Goal: Feedback & Contribution: Submit feedback/report problem

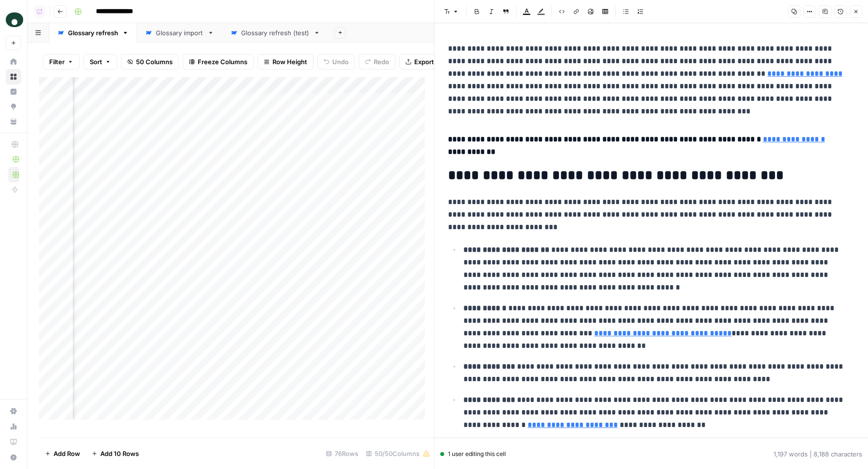
scroll to position [1081, 0]
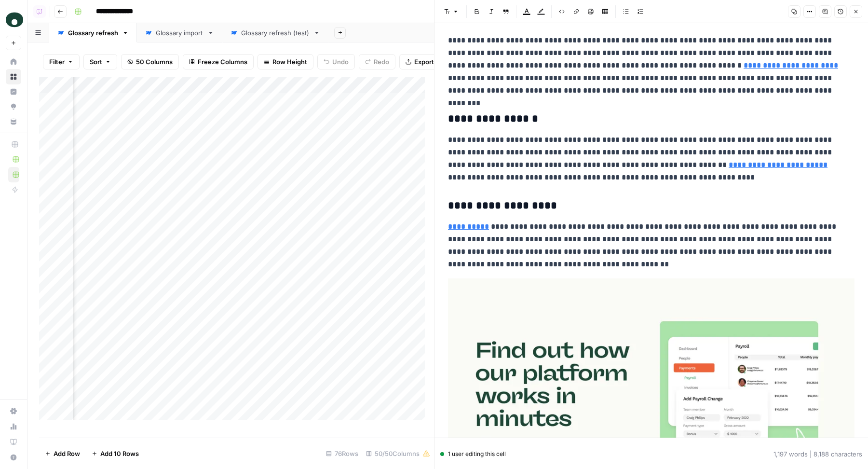
click at [133, 95] on div "Add Column" at bounding box center [236, 252] width 395 height 351
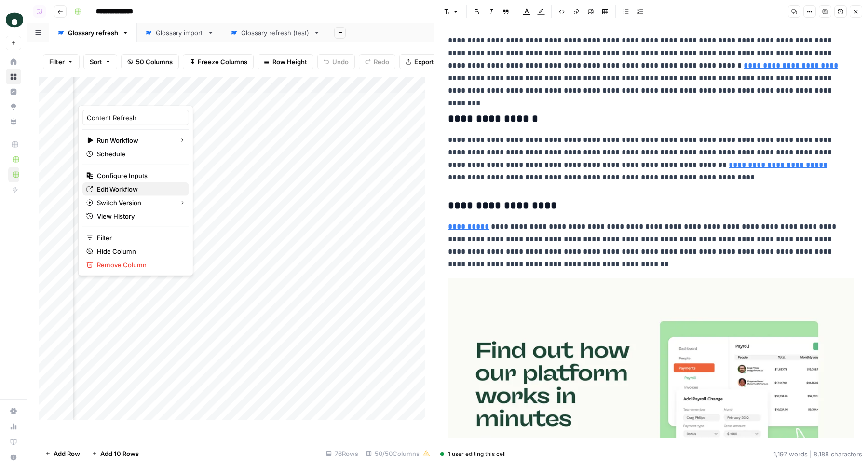
click at [110, 186] on span "Edit Workflow" at bounding box center [139, 189] width 84 height 10
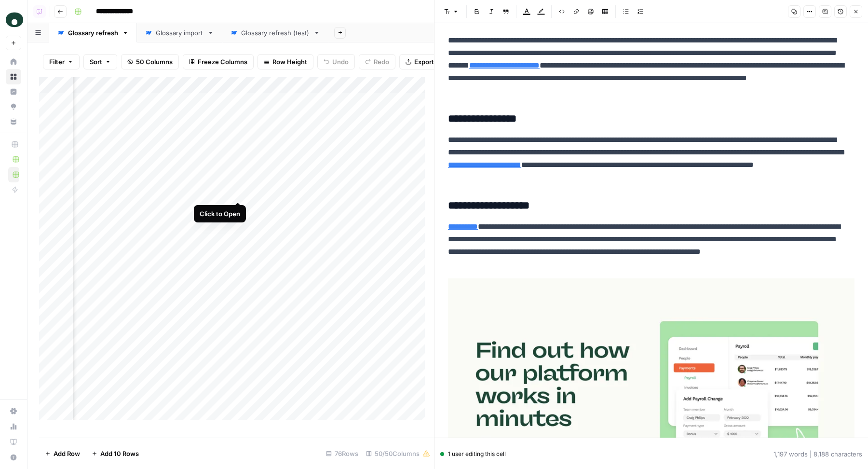
click at [240, 192] on div "Add Column" at bounding box center [236, 252] width 395 height 351
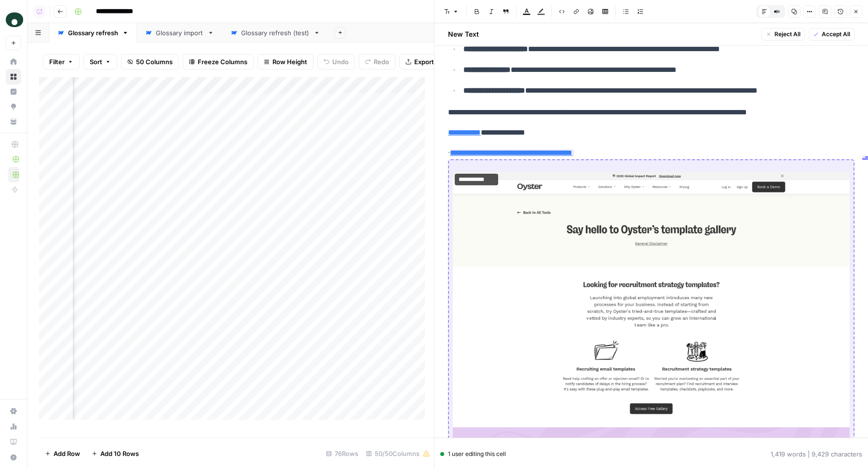
scroll to position [965, 0]
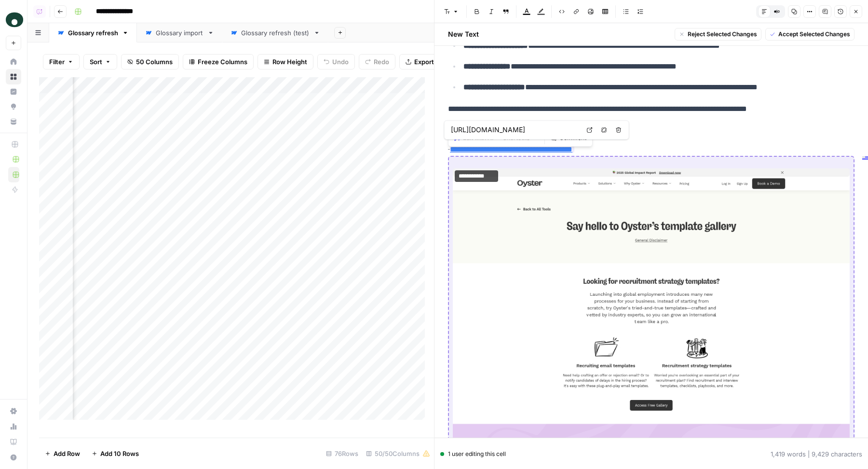
click at [564, 131] on input "https://www.oysterhr.com/global-employment-tools/global-employment-templates" at bounding box center [515, 130] width 128 height 10
click at [808, 12] on icon "button" at bounding box center [807, 11] width 1 height 1
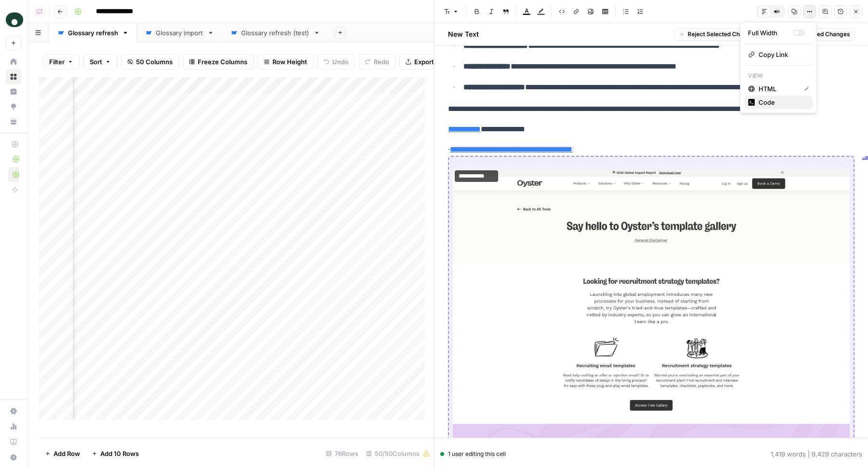
click at [775, 99] on span "Code" at bounding box center [781, 102] width 46 height 10
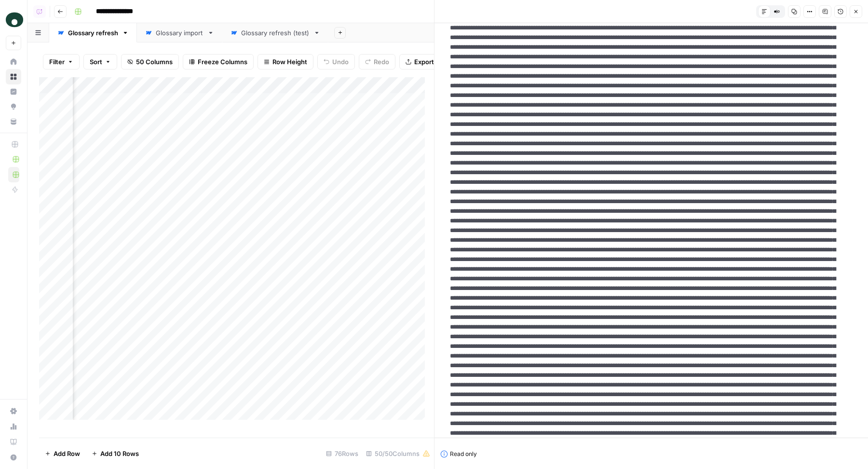
drag, startPoint x: 469, startPoint y: 250, endPoint x: 630, endPoint y: 269, distance: 162.1
click at [630, 269] on textarea at bounding box center [646, 341] width 409 height 1173
click at [629, 270] on textarea at bounding box center [646, 341] width 409 height 1173
drag, startPoint x: 631, startPoint y: 270, endPoint x: 470, endPoint y: 252, distance: 162.1
click at [470, 252] on textarea at bounding box center [646, 341] width 409 height 1173
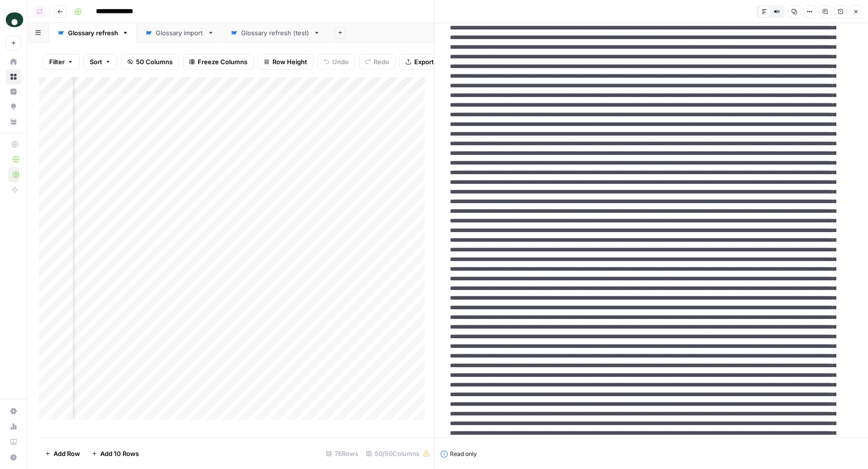
click at [812, 10] on icon "button" at bounding box center [810, 12] width 6 height 6
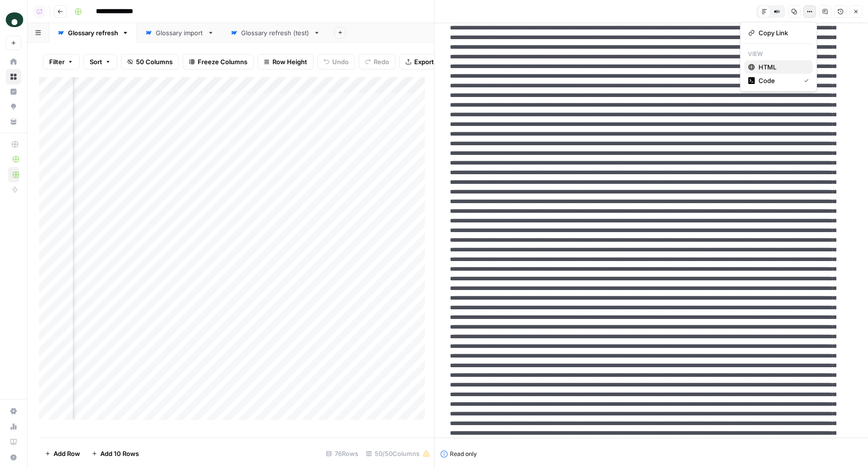
click at [794, 64] on span "HTML" at bounding box center [781, 67] width 46 height 10
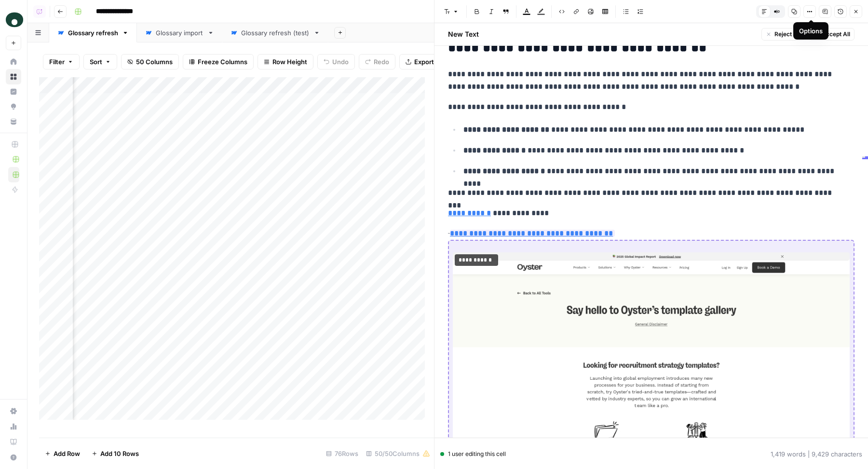
scroll to position [864, 0]
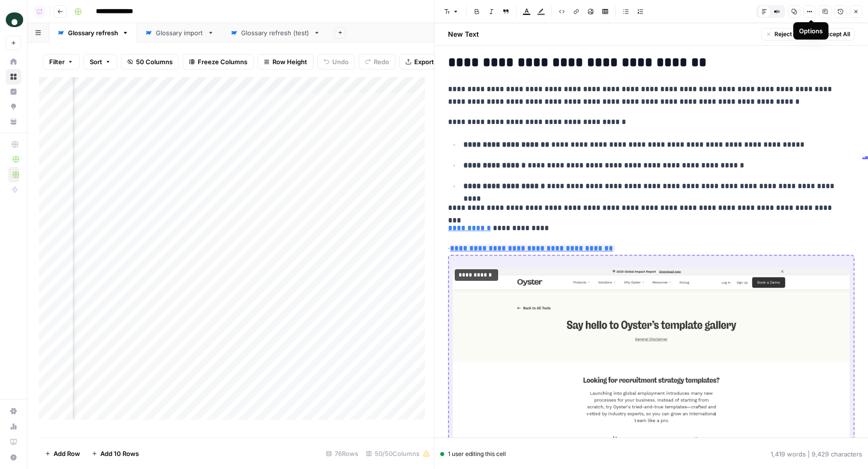
click at [647, 242] on p "**********" at bounding box center [651, 248] width 406 height 13
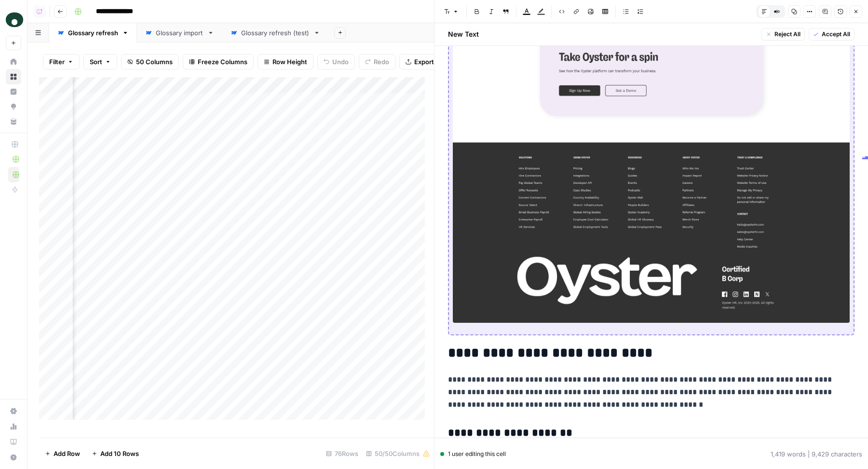
scroll to position [1745, 0]
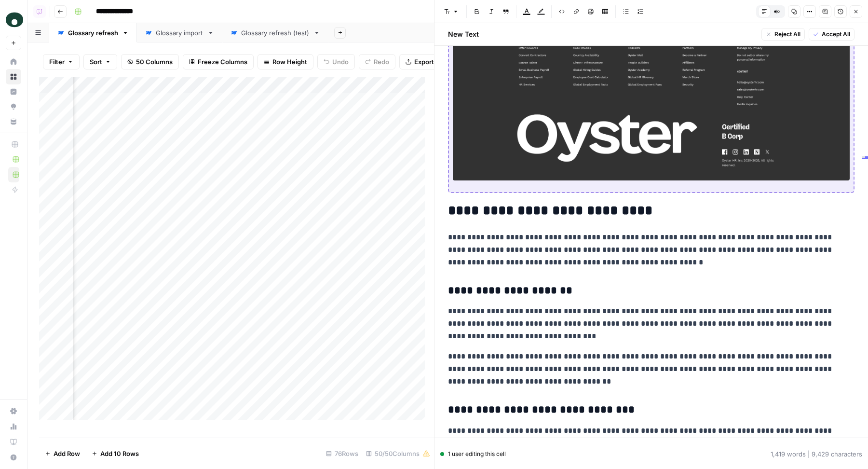
click at [454, 203] on h2 "**********" at bounding box center [647, 210] width 398 height 15
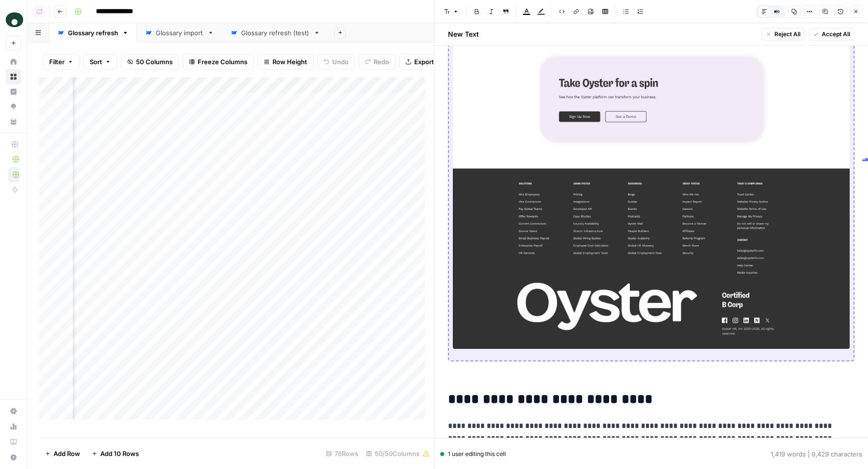
scroll to position [1585, 0]
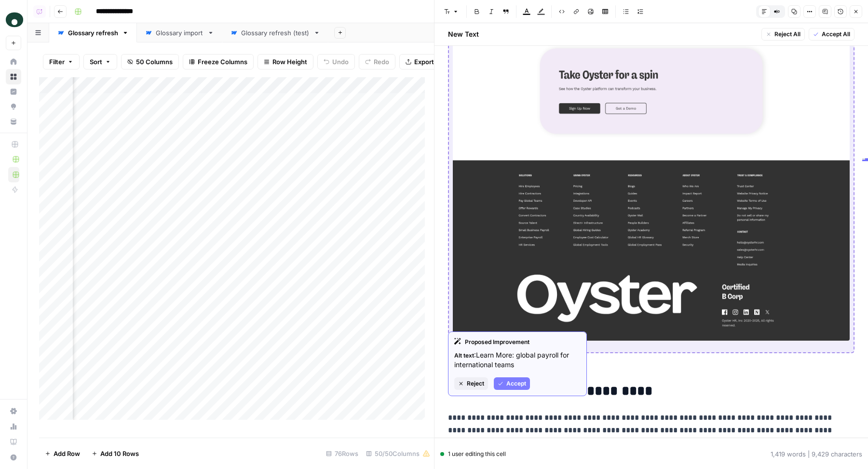
click at [511, 378] on button "Accept" at bounding box center [512, 383] width 36 height 13
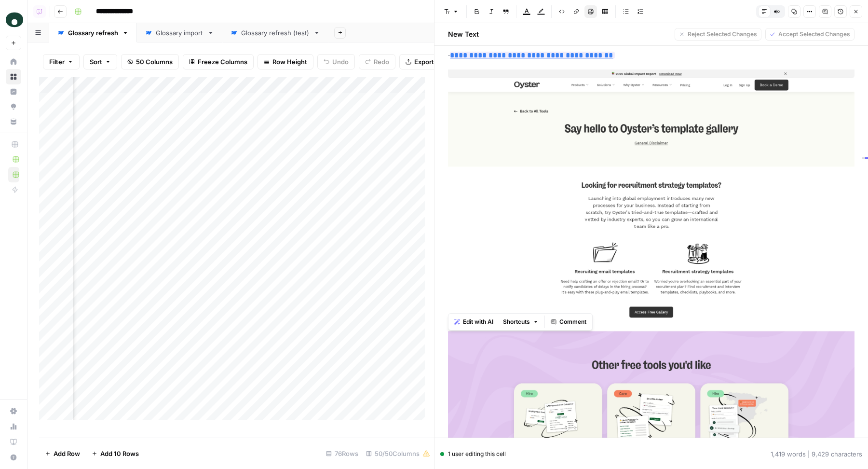
scroll to position [924, 0]
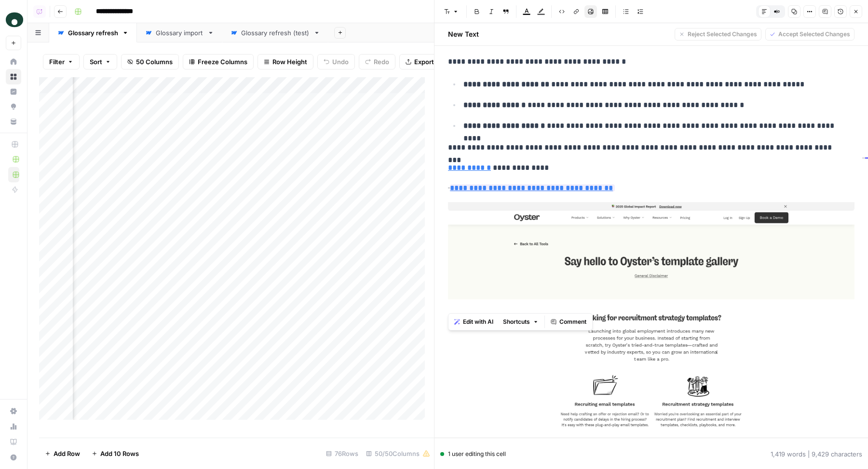
click at [709, 182] on p "**********" at bounding box center [651, 188] width 406 height 13
click at [811, 12] on icon "button" at bounding box center [810, 12] width 6 height 6
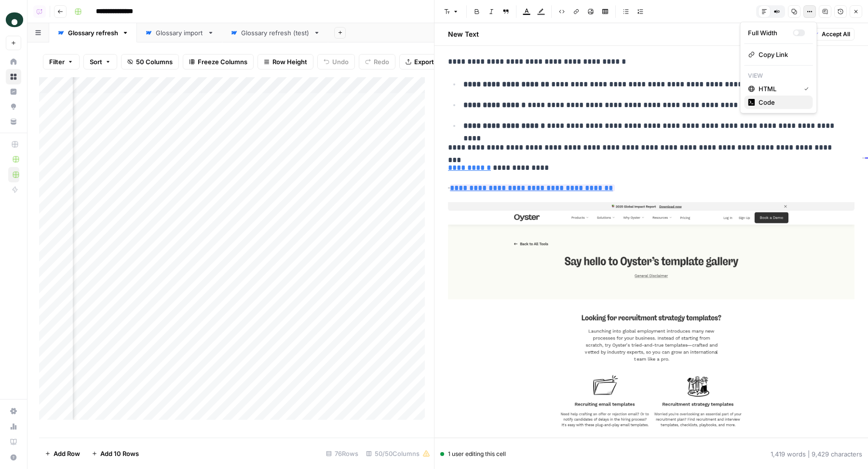
click at [777, 102] on span "Code" at bounding box center [781, 102] width 46 height 10
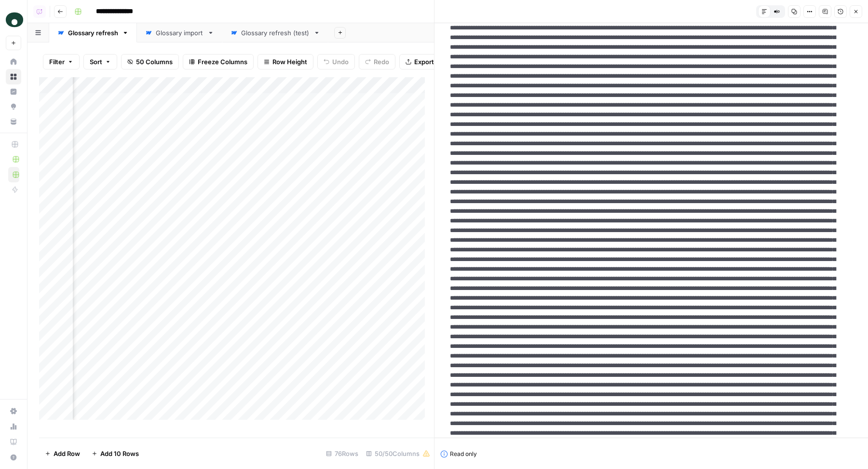
click at [583, 272] on textarea at bounding box center [646, 346] width 409 height 1182
drag, startPoint x: 568, startPoint y: 262, endPoint x: 612, endPoint y: 262, distance: 43.9
click at [612, 262] on textarea at bounding box center [646, 346] width 409 height 1182
drag, startPoint x: 631, startPoint y: 268, endPoint x: 470, endPoint y: 251, distance: 161.4
click at [470, 250] on textarea at bounding box center [646, 346] width 409 height 1182
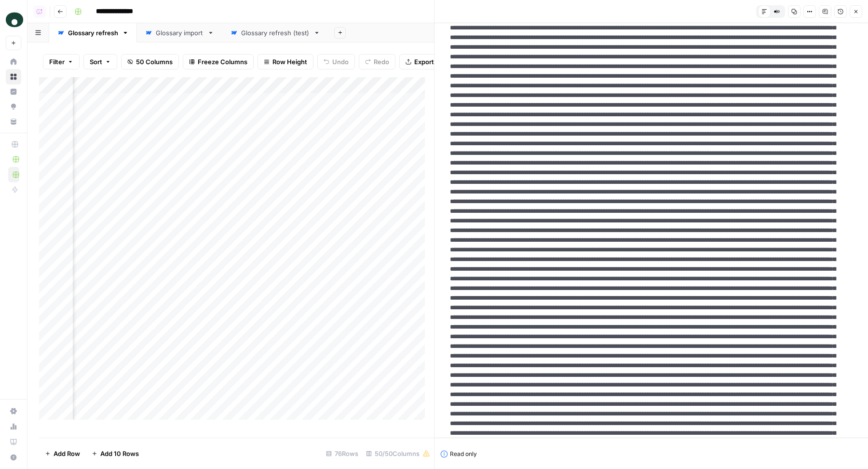
click at [561, 310] on textarea at bounding box center [646, 346] width 409 height 1182
drag, startPoint x: 461, startPoint y: 239, endPoint x: 477, endPoint y: 281, distance: 44.7
click at [477, 281] on textarea at bounding box center [646, 346] width 409 height 1182
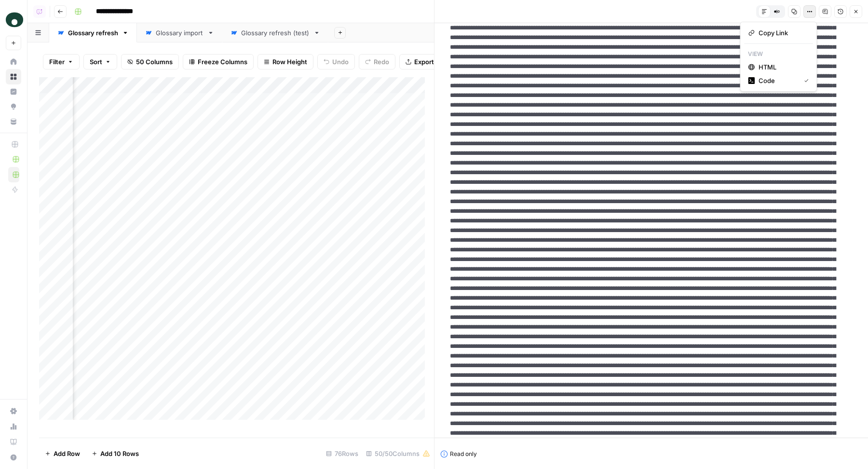
click at [810, 13] on icon "button" at bounding box center [810, 12] width 6 height 6
click at [766, 68] on span "HTML" at bounding box center [781, 67] width 46 height 10
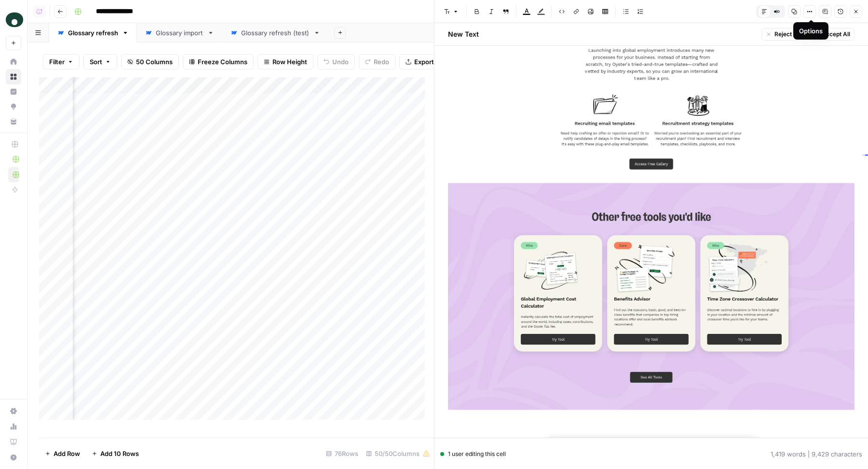
scroll to position [996, 0]
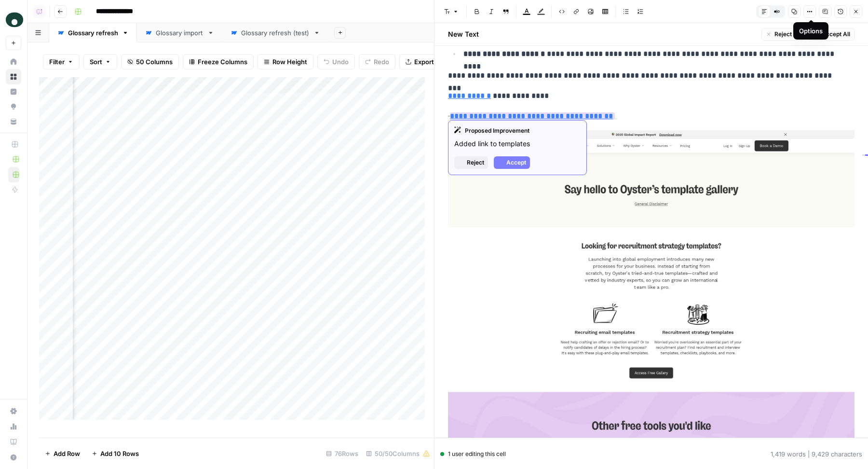
click at [585, 116] on span "**********" at bounding box center [531, 115] width 167 height 13
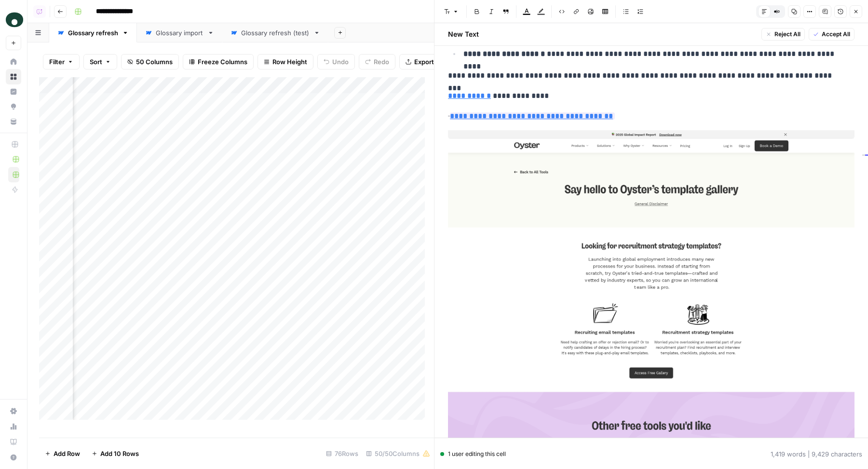
click at [648, 115] on p "**********" at bounding box center [651, 116] width 406 height 13
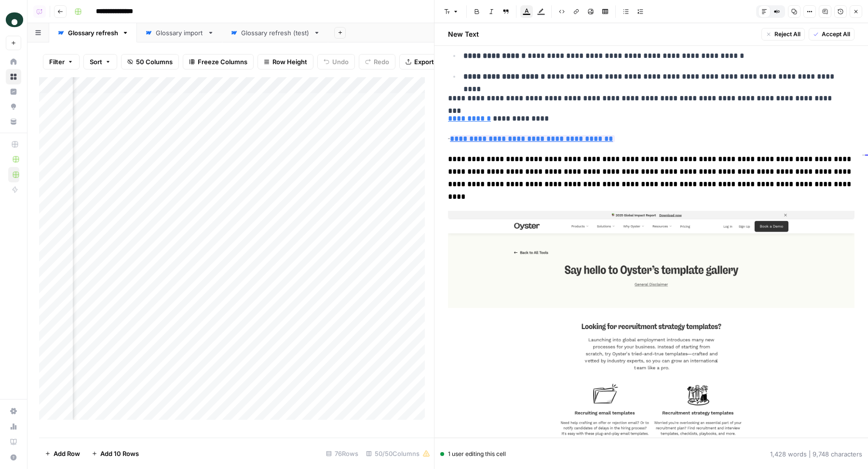
scroll to position [917, 0]
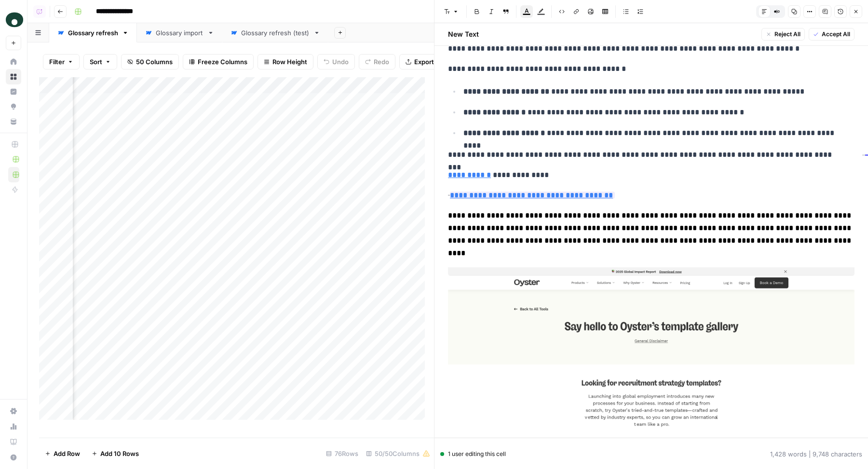
click at [448, 212] on span "**********" at bounding box center [650, 234] width 405 height 45
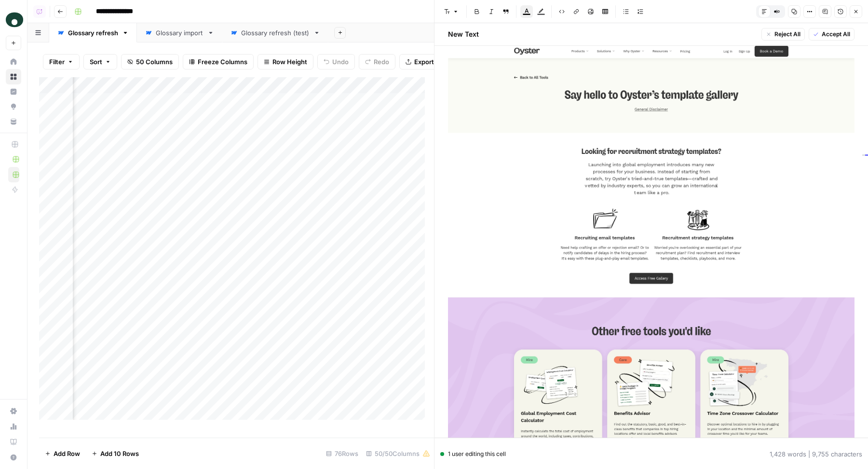
scroll to position [961, 0]
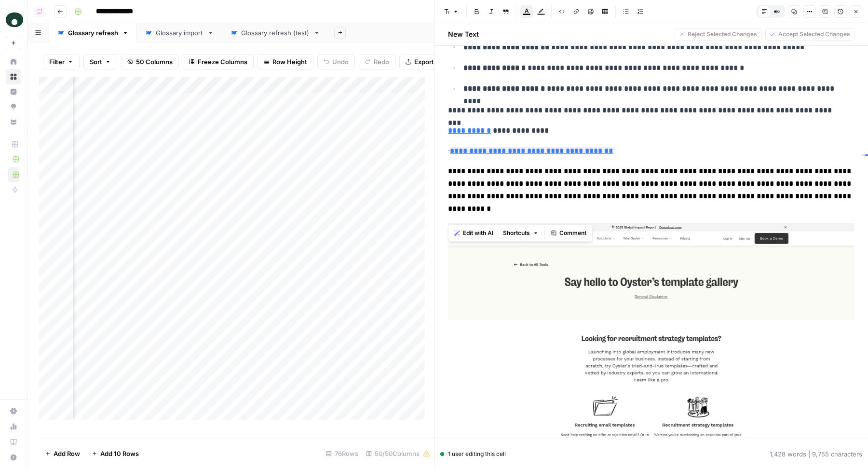
drag, startPoint x: 560, startPoint y: 221, endPoint x: 442, endPoint y: 169, distance: 129.3
copy span "**********"
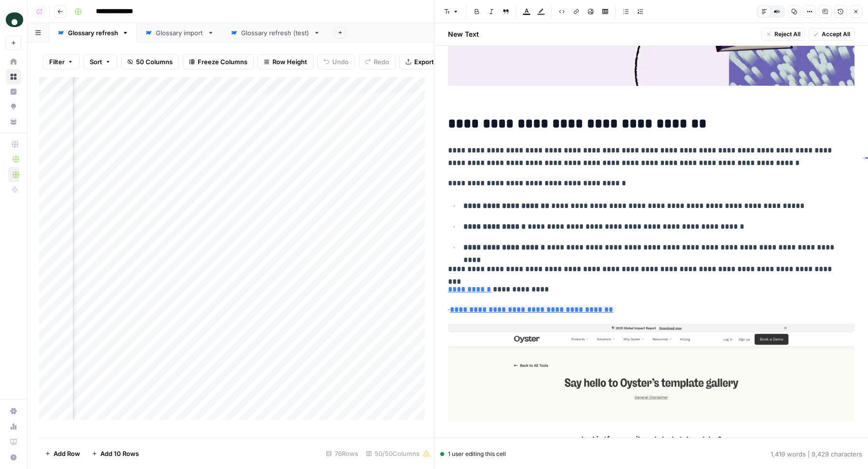
scroll to position [977, 0]
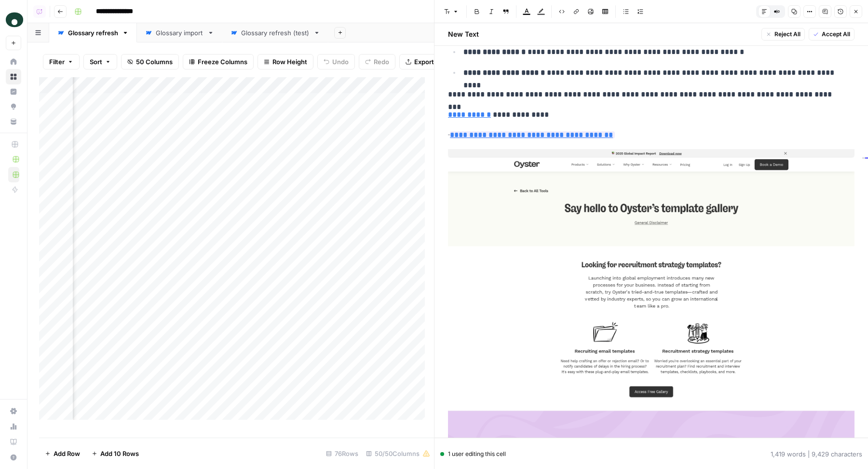
click at [639, 129] on p "**********" at bounding box center [651, 135] width 406 height 13
click at [476, 129] on span "Edit with AI" at bounding box center [478, 130] width 30 height 9
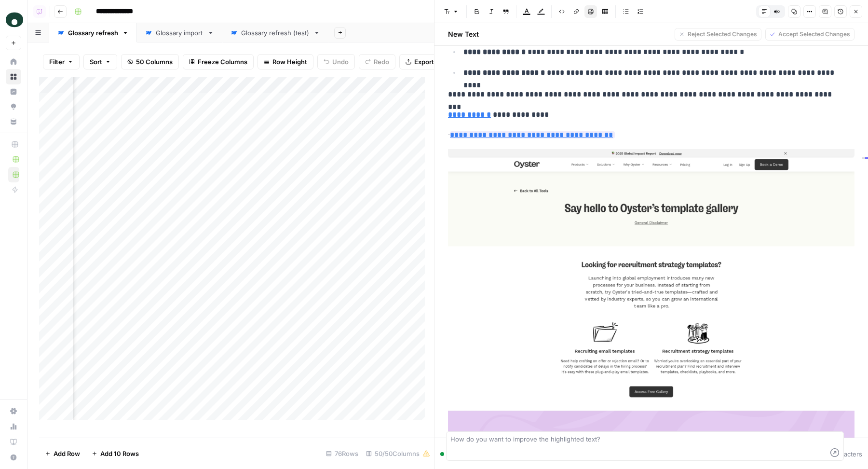
scroll to position [1510, 0]
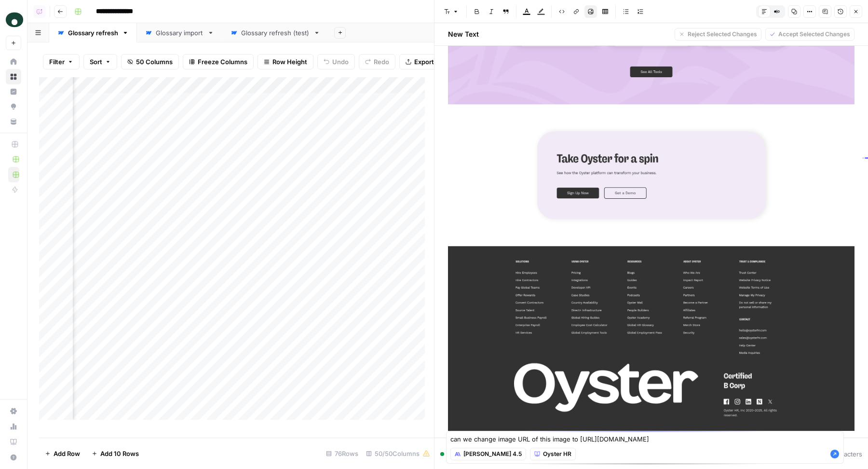
type textarea "can we change image URL of this image to https://cdn.airops.com/rails/active_st…"
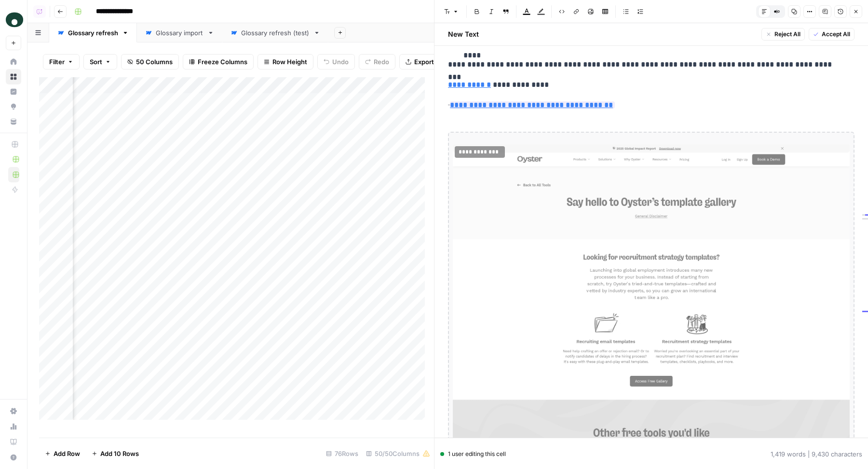
scroll to position [959, 0]
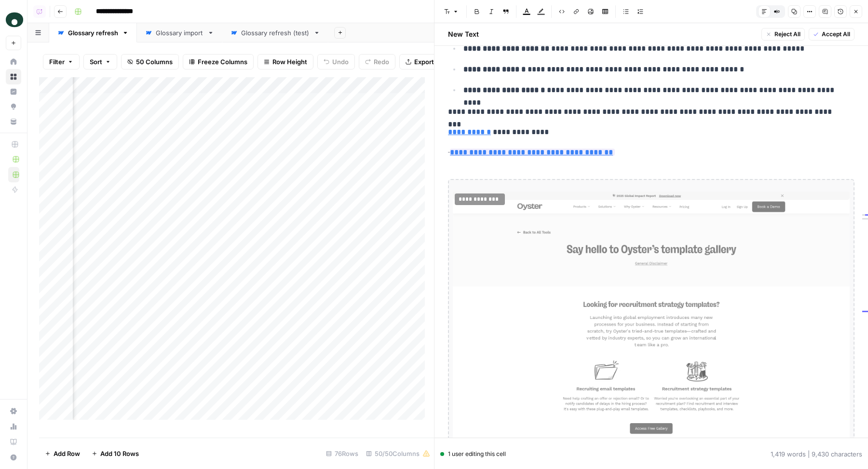
click at [638, 146] on p "**********" at bounding box center [651, 152] width 406 height 13
click at [608, 168] on p at bounding box center [651, 172] width 406 height 13
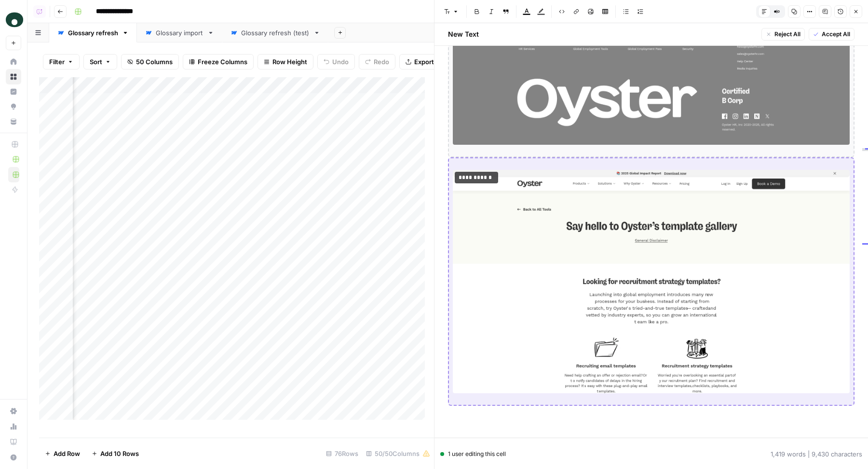
scroll to position [1824, 0]
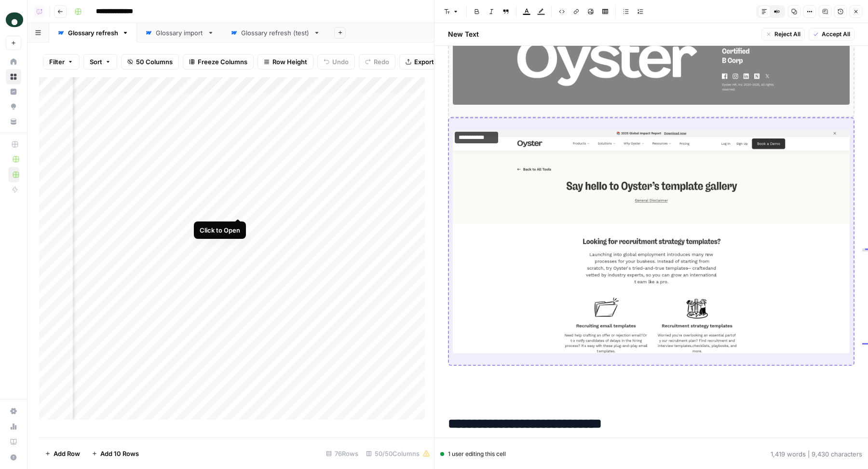
click at [239, 208] on div "Add Column" at bounding box center [236, 252] width 395 height 351
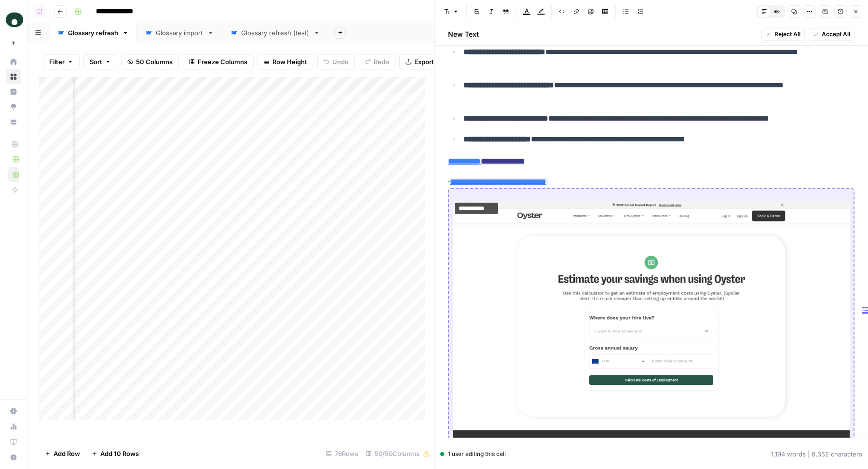
scroll to position [1753, 0]
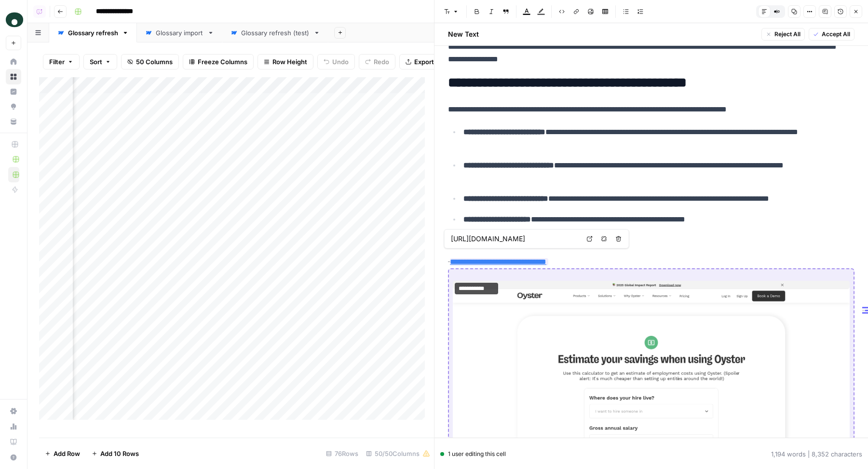
click at [543, 237] on input "https://web.oysterhr.com/cost-calculator" at bounding box center [515, 239] width 128 height 10
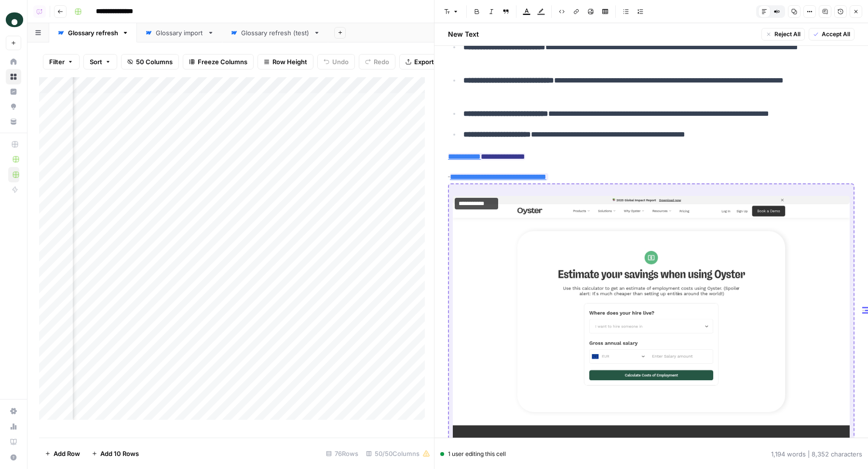
scroll to position [1818, 0]
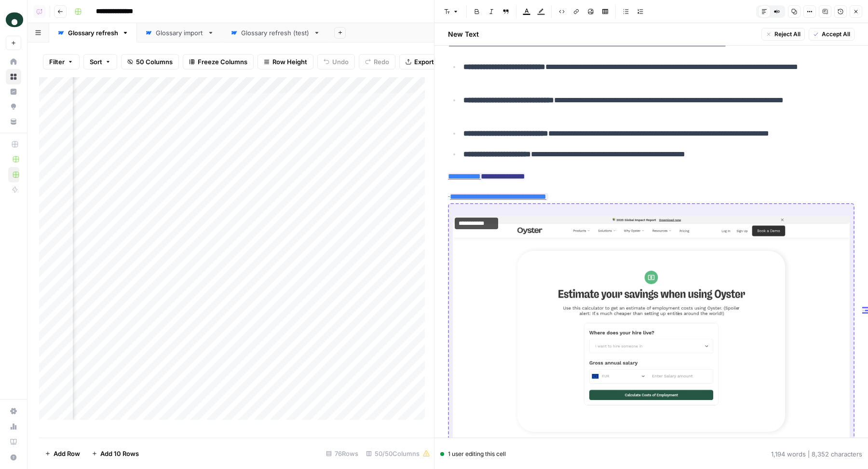
click at [565, 216] on img at bounding box center [651, 420] width 397 height 409
click at [810, 14] on icon "button" at bounding box center [810, 12] width 6 height 6
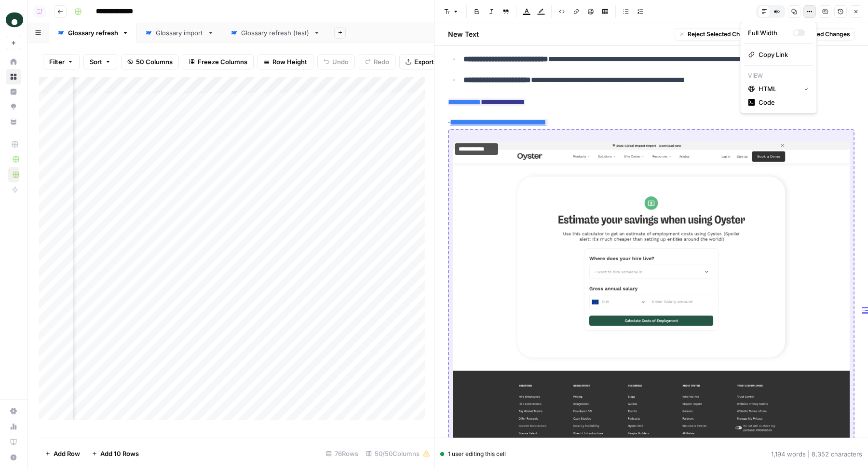
scroll to position [1923, 0]
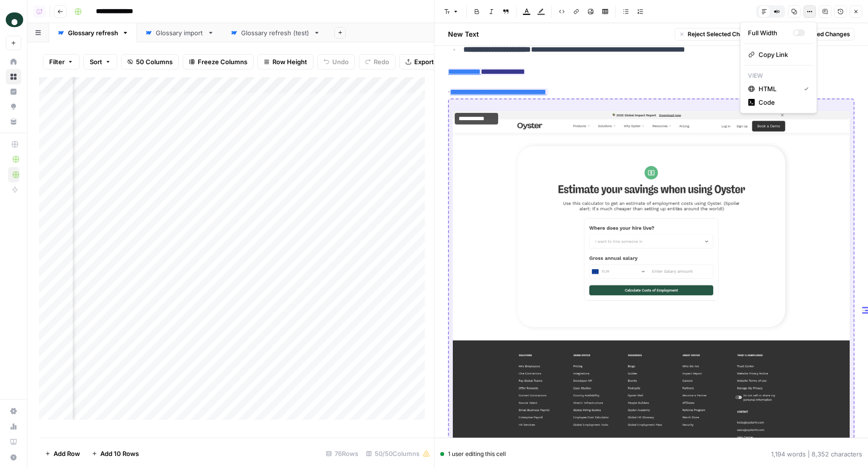
click at [616, 220] on img at bounding box center [651, 315] width 397 height 409
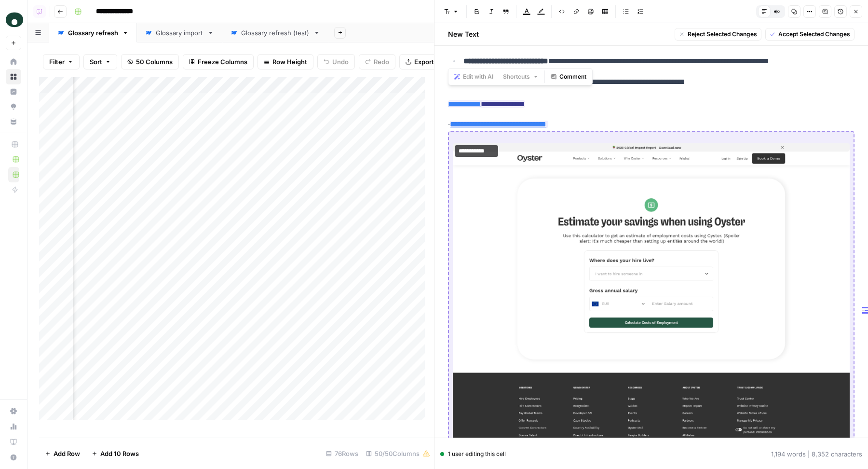
scroll to position [1879, 0]
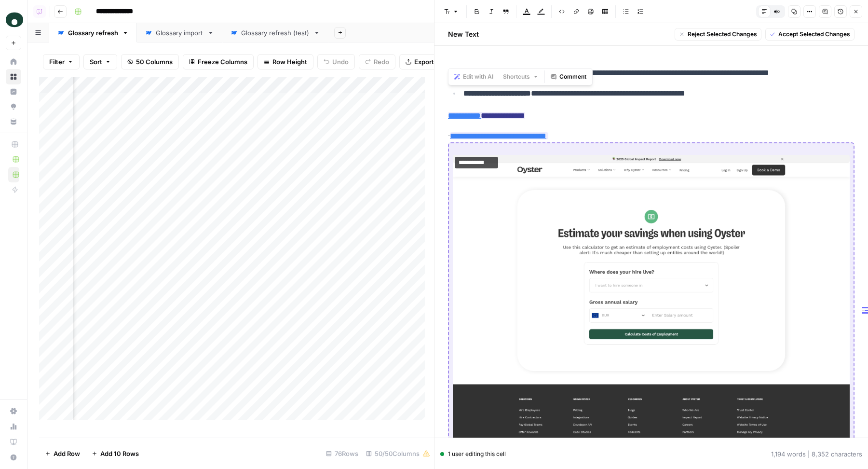
click at [668, 109] on p "**********" at bounding box center [651, 115] width 406 height 13
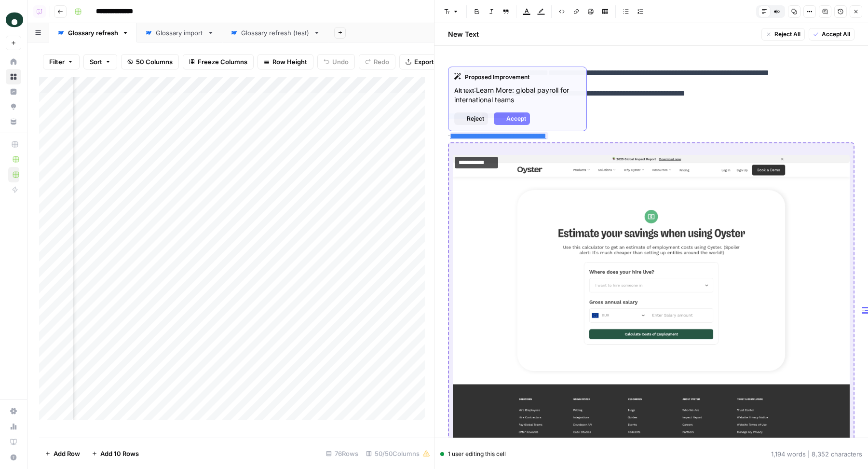
click at [616, 165] on img at bounding box center [651, 359] width 397 height 409
click at [518, 115] on span "Accept" at bounding box center [516, 118] width 20 height 9
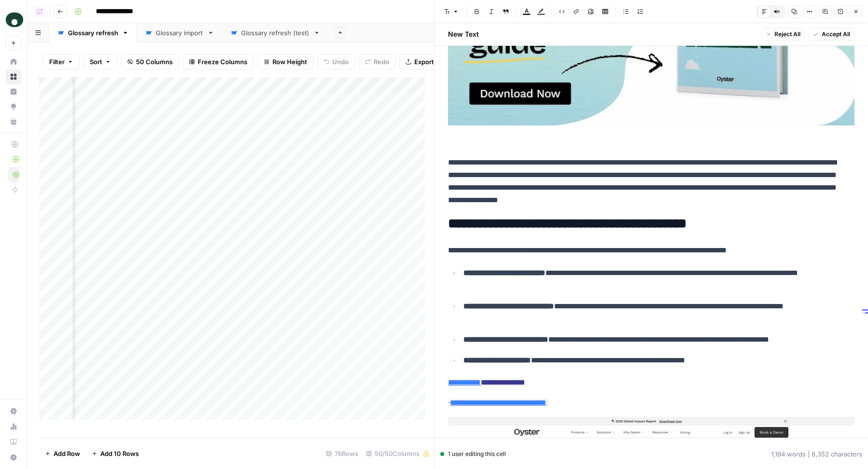
scroll to position [1772, 0]
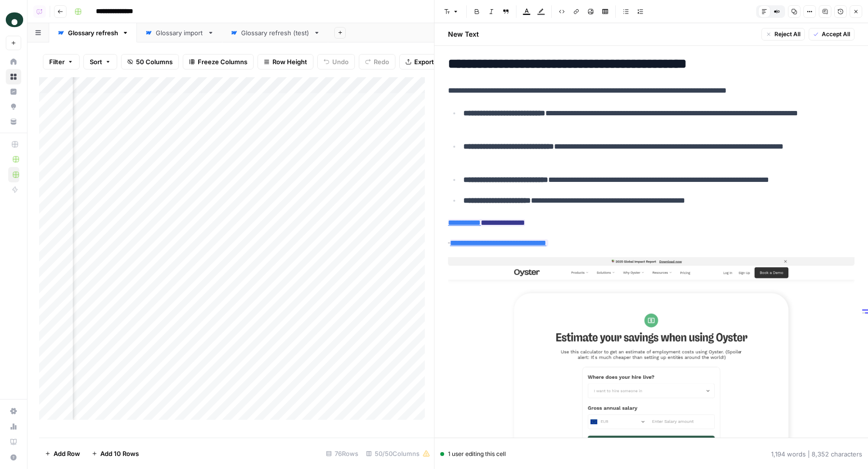
click at [542, 287] on img at bounding box center [651, 466] width 406 height 419
click at [499, 271] on img at bounding box center [651, 466] width 406 height 419
click at [595, 338] on img at bounding box center [651, 466] width 406 height 419
click at [458, 235] on icon "button" at bounding box center [457, 235] width 6 height 6
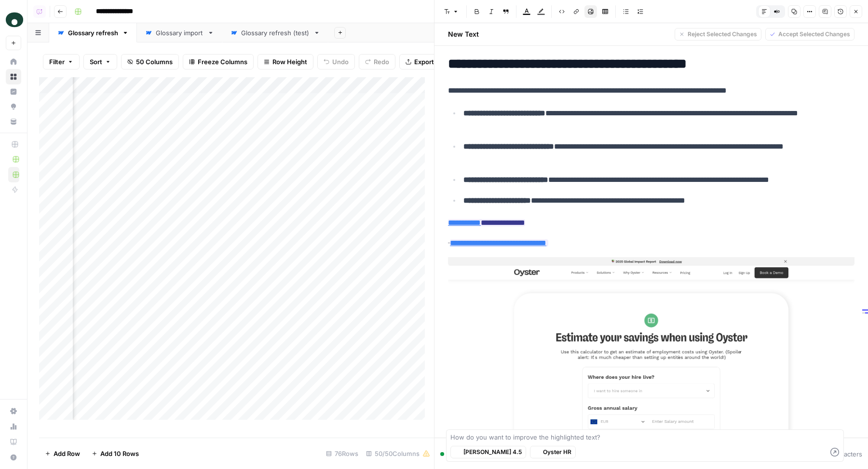
scroll to position [2027, 0]
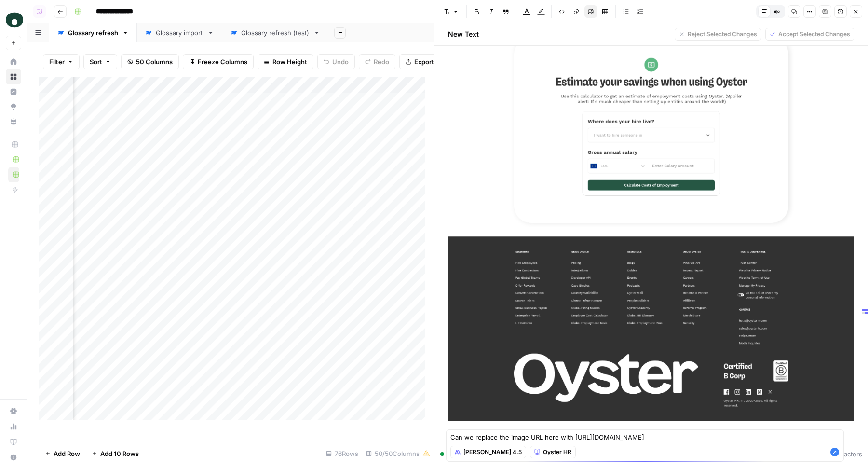
type textarea "Can we replace the image URL here with https://cdn.airops.com/rails/active_stor…"
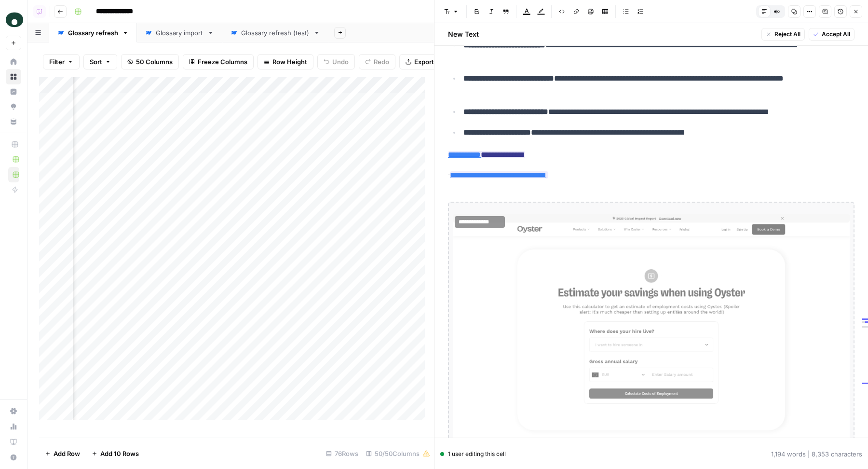
scroll to position [1918, 0]
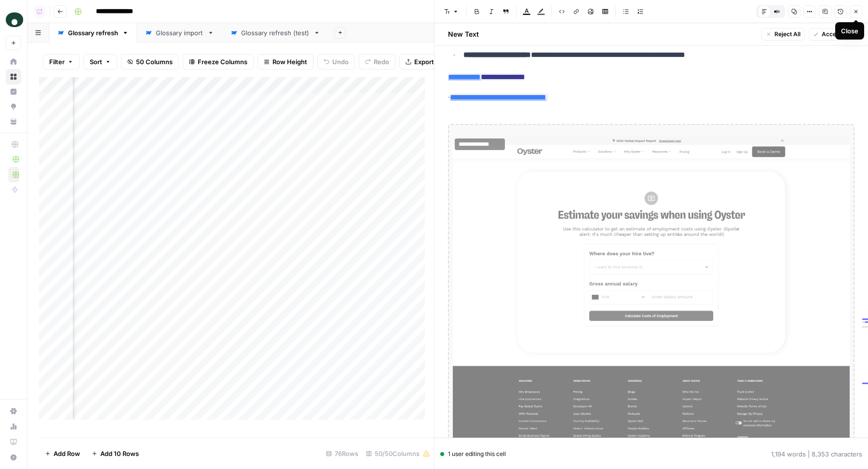
click at [860, 11] on button "Close" at bounding box center [856, 11] width 13 height 13
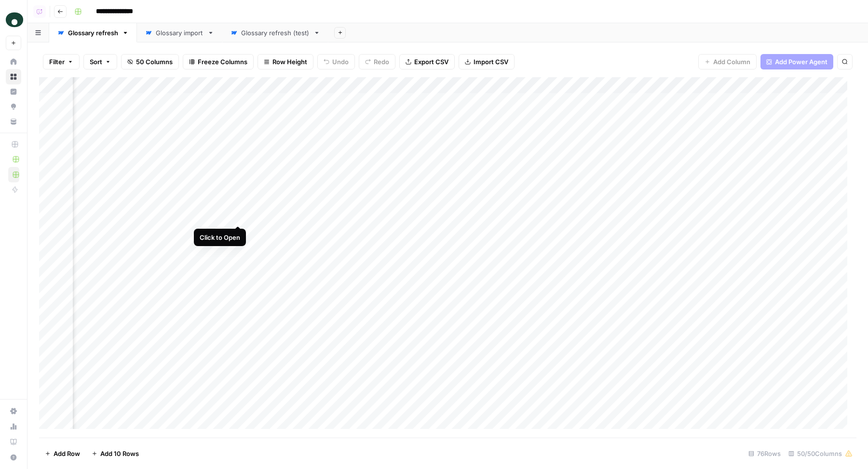
click at [239, 212] on div "Add Column" at bounding box center [447, 257] width 817 height 361
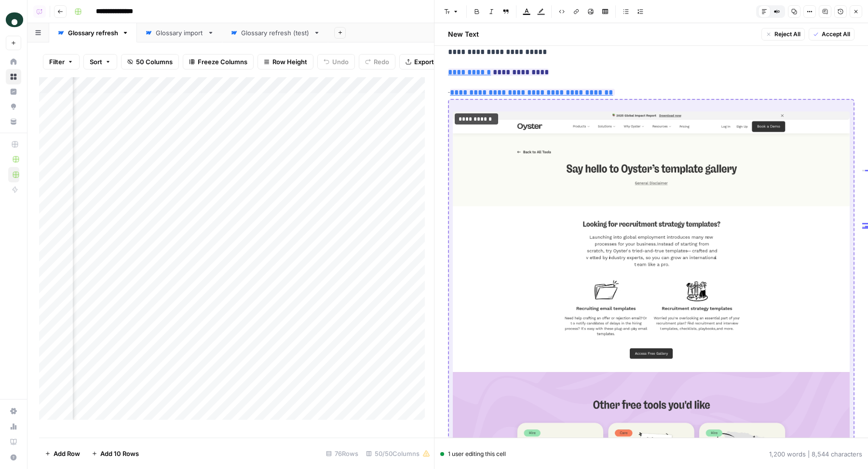
scroll to position [1467, 0]
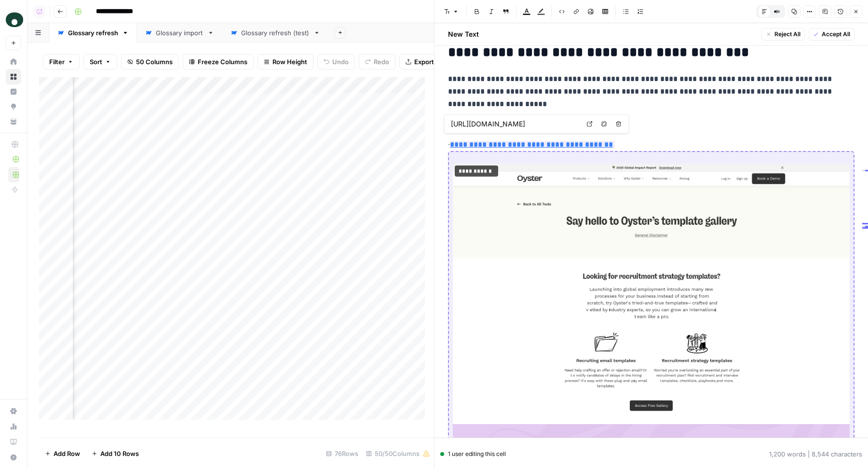
click at [556, 126] on input "https://www.oysterhr.com/global-employment-tools/global-employment-templates" at bounding box center [515, 124] width 128 height 10
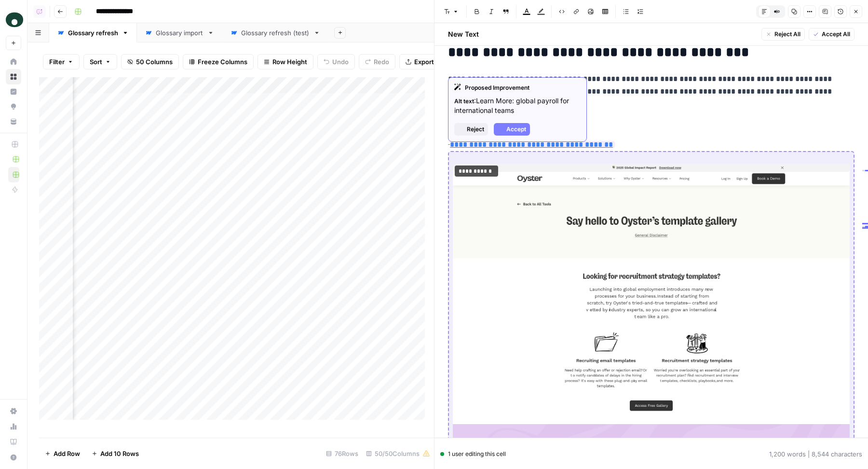
scroll to position [1522, 0]
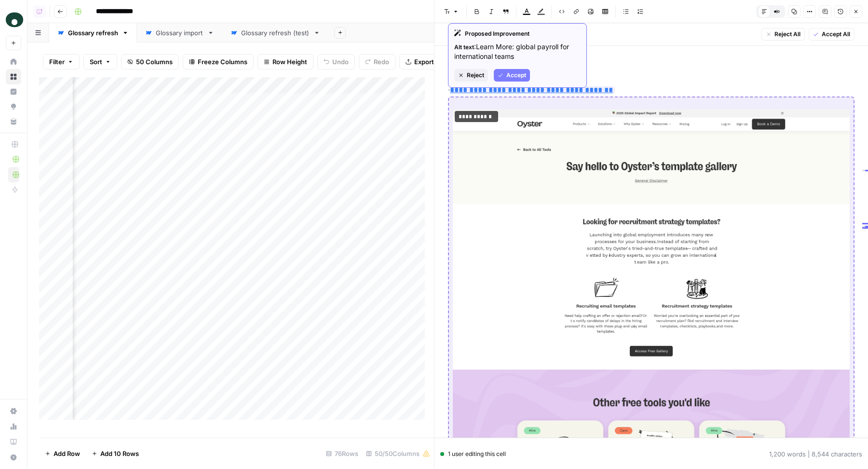
click at [516, 78] on span "Accept" at bounding box center [516, 75] width 20 height 9
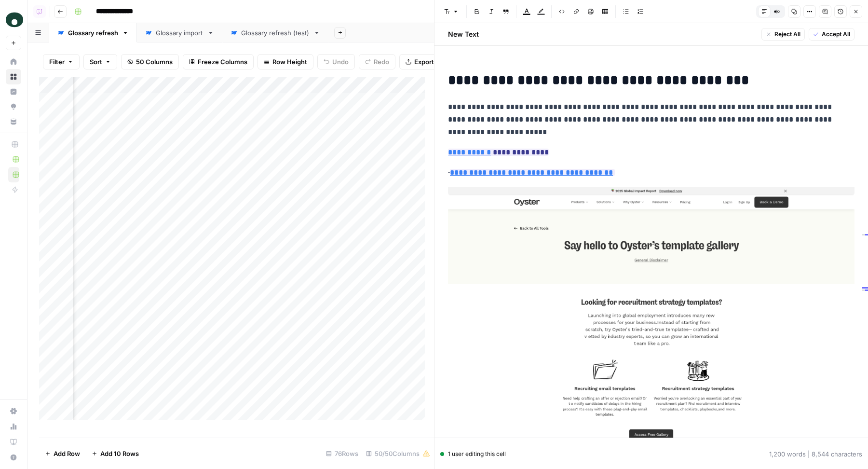
scroll to position [1399, 0]
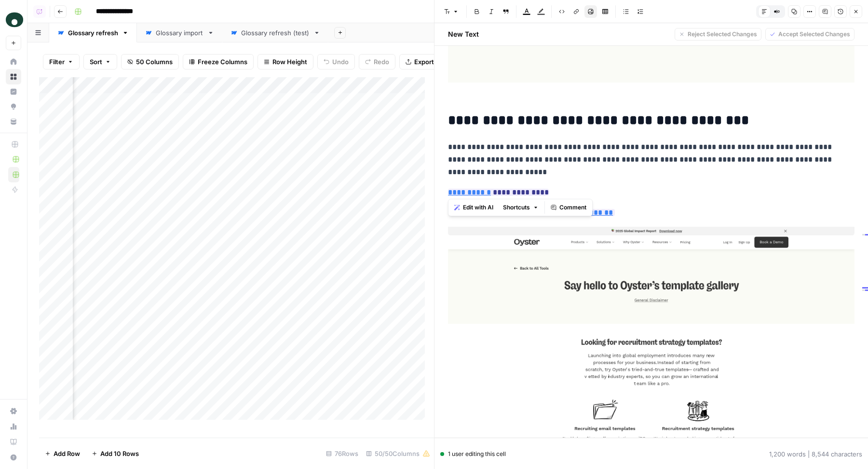
click at [486, 210] on span "Edit with AI" at bounding box center [478, 207] width 30 height 9
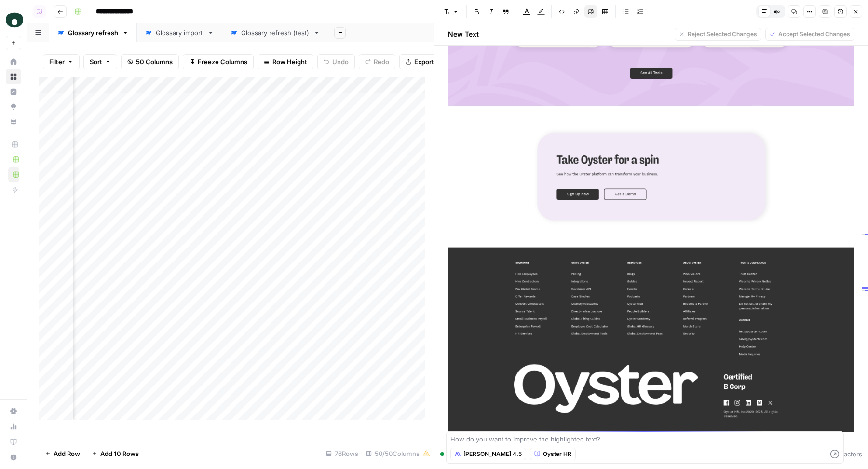
type textarea "H"
type textarea "Can we replace the image URL here with https://cdn.airops.com/rails/active_stor…"
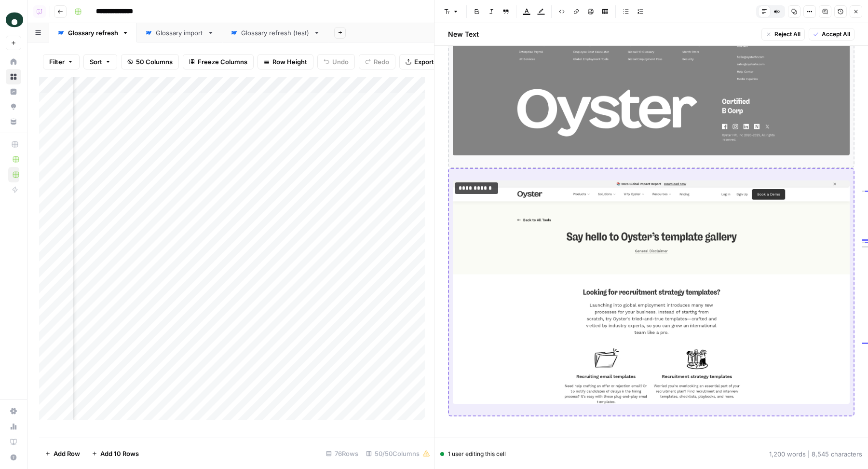
scroll to position [2412, 0]
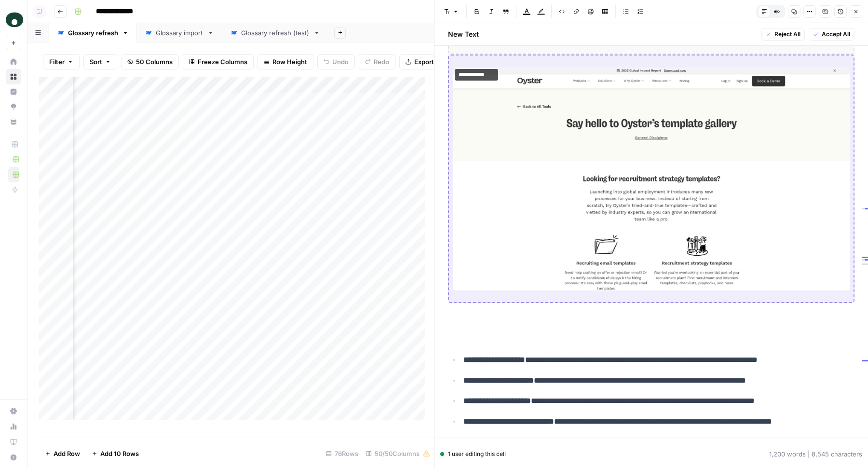
click at [238, 242] on div "Add Column" at bounding box center [236, 252] width 395 height 351
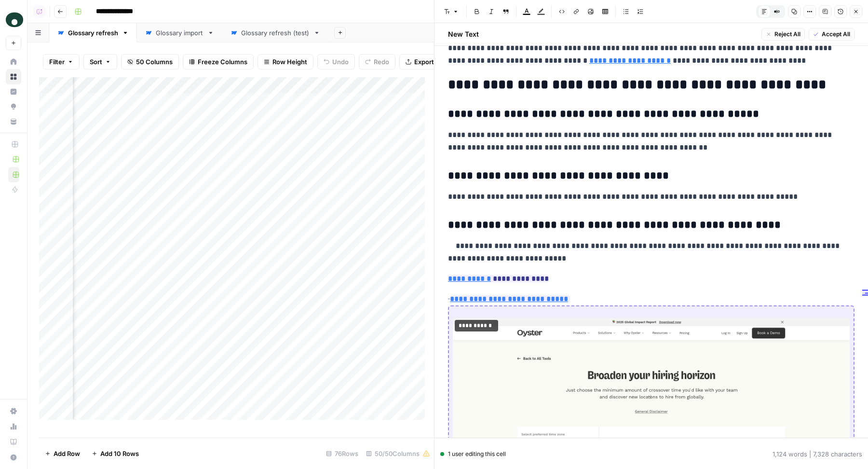
scroll to position [1934, 0]
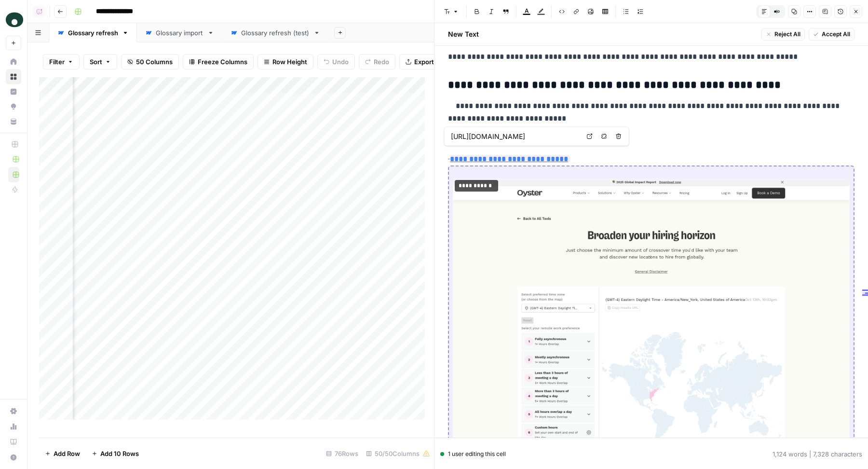
click at [535, 136] on input "https://www.oysterhr.com/global-employment-tools/timezone-crossover-calculator" at bounding box center [515, 137] width 128 height 10
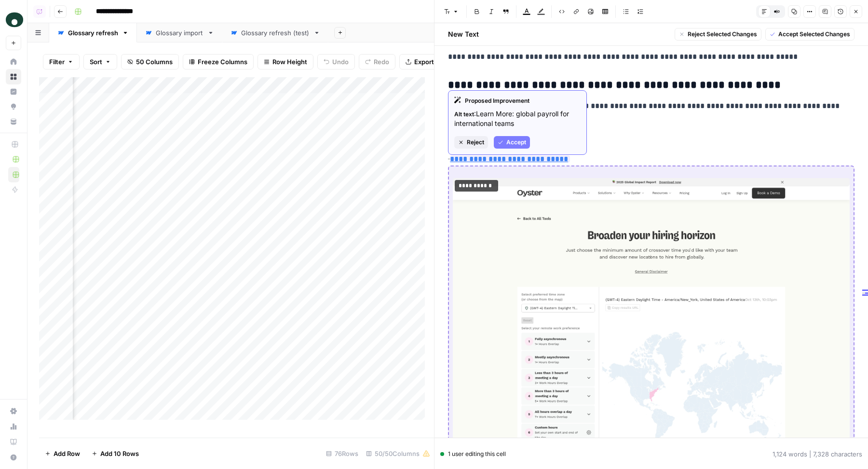
click at [521, 143] on span "Accept" at bounding box center [516, 142] width 20 height 9
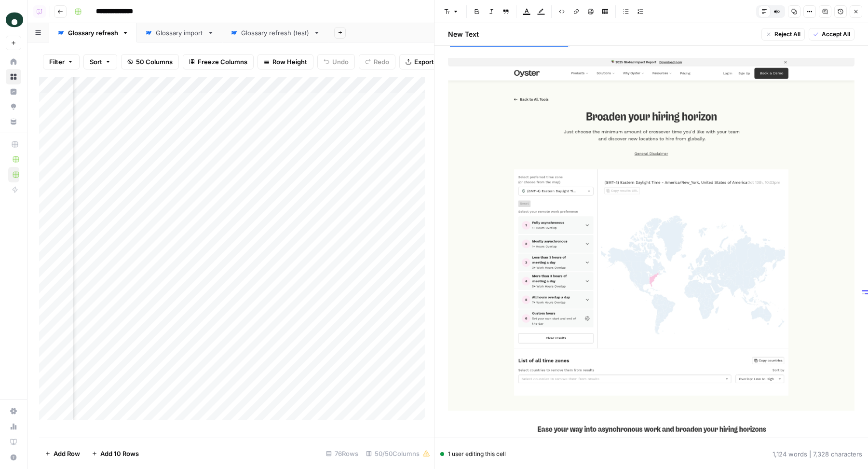
scroll to position [1945, 0]
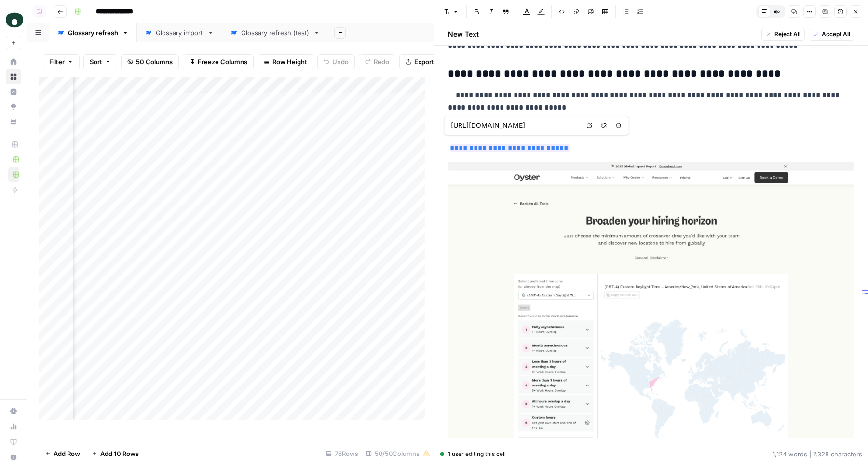
click at [473, 143] on span "Edit with AI" at bounding box center [478, 140] width 30 height 9
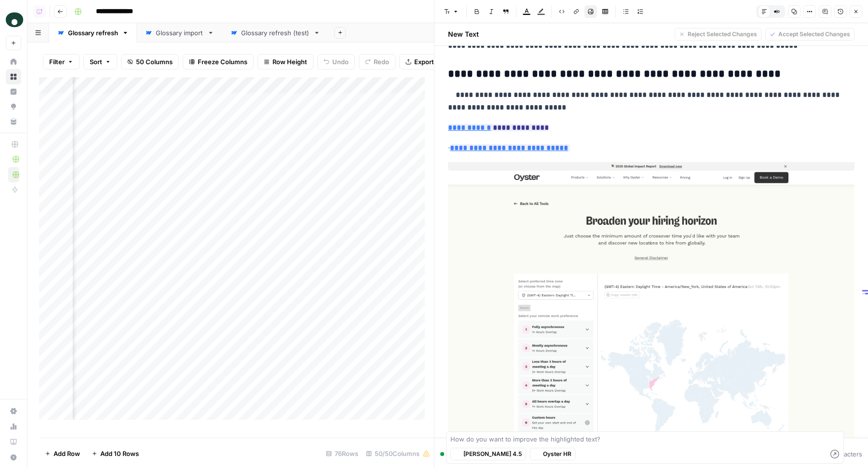
scroll to position [2697, 0]
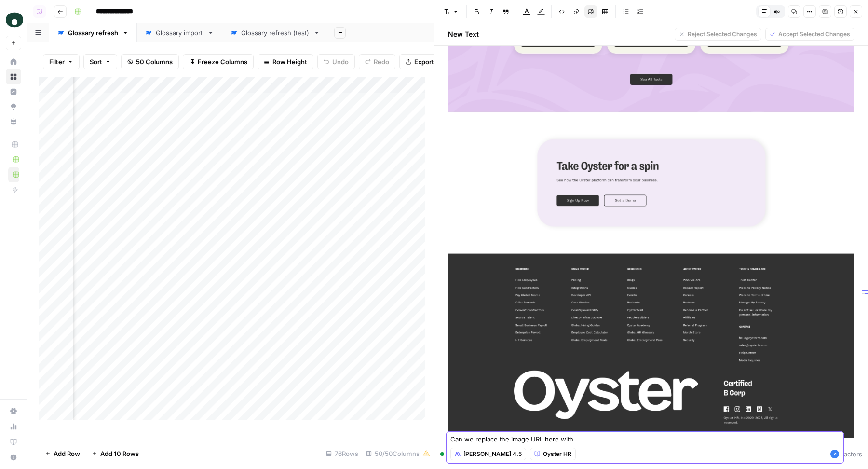
paste textarea "https://cdn.airops.com/rails/active_storage/blobs/proxy/eyJfcmFpbHMiOnsiZGF0YSI…"
type textarea "Can we replace the image URL here with https://cdn.airops.com/rails/active_stor…"
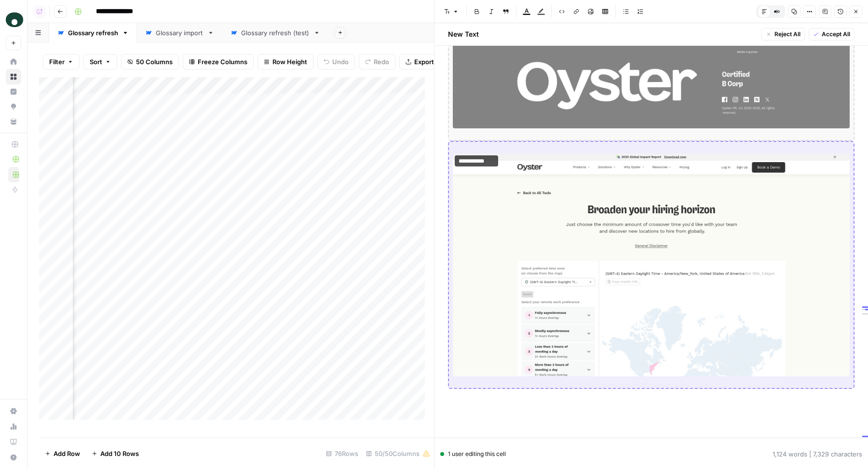
scroll to position [2989, 0]
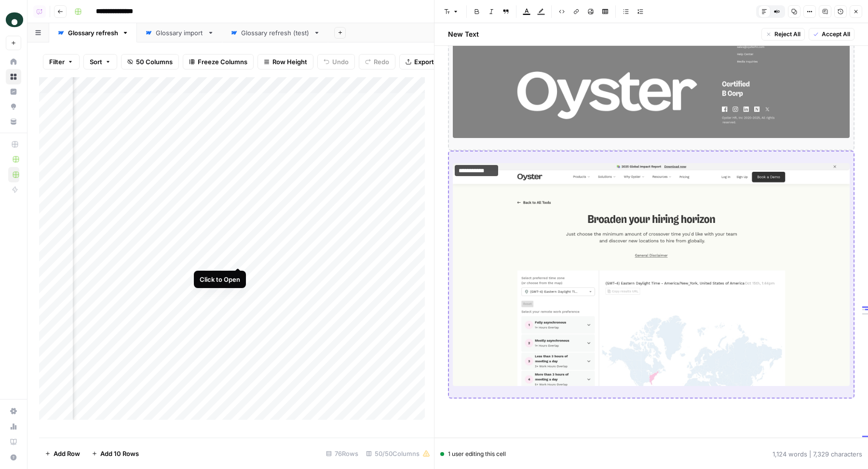
click at [240, 258] on div "Add Column" at bounding box center [236, 252] width 395 height 351
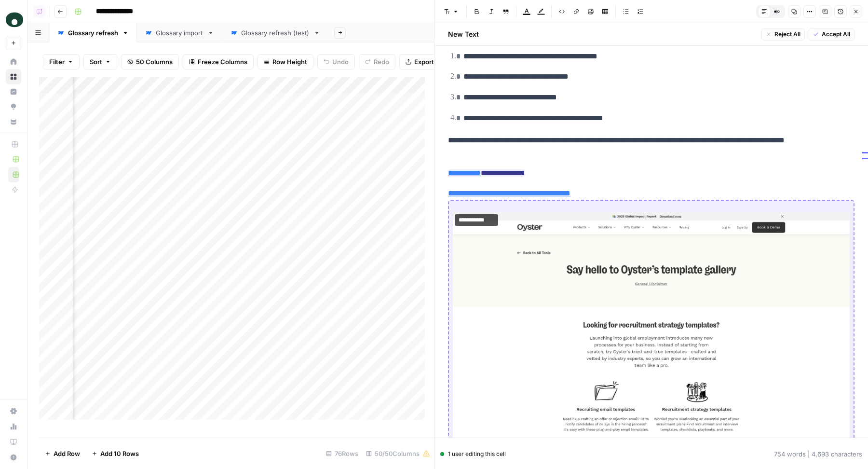
scroll to position [654, 0]
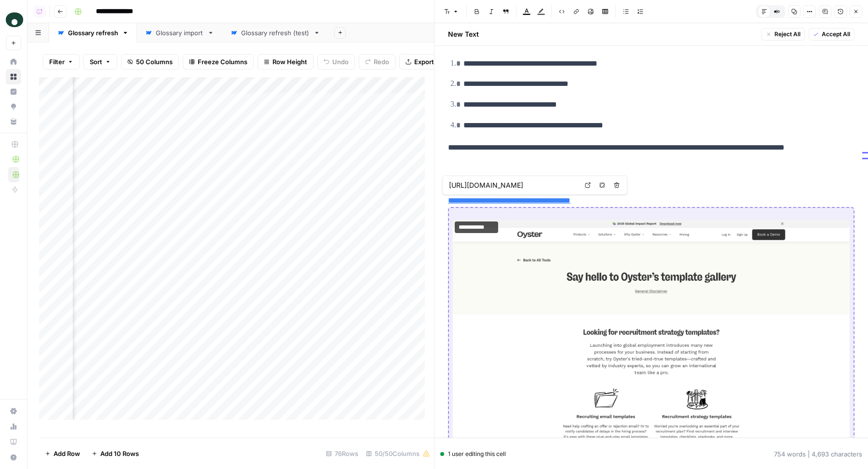
click at [570, 200] on link "**********" at bounding box center [509, 200] width 122 height 7
click at [542, 181] on input "https://www.oysterhr.com/global-employment-tools/global-employment-templates" at bounding box center [513, 185] width 128 height 10
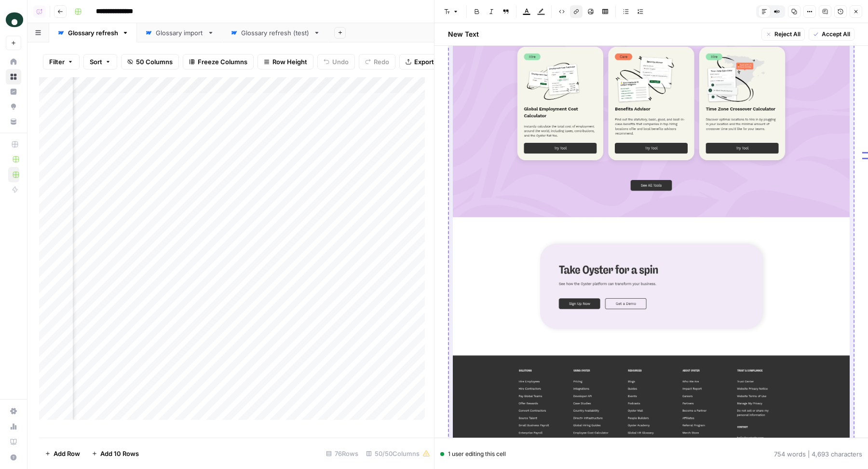
scroll to position [694, 0]
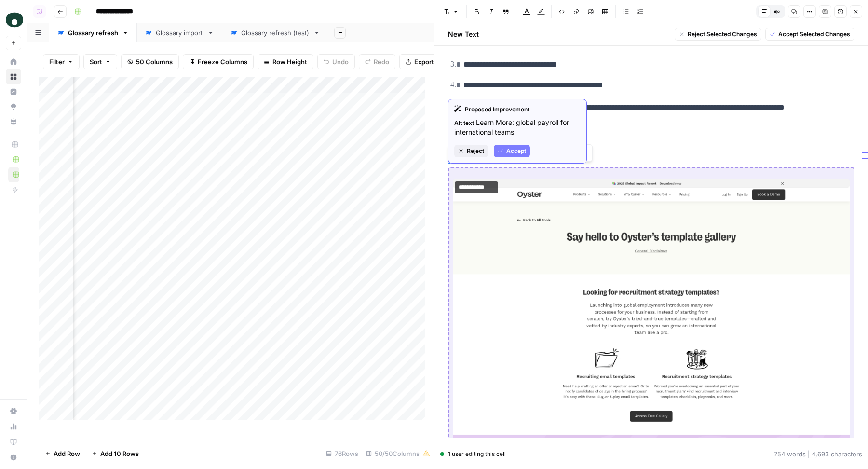
click at [507, 151] on span "Accept" at bounding box center [516, 151] width 20 height 9
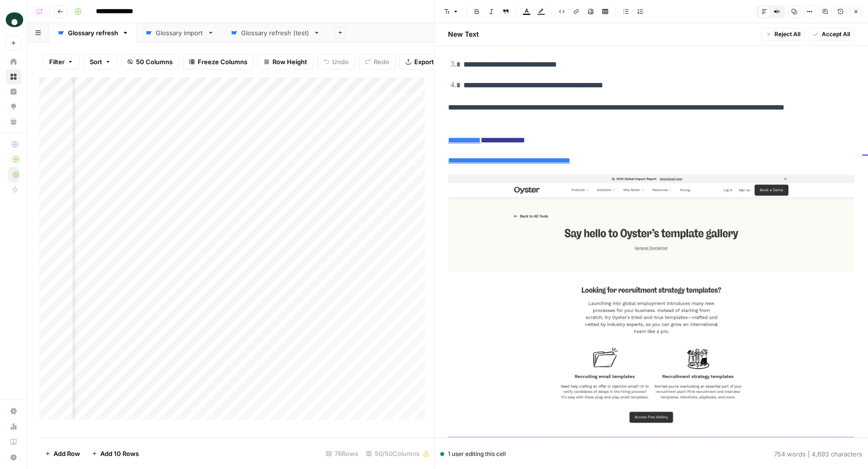
scroll to position [1248, 0]
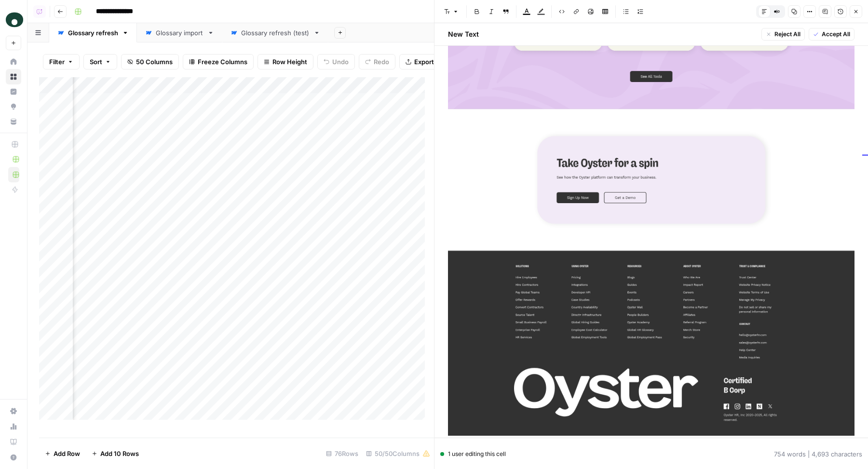
click at [595, 208] on img at bounding box center [651, 28] width 406 height 814
click at [478, 423] on button "Edit with AI" at bounding box center [473, 428] width 47 height 13
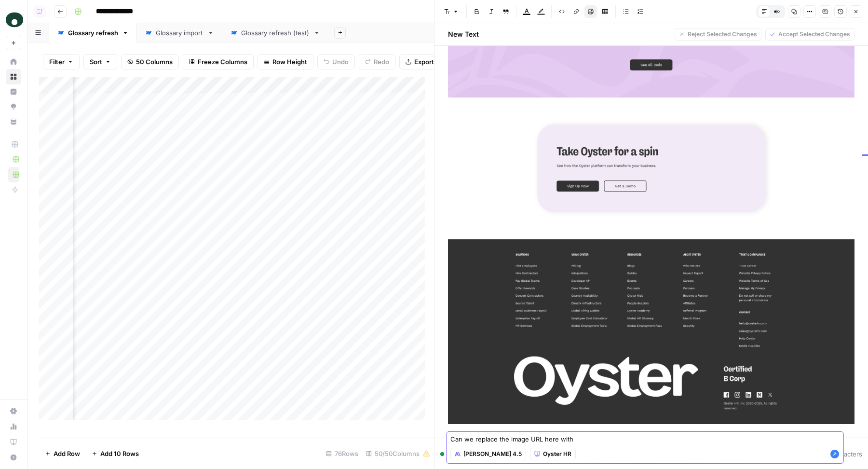
paste textarea "https://cdn.airops.com/rails/active_storage/blobs/proxy/eyJfcmFpbHMiOnsiZGF0YSI…"
type textarea "Can we replace the image URL here with https://cdn.airops.com/rails/active_stor…"
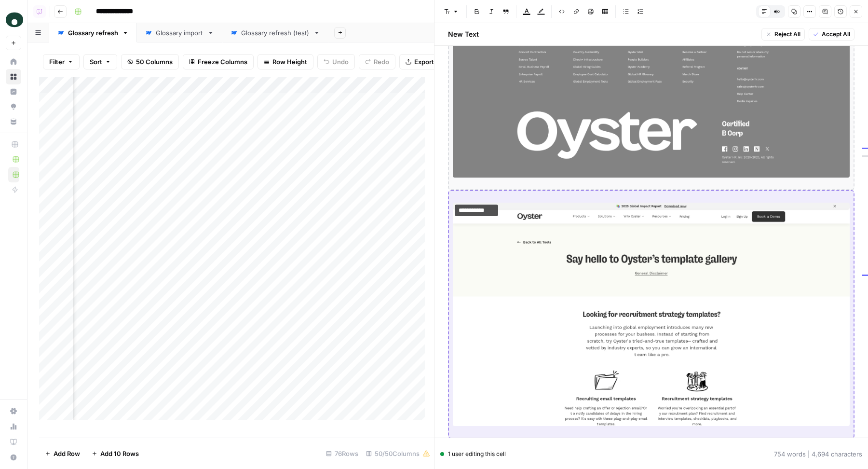
scroll to position [1603, 0]
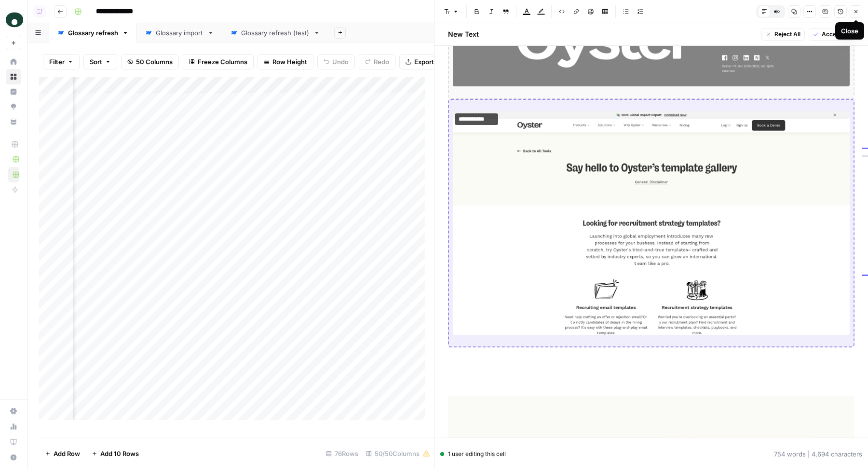
click at [856, 13] on icon "button" at bounding box center [856, 12] width 6 height 6
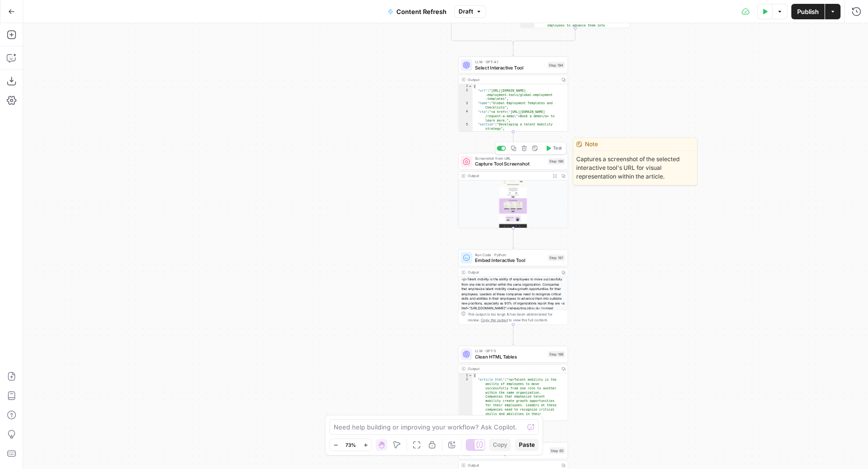
click at [487, 162] on span "Capture Tool Screenshot" at bounding box center [510, 163] width 70 height 7
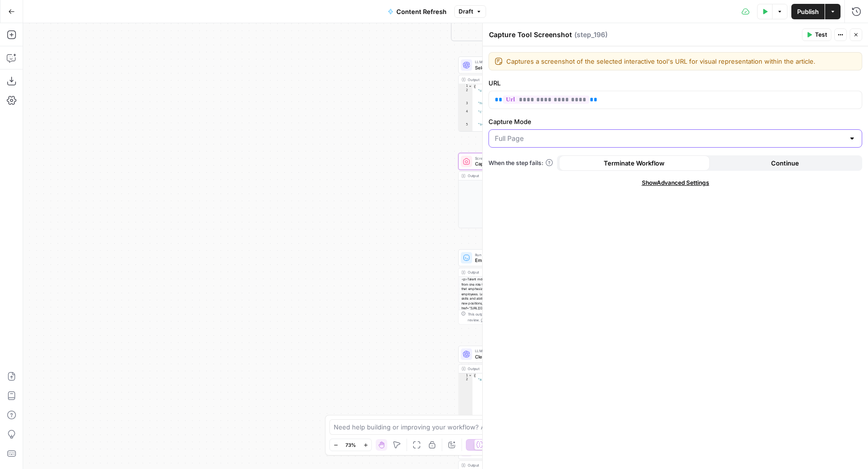
click at [695, 135] on input "Capture Mode" at bounding box center [670, 139] width 350 height 10
click at [554, 163] on span "Viewport" at bounding box center [673, 162] width 353 height 10
type input "Viewport"
click at [820, 32] on span "Test" at bounding box center [821, 34] width 12 height 9
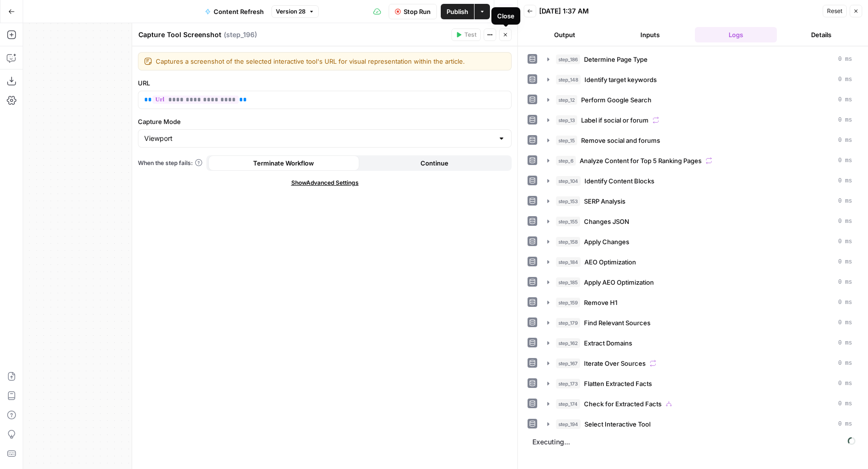
click at [503, 35] on icon "button" at bounding box center [505, 35] width 6 height 6
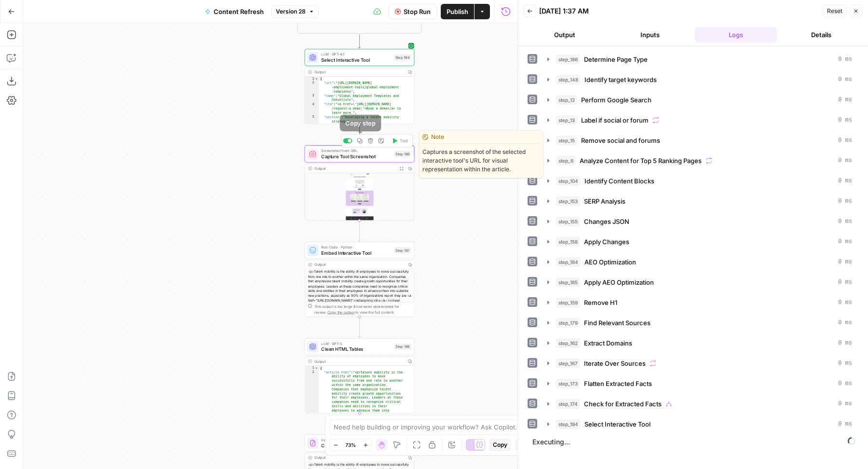
click at [361, 140] on icon "button" at bounding box center [359, 140] width 5 height 5
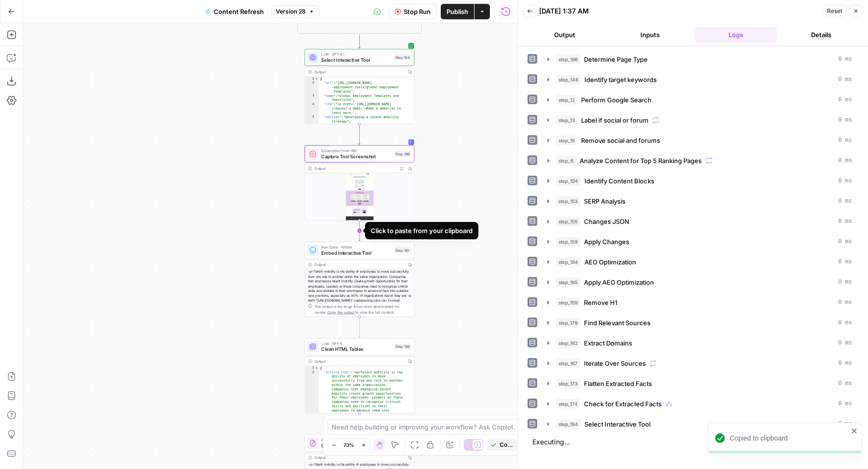
click at [360, 230] on icon "Edge from step_196 to step_197" at bounding box center [359, 230] width 2 height 21
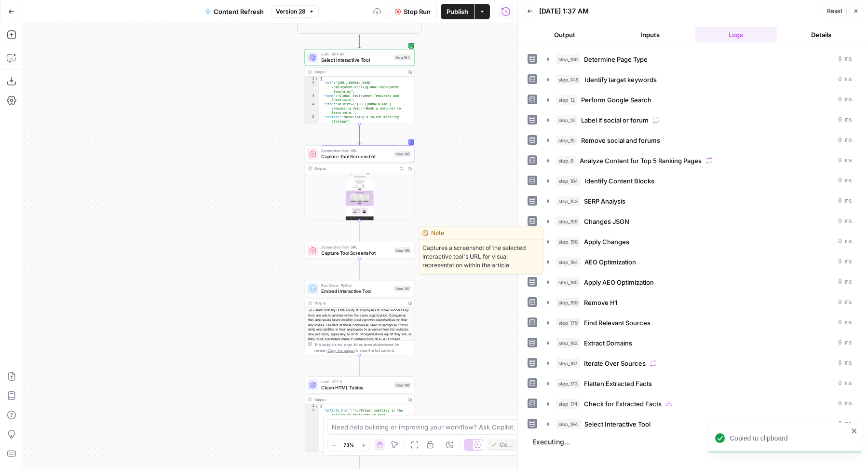
click at [336, 248] on span "Screenshot from URL" at bounding box center [356, 247] width 70 height 6
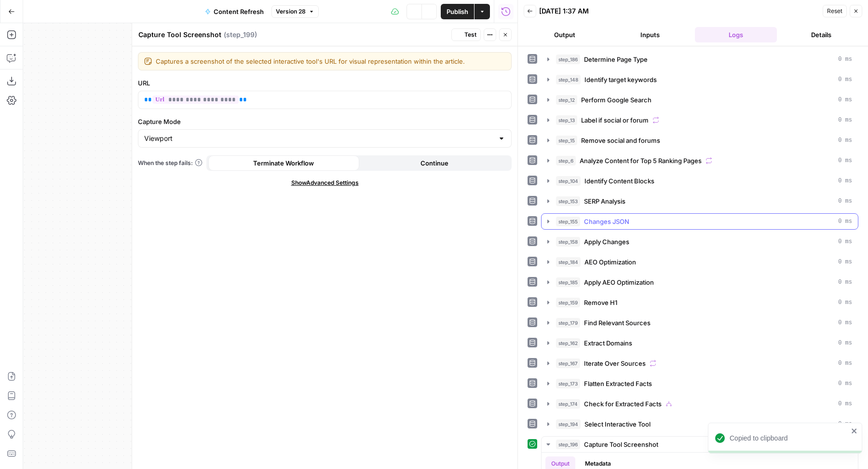
scroll to position [31, 0]
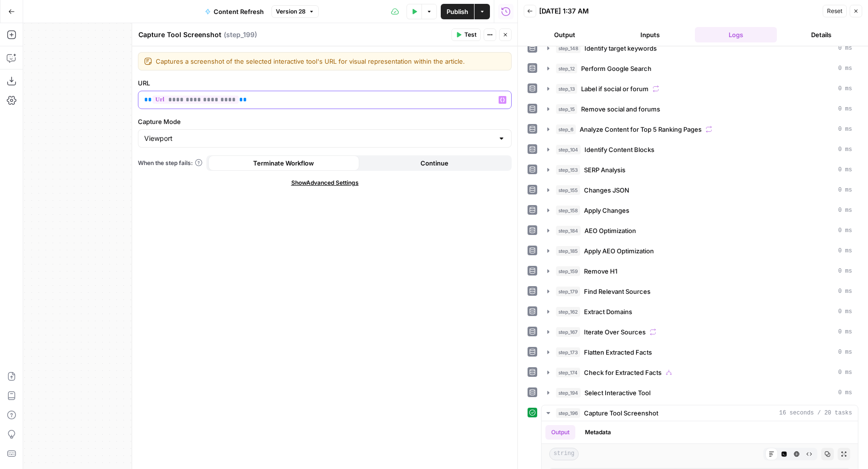
click at [284, 93] on div "**********" at bounding box center [324, 99] width 373 height 17
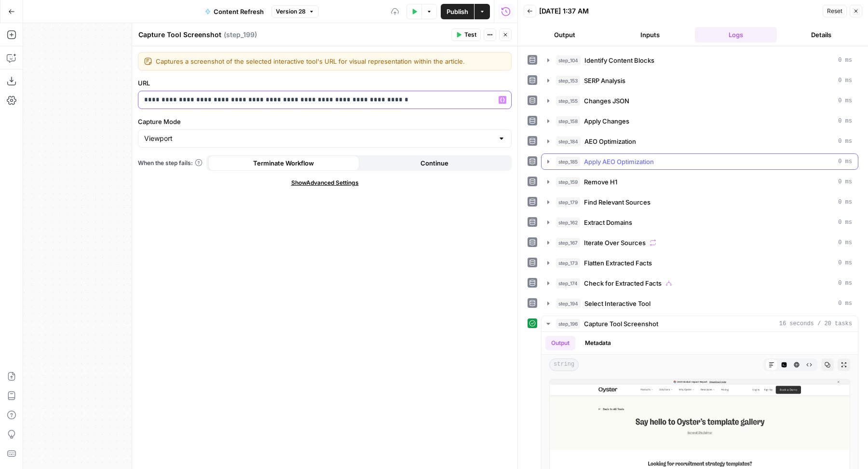
scroll to position [196, 0]
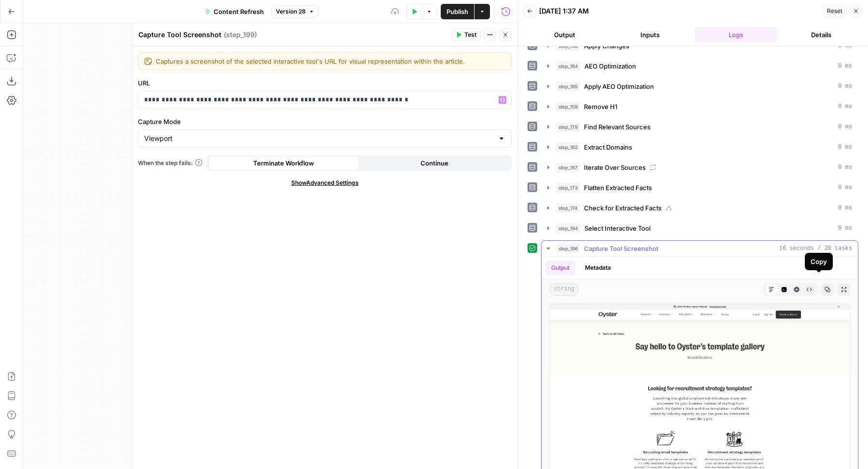
click at [824, 286] on icon "button" at bounding box center [827, 289] width 6 height 6
click at [330, 100] on p "**********" at bounding box center [325, 100] width 362 height 10
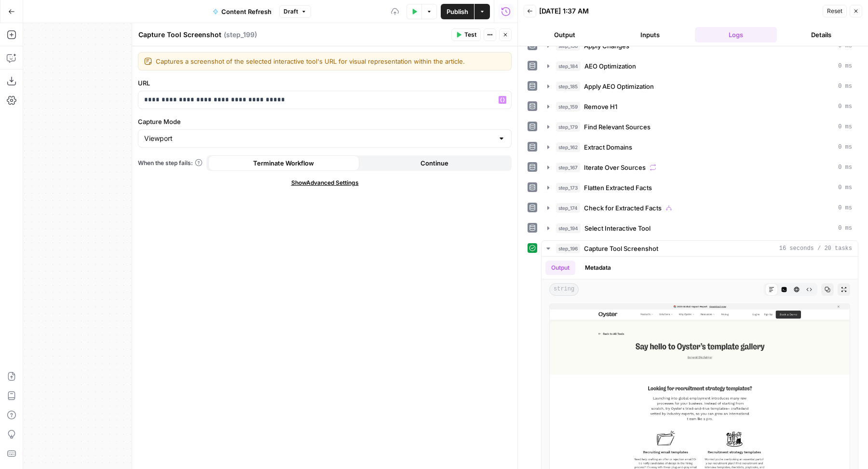
click at [470, 33] on span "Test" at bounding box center [470, 34] width 12 height 9
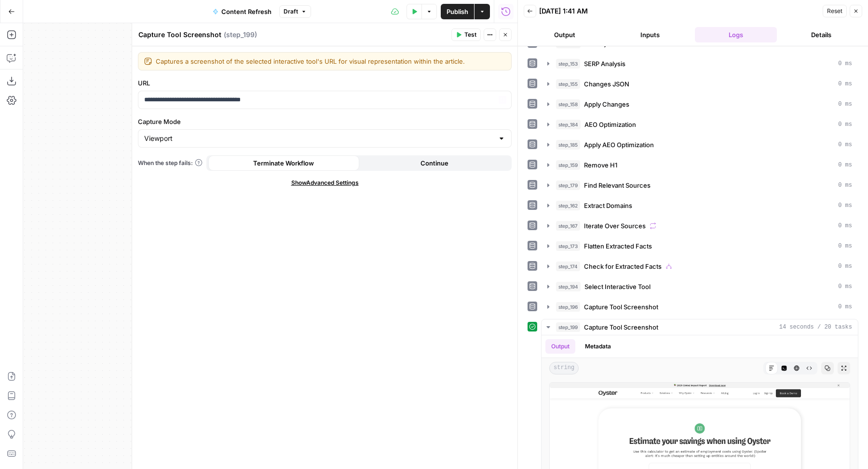
scroll to position [216, 0]
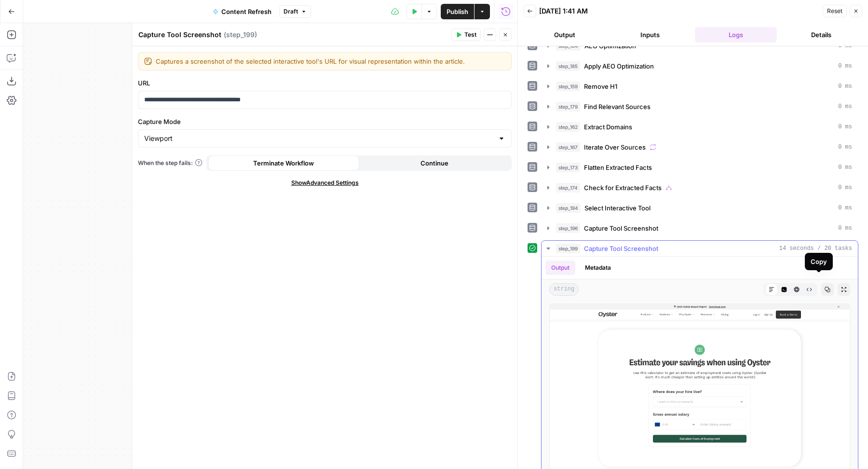
click at [821, 283] on button "Copy" at bounding box center [827, 289] width 13 height 13
click at [297, 97] on p "**********" at bounding box center [325, 100] width 362 height 10
click at [467, 38] on span "Test" at bounding box center [470, 34] width 12 height 9
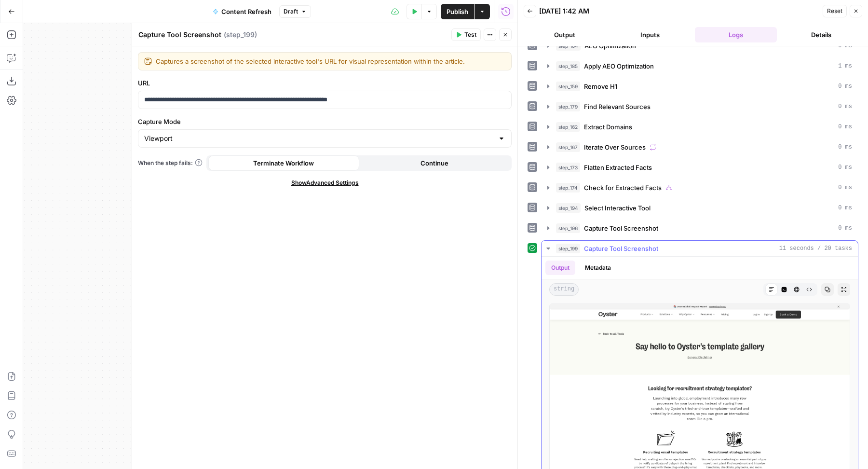
click at [824, 286] on icon "button" at bounding box center [827, 289] width 6 height 6
click at [344, 101] on p "**********" at bounding box center [325, 100] width 362 height 10
click at [460, 39] on button "Test" at bounding box center [465, 34] width 29 height 13
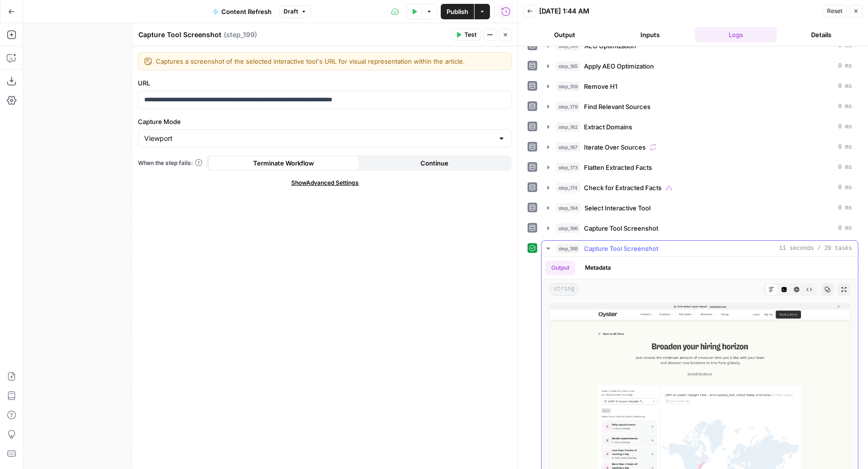
click at [824, 286] on icon "button" at bounding box center [827, 289] width 6 height 6
click at [388, 107] on div "**********" at bounding box center [324, 99] width 373 height 17
click at [472, 40] on button "Test" at bounding box center [465, 34] width 29 height 13
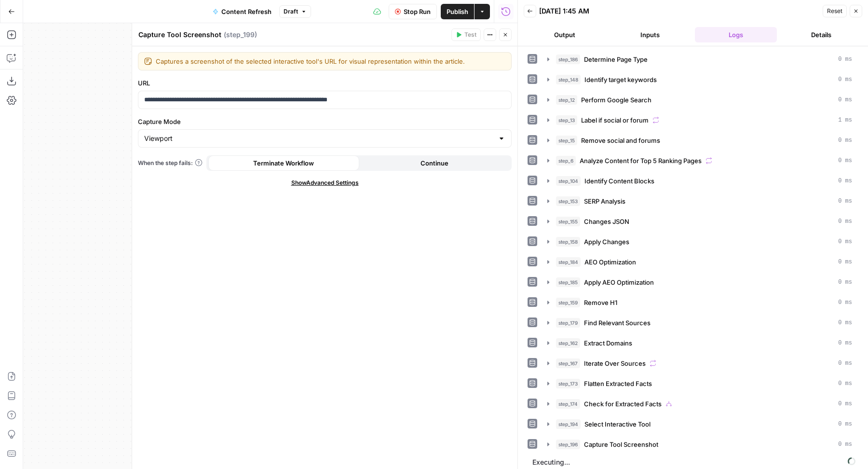
click at [140, 33] on textarea "Capture Tool Screenshot" at bounding box center [179, 35] width 83 height 10
type textarea "[Test] Capture Tool Screenshot"
click at [340, 38] on div "[Test] Capture Tool Screenshot [Test] Capture Tool Screenshot ( step_199 )" at bounding box center [293, 34] width 311 height 11
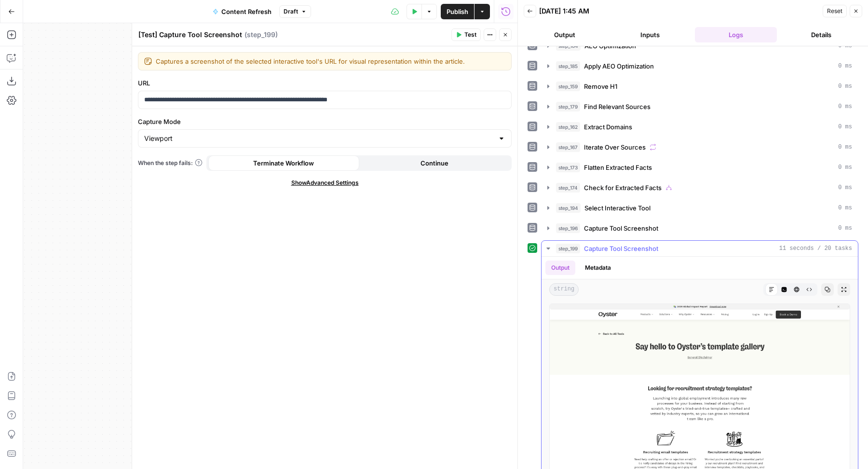
click at [825, 287] on icon "button" at bounding box center [827, 289] width 5 height 5
click at [622, 14] on div "10/16/25 at 1:45 AM" at bounding box center [679, 11] width 281 height 10
click at [506, 35] on icon "button" at bounding box center [505, 34] width 3 height 3
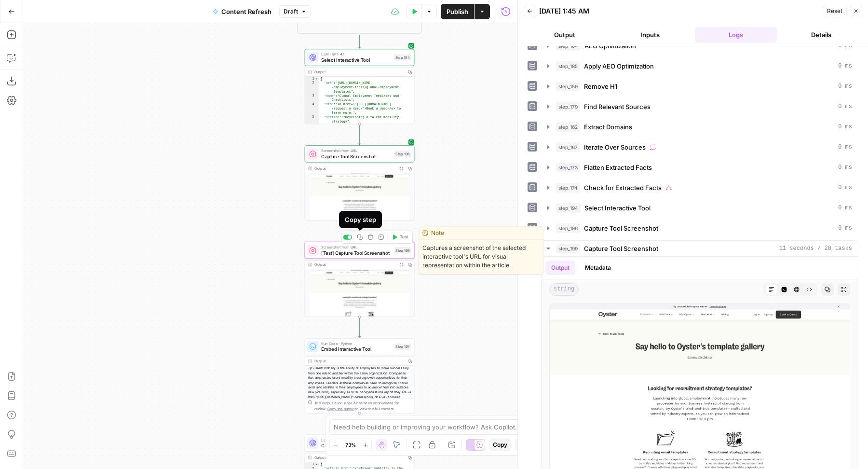
click at [350, 236] on div at bounding box center [349, 236] width 3 height 3
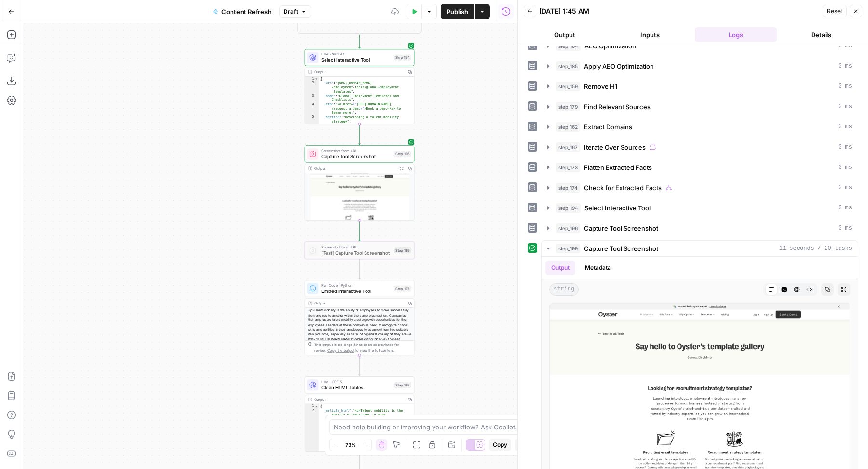
click at [456, 8] on span "Publish" at bounding box center [457, 12] width 22 height 10
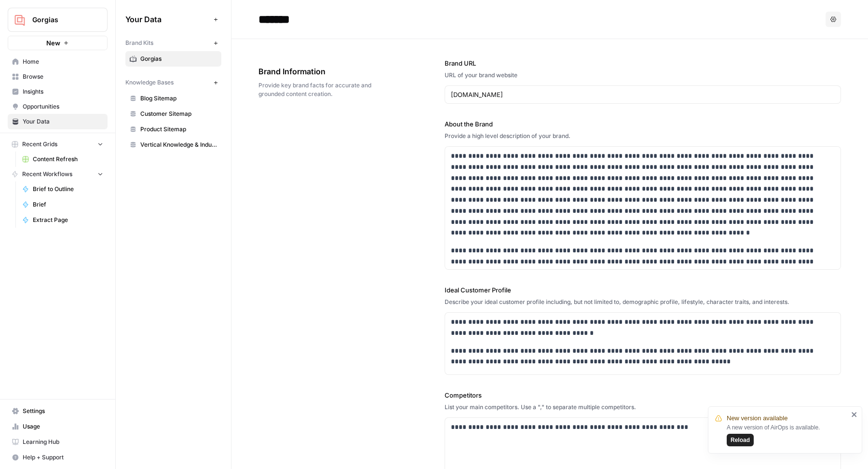
scroll to position [1491, 0]
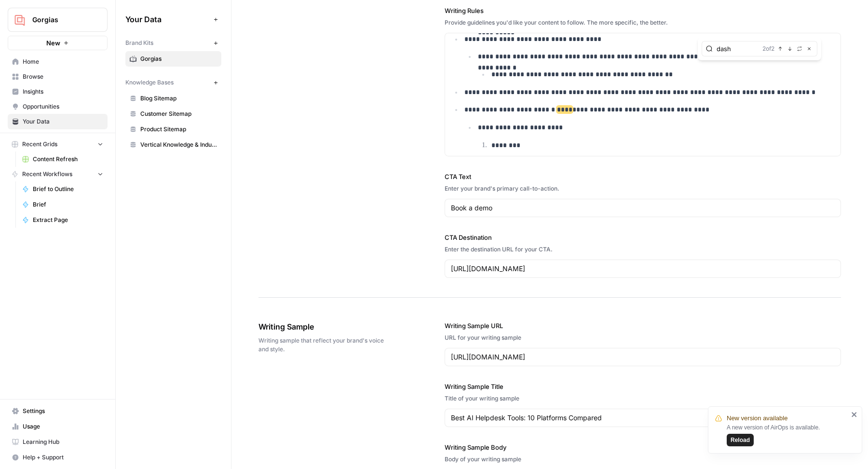
click at [218, 77] on button "New" at bounding box center [216, 83] width 12 height 12
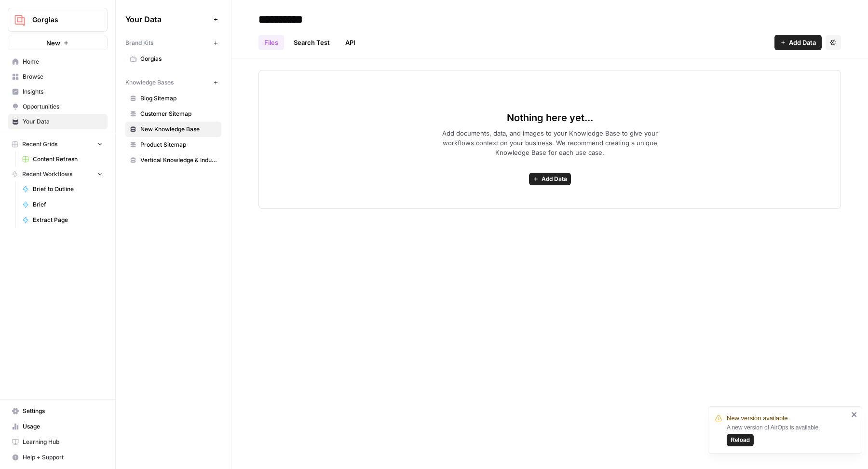
type input "**********"
click at [488, 30] on div "Files Search Test API Add Data Settings" at bounding box center [549, 38] width 582 height 23
click at [781, 36] on button "Add Data" at bounding box center [797, 42] width 47 height 15
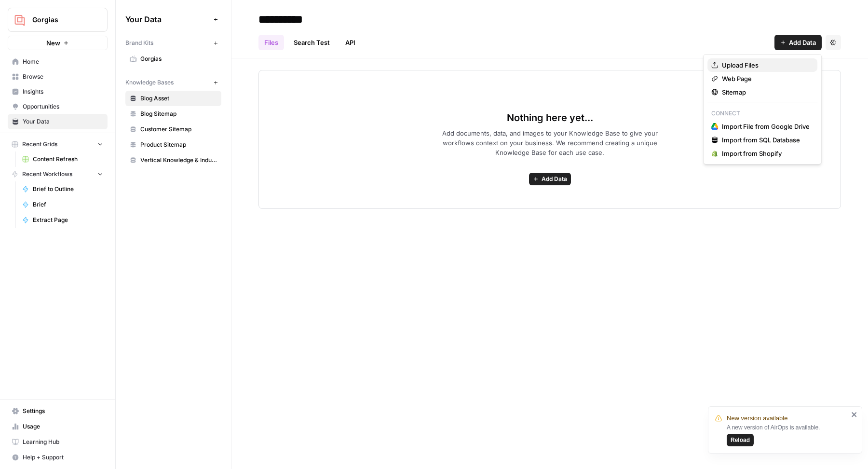
click at [758, 64] on span "Upload Files" at bounding box center [766, 65] width 88 height 10
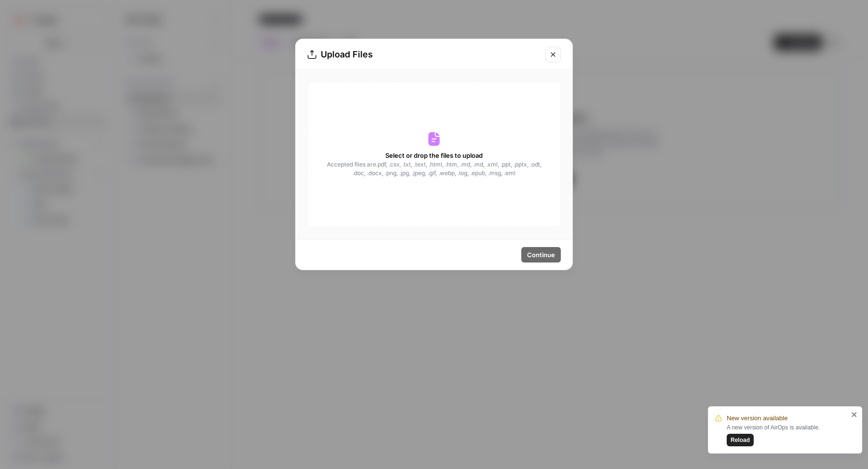
click at [468, 176] on span "Accepted files are .pdf, .csv, .txt, .text, .html, .htm, .md, .md, .xml, .ppt, …" at bounding box center [434, 168] width 216 height 17
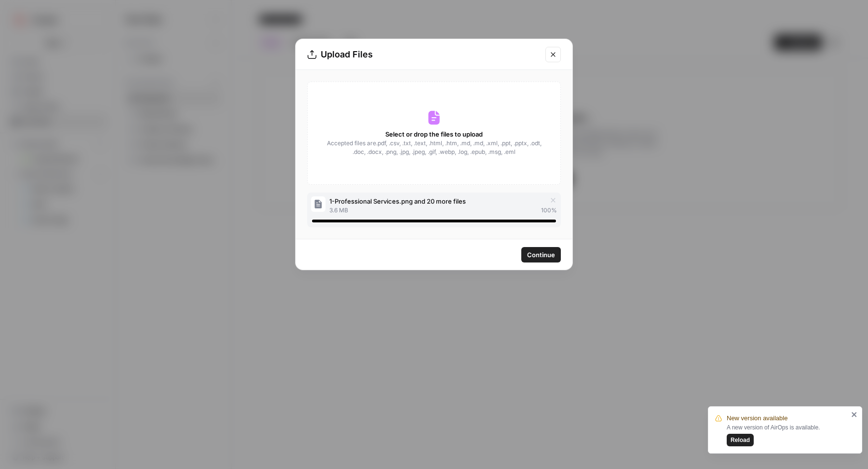
click at [545, 254] on span "Continue" at bounding box center [541, 255] width 28 height 10
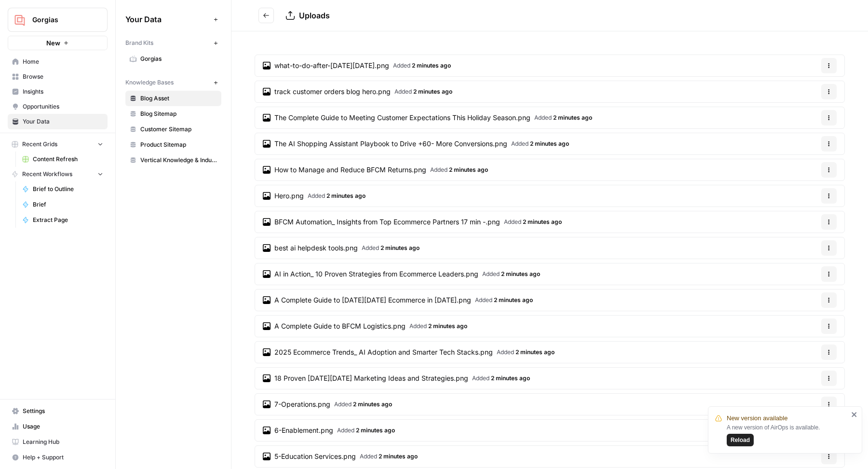
click at [260, 13] on button "Go back" at bounding box center [265, 15] width 15 height 15
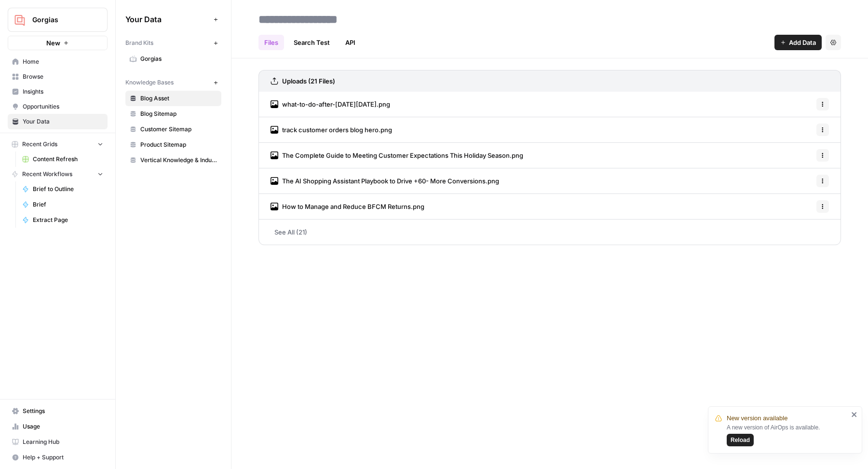
click at [165, 114] on span "Blog Sitemap" at bounding box center [178, 113] width 77 height 9
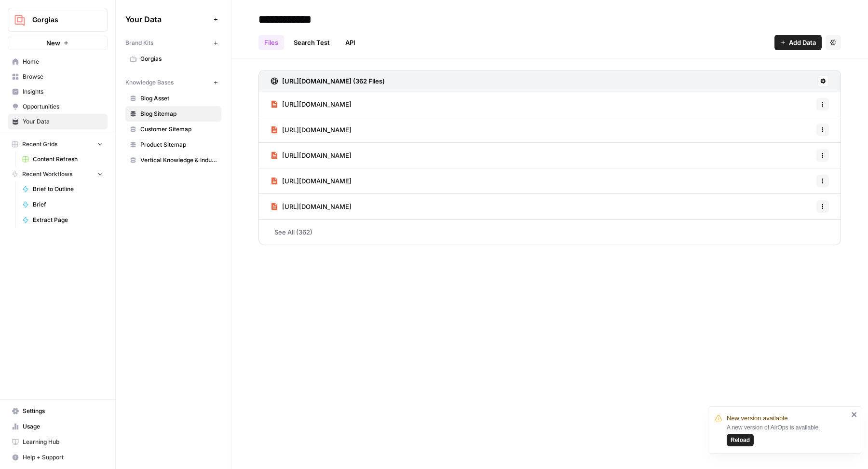
click at [178, 101] on span "Blog Asset" at bounding box center [178, 98] width 77 height 9
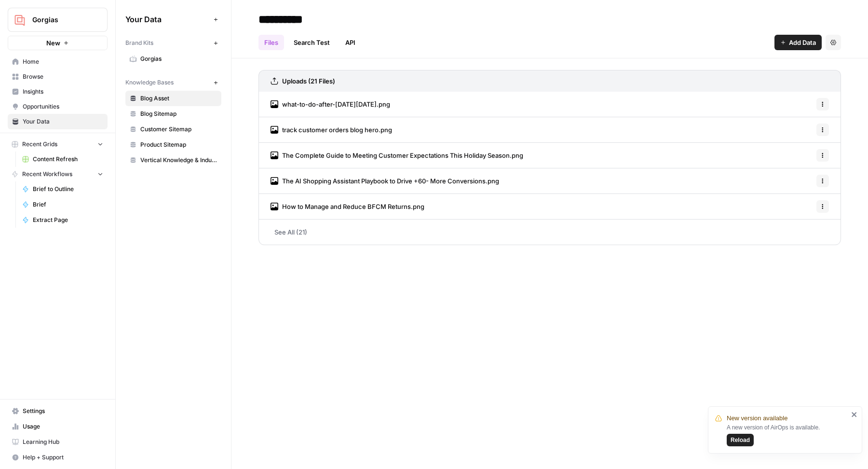
click at [190, 56] on span "Gorgias" at bounding box center [178, 58] width 77 height 9
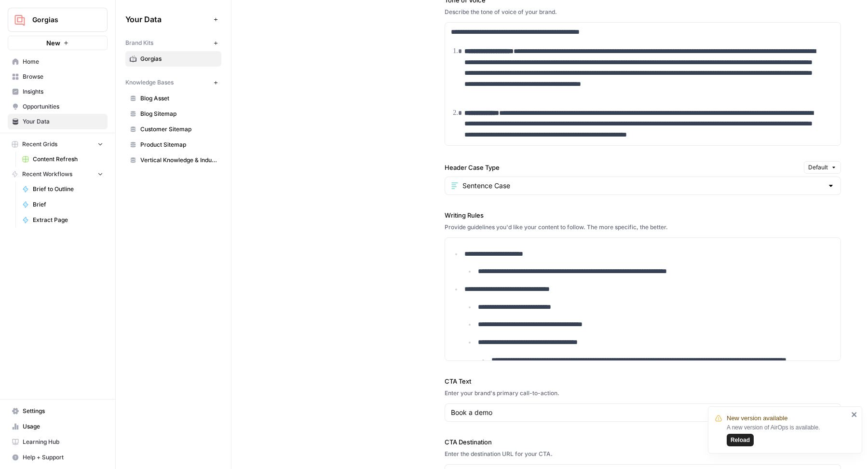
scroll to position [966, 0]
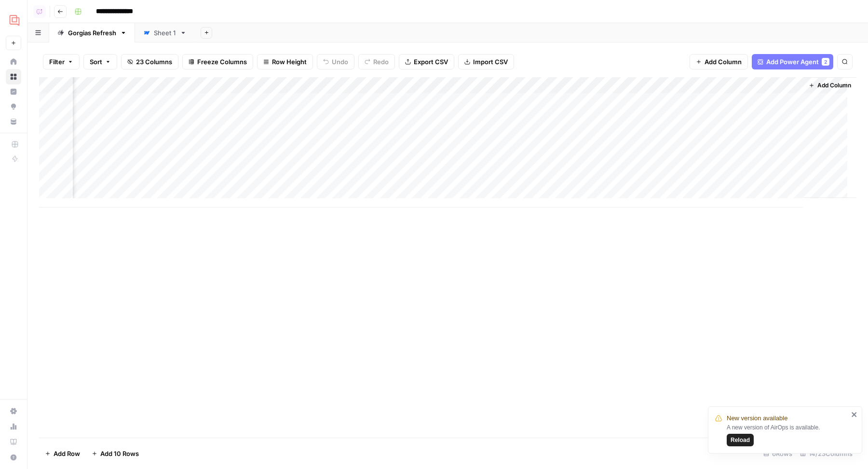
scroll to position [0, 685]
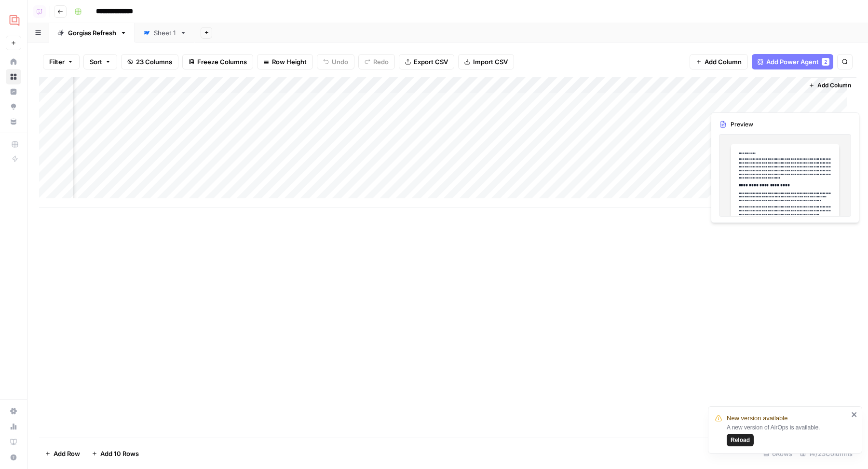
click at [785, 98] on div "Add Column" at bounding box center [447, 142] width 817 height 130
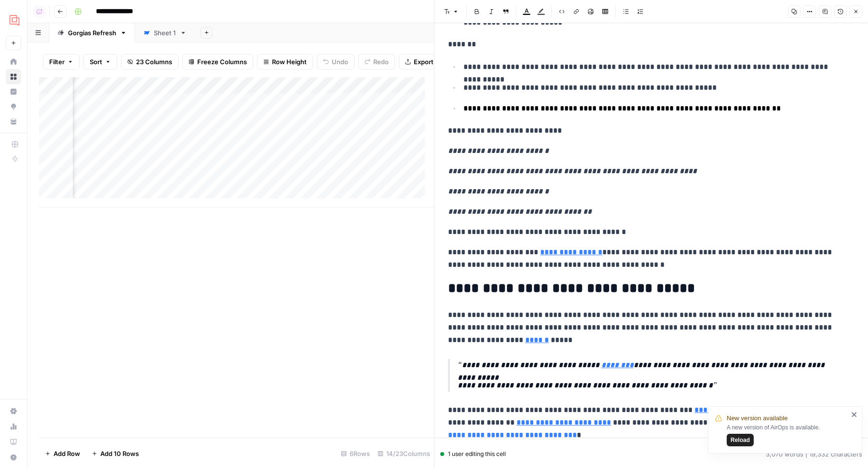
scroll to position [5215, 0]
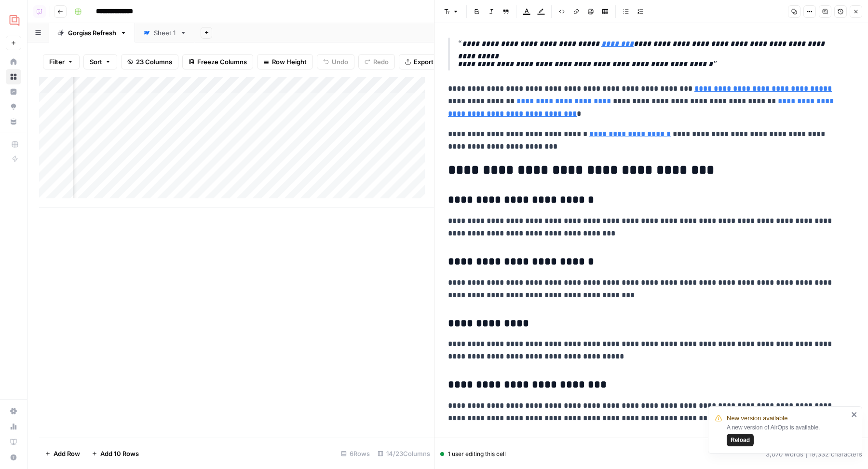
click at [855, 11] on icon "button" at bounding box center [856, 12] width 6 height 6
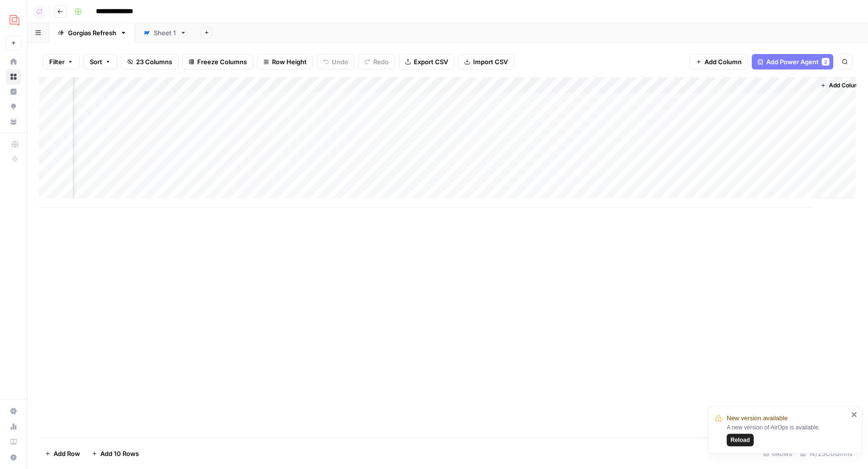
scroll to position [0, 674]
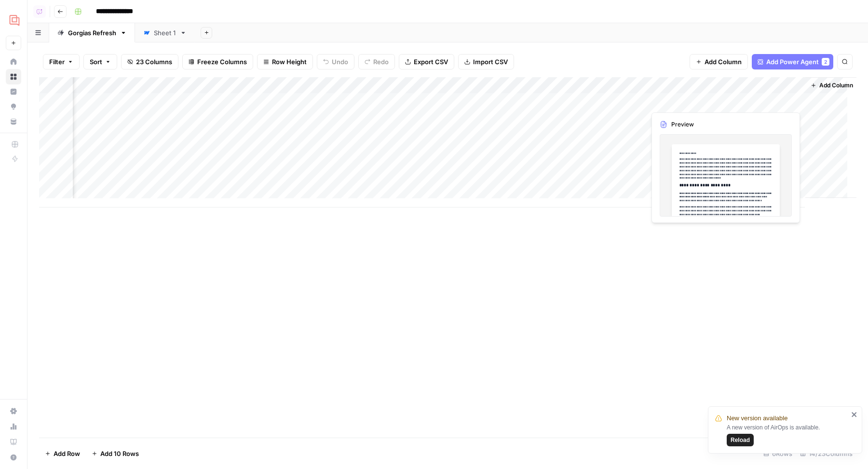
click at [796, 100] on div "Add Column" at bounding box center [447, 142] width 817 height 130
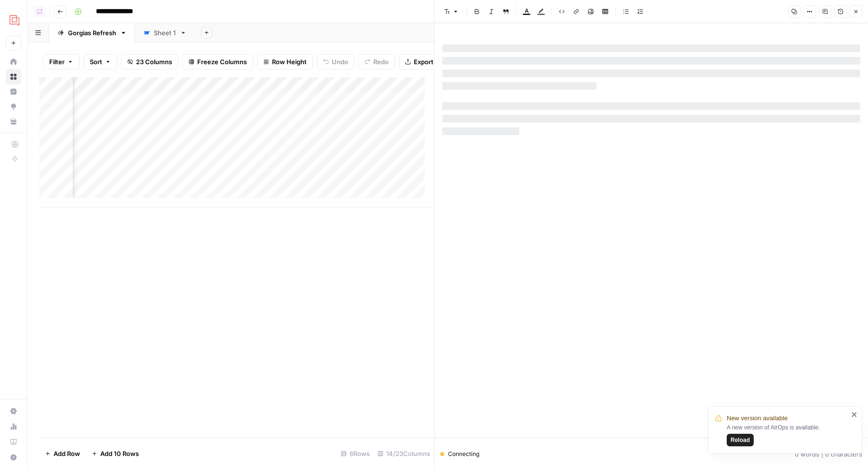
click at [839, 14] on icon "button" at bounding box center [841, 12] width 6 height 6
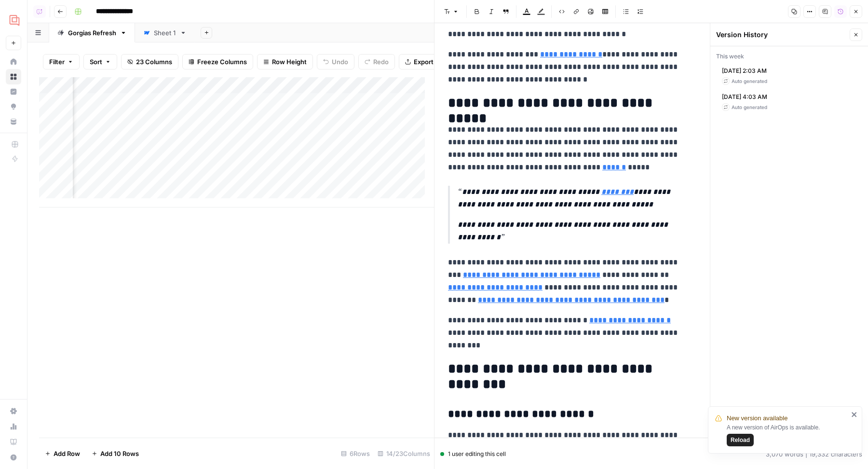
scroll to position [0, 319]
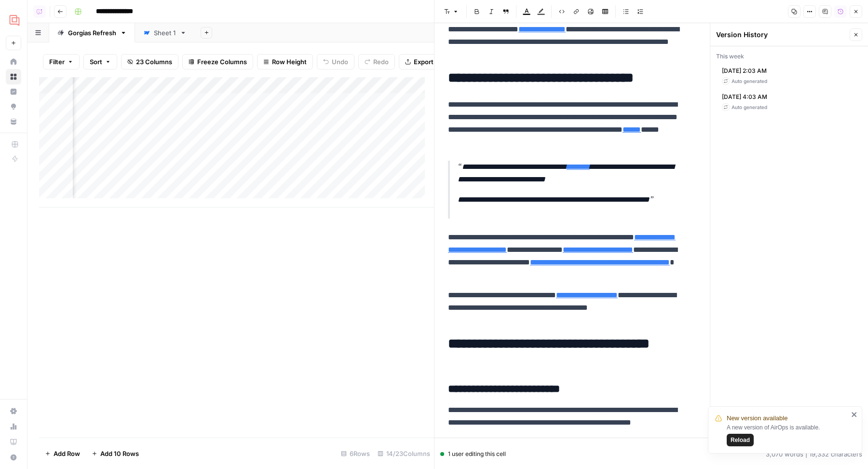
click at [373, 108] on div "Add Column" at bounding box center [236, 142] width 395 height 130
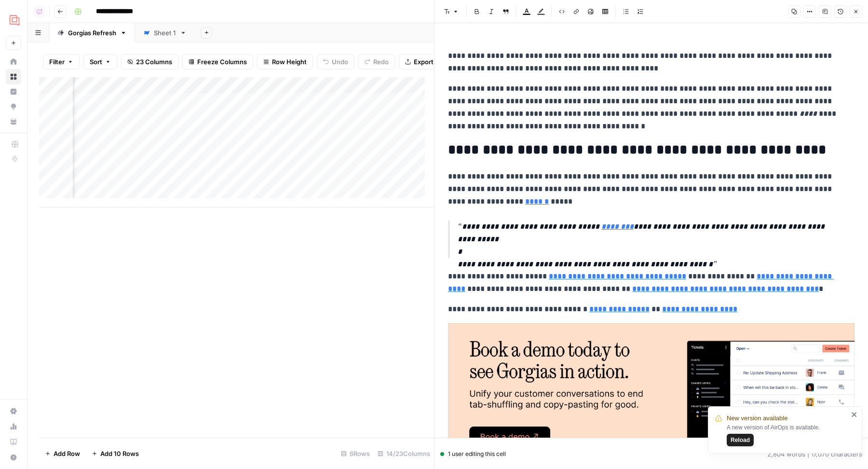
scroll to position [9123, 0]
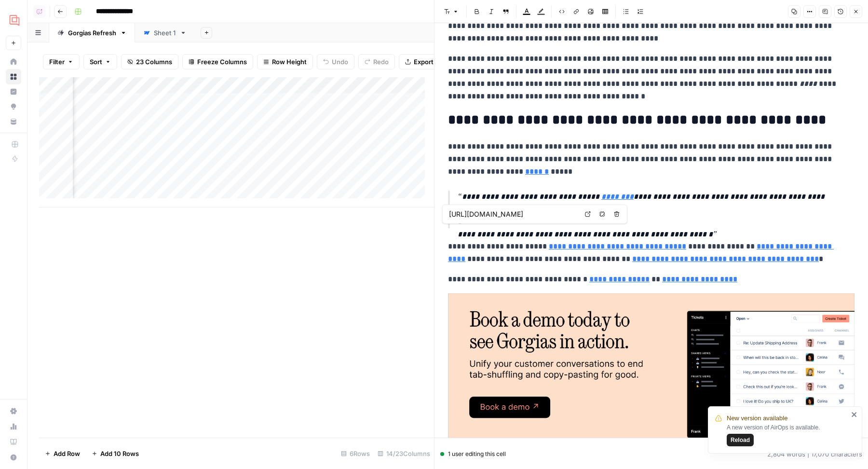
type input "http://gorgias.com/guides/cx-growth-playbook"
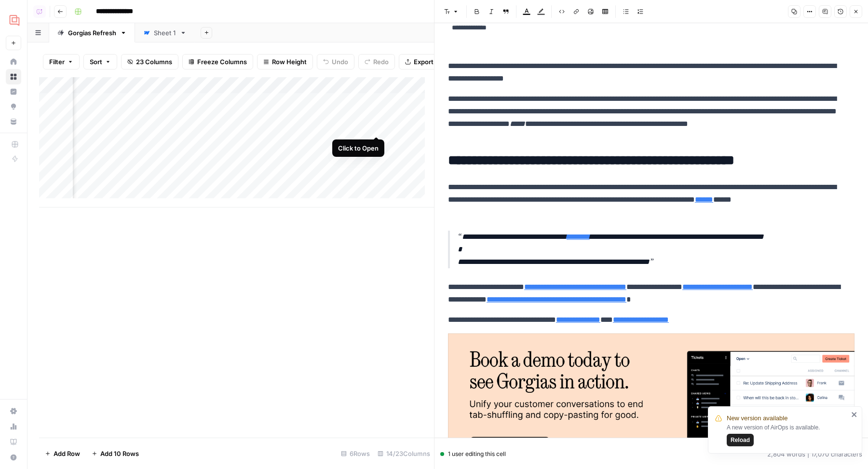
click at [378, 127] on div "Add Column" at bounding box center [236, 142] width 395 height 130
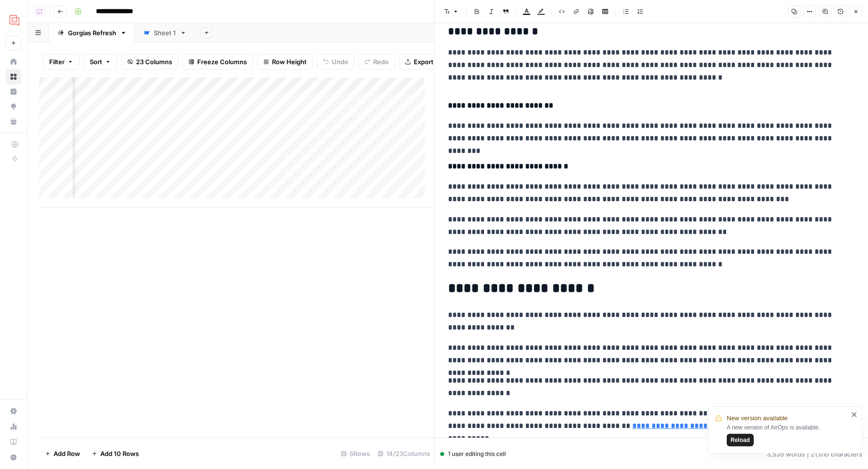
scroll to position [8909, 0]
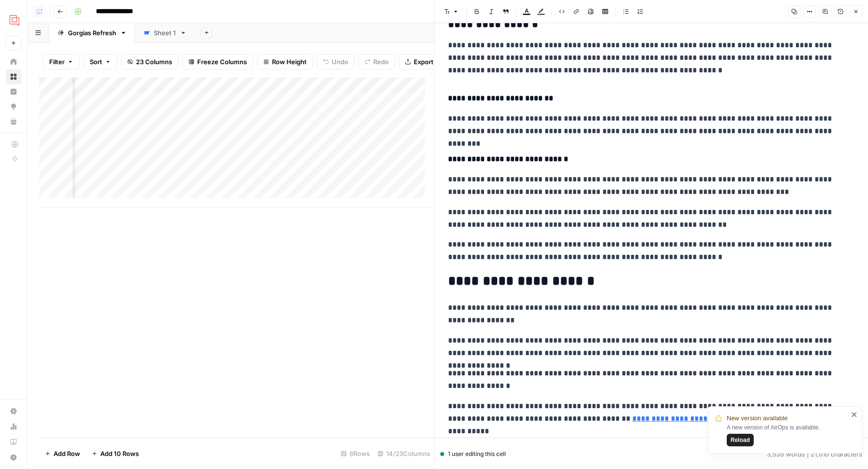
click at [853, 7] on button "Close" at bounding box center [856, 11] width 13 height 13
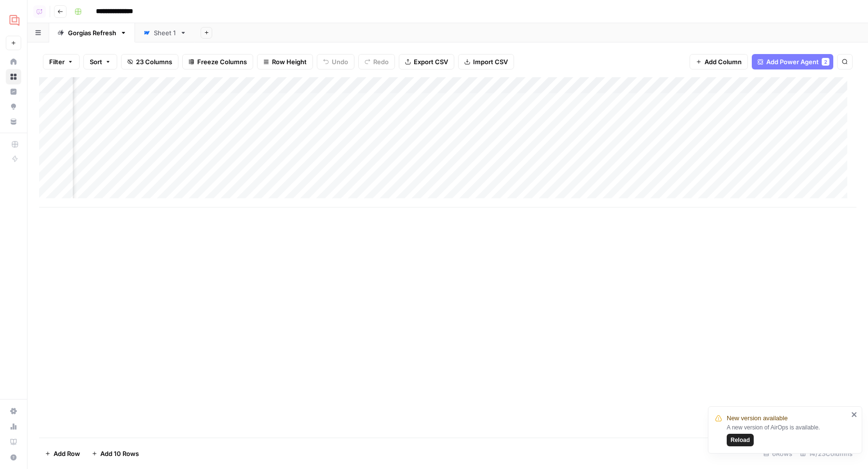
scroll to position [0, 685]
click at [604, 101] on div "Add Column" at bounding box center [447, 142] width 817 height 130
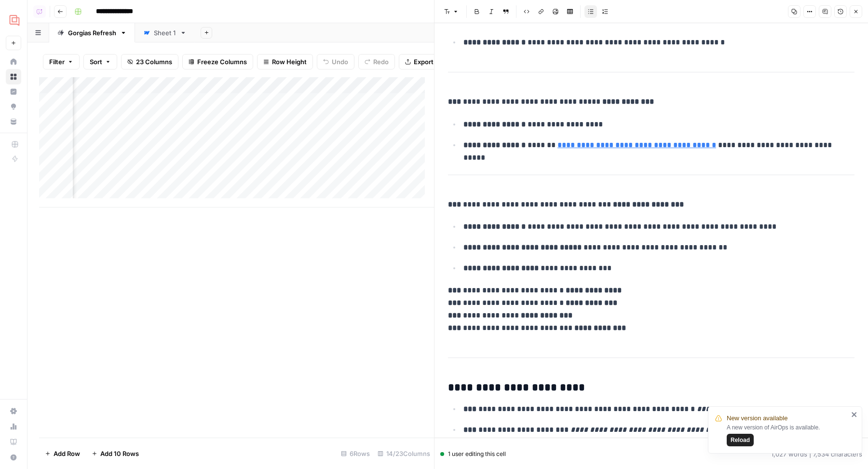
scroll to position [1756, 0]
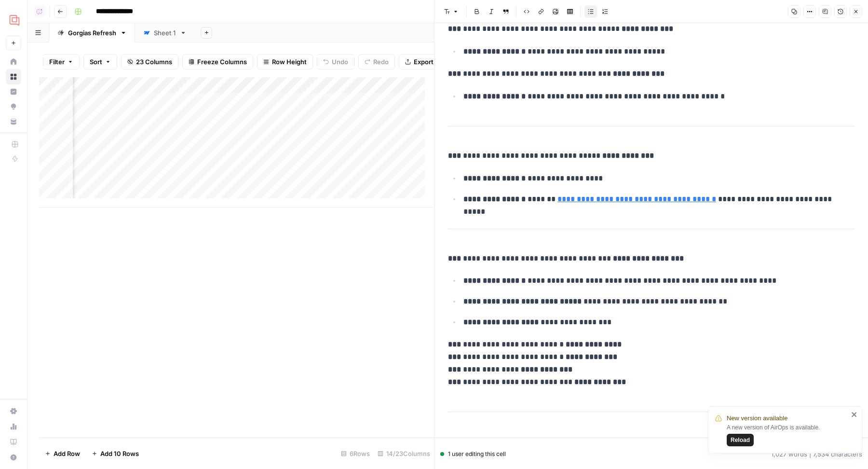
click at [854, 10] on icon "button" at bounding box center [856, 12] width 6 height 6
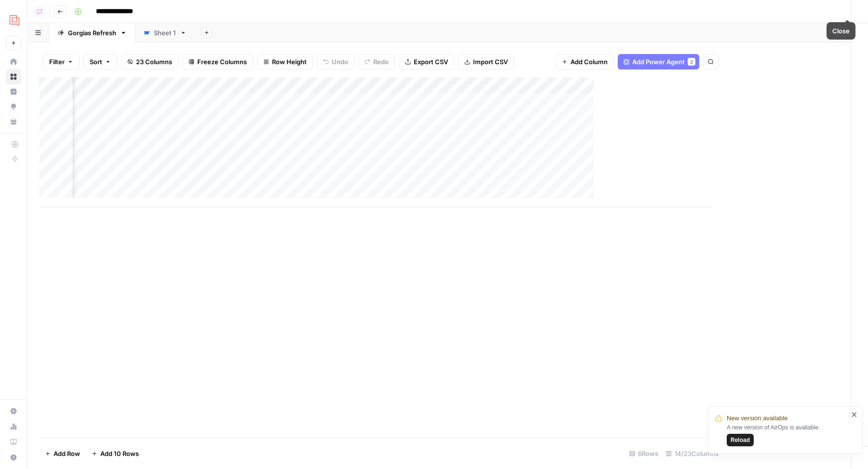
scroll to position [0, 674]
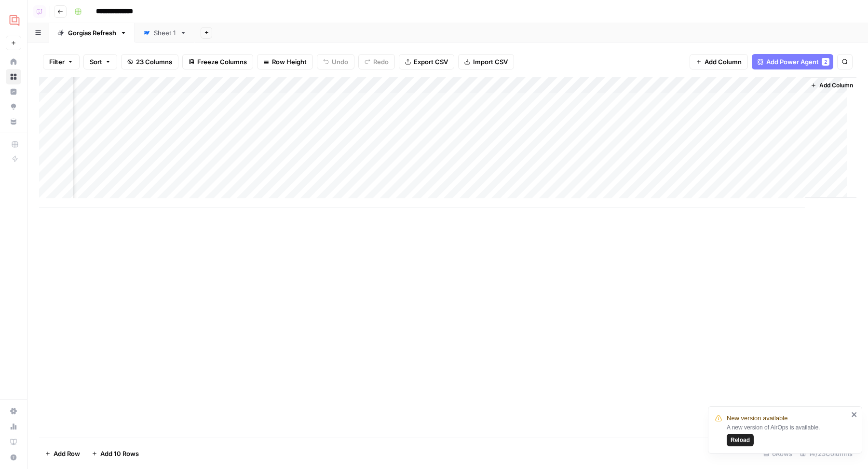
click at [496, 87] on div "Add Column" at bounding box center [447, 142] width 817 height 130
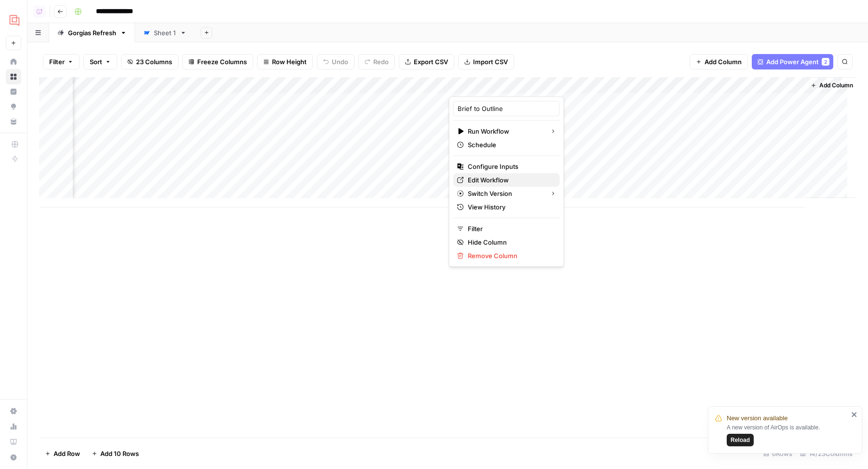
click at [490, 176] on span "Edit Workflow" at bounding box center [510, 180] width 84 height 10
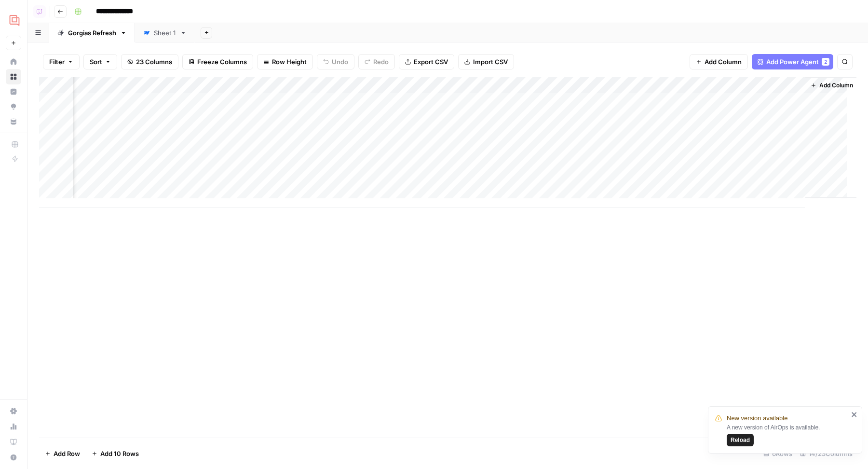
click at [157, 33] on div "Sheet 1" at bounding box center [165, 33] width 22 height 10
click at [85, 37] on link "Gorgias Refresh" at bounding box center [92, 32] width 86 height 19
click at [635, 90] on div "Add Column" at bounding box center [447, 142] width 817 height 130
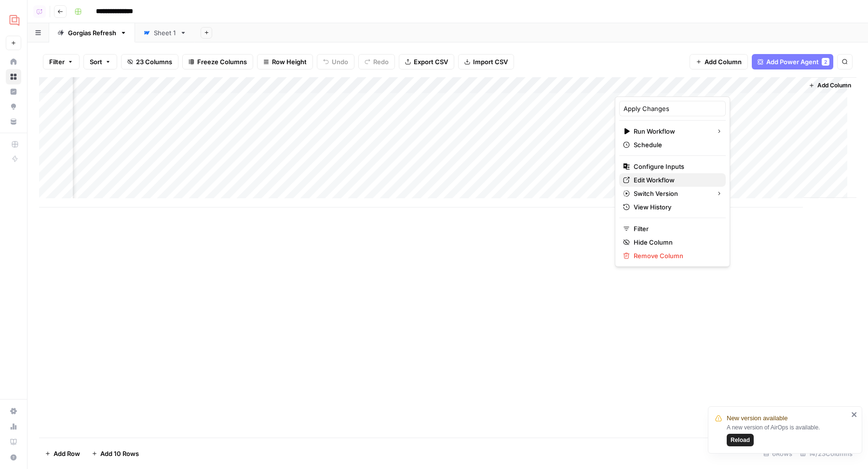
click at [650, 175] on span "Edit Workflow" at bounding box center [676, 180] width 84 height 10
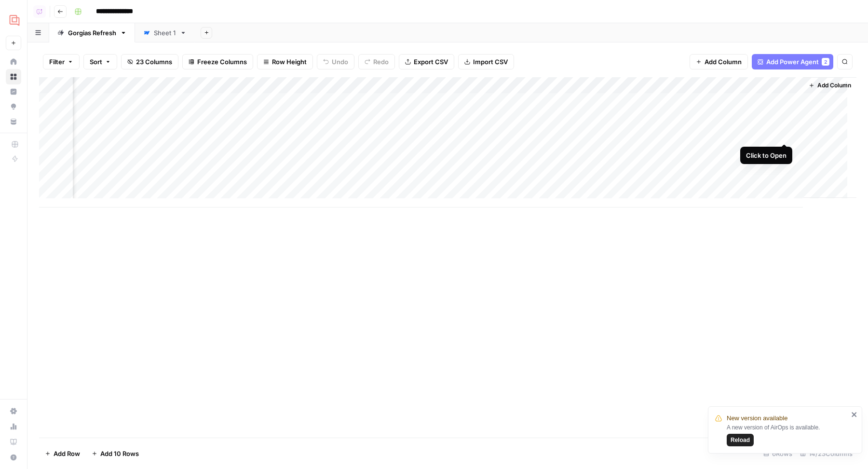
click at [782, 135] on div "Add Column" at bounding box center [447, 142] width 817 height 130
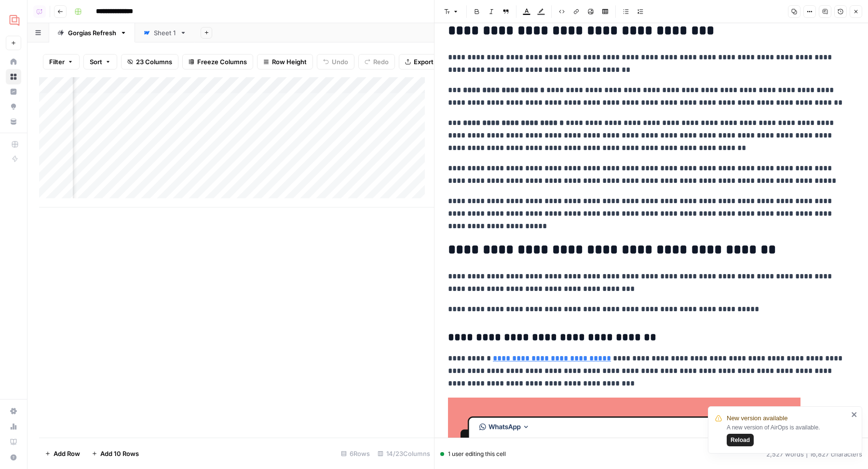
scroll to position [284, 0]
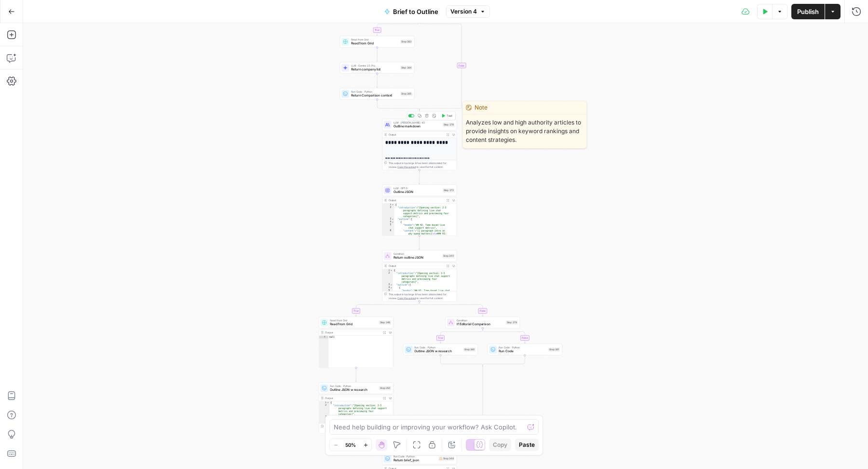
click at [421, 124] on span "Outline markdown" at bounding box center [416, 126] width 47 height 5
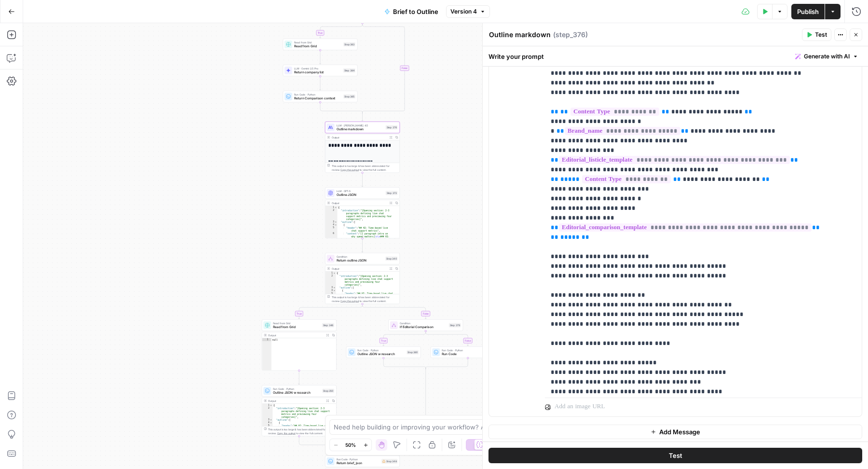
scroll to position [348, 0]
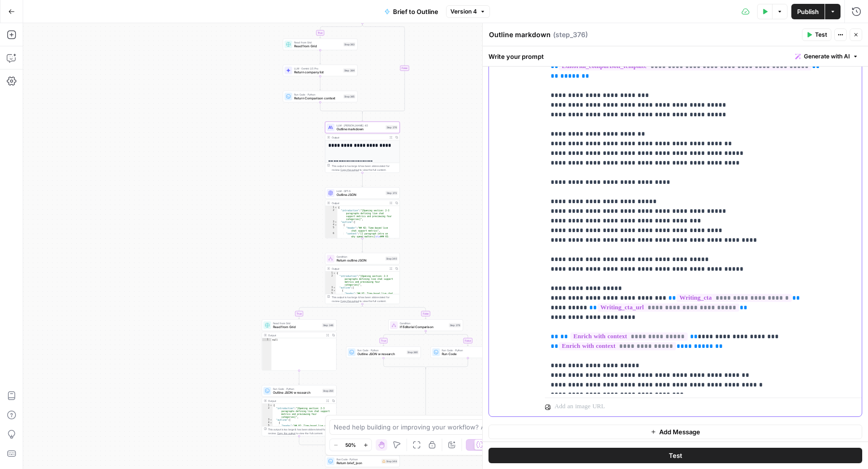
click at [591, 274] on p "**********" at bounding box center [695, 23] width 288 height 733
click at [581, 272] on p "**********" at bounding box center [695, 23] width 288 height 733
drag, startPoint x: 555, startPoint y: 277, endPoint x: 599, endPoint y: 279, distance: 44.4
click at [599, 279] on p "**********" at bounding box center [695, 23] width 288 height 733
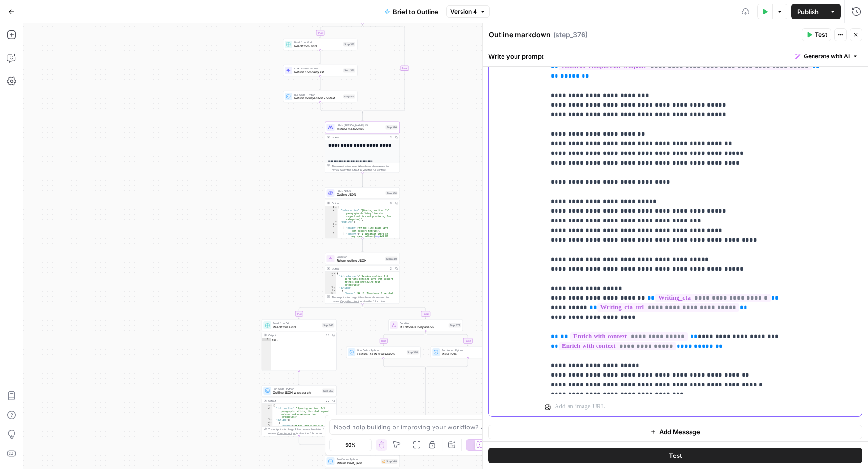
click at [601, 275] on p "**********" at bounding box center [695, 23] width 288 height 733
click at [558, 286] on p "**********" at bounding box center [695, 23] width 288 height 733
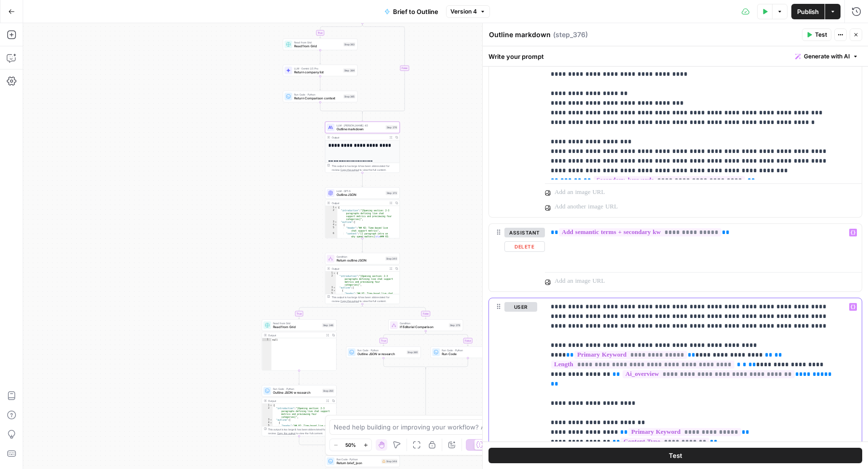
scroll to position [418, 0]
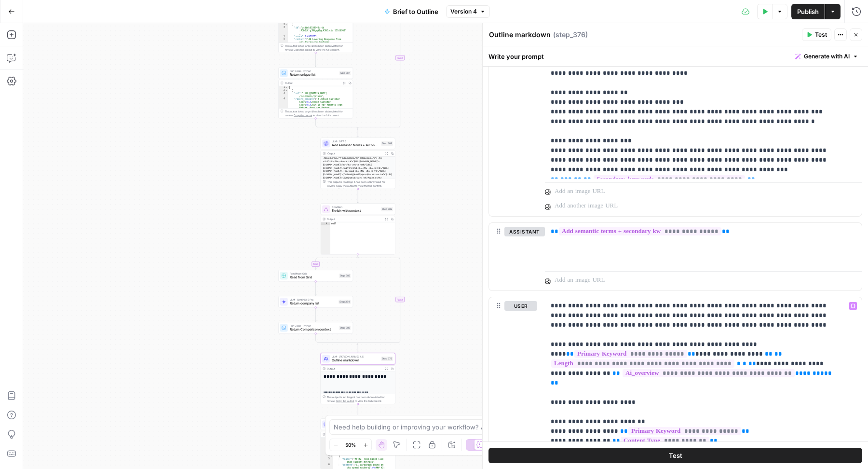
click at [367, 147] on span "Add semantic terms + secondary kw" at bounding box center [355, 145] width 47 height 5
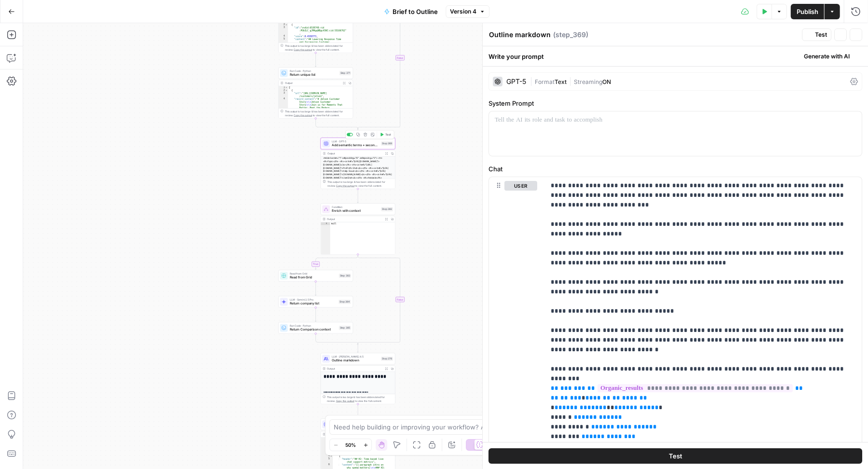
type textarea "Add semantic terms + secondary kw"
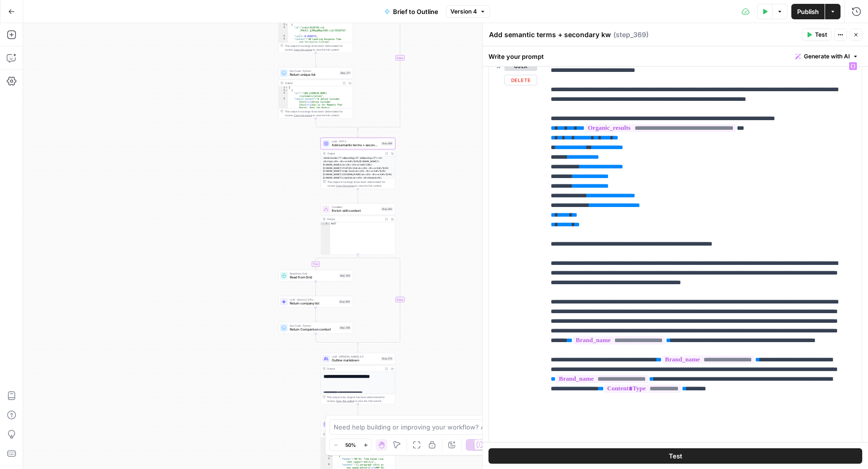
scroll to position [116, 0]
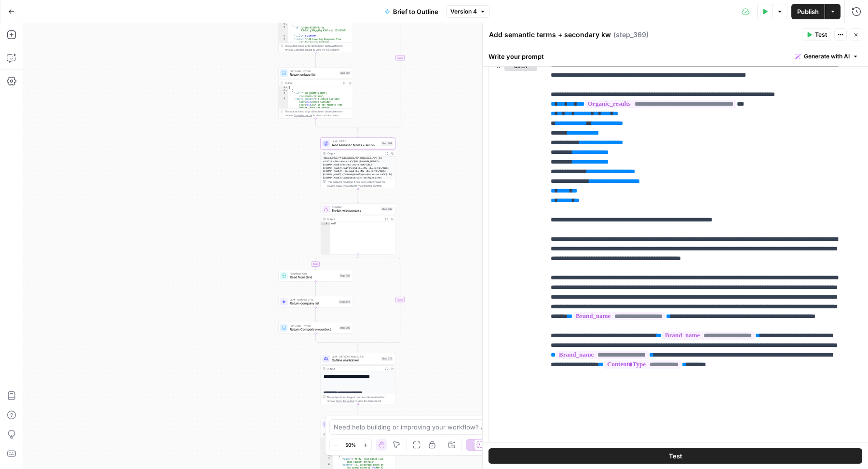
click at [338, 361] on span "Outline markdown" at bounding box center [355, 360] width 47 height 5
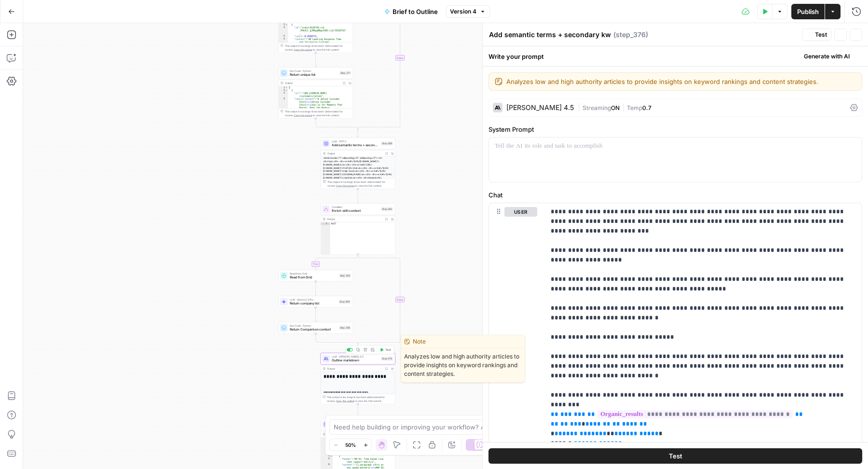
type textarea "Outline markdown"
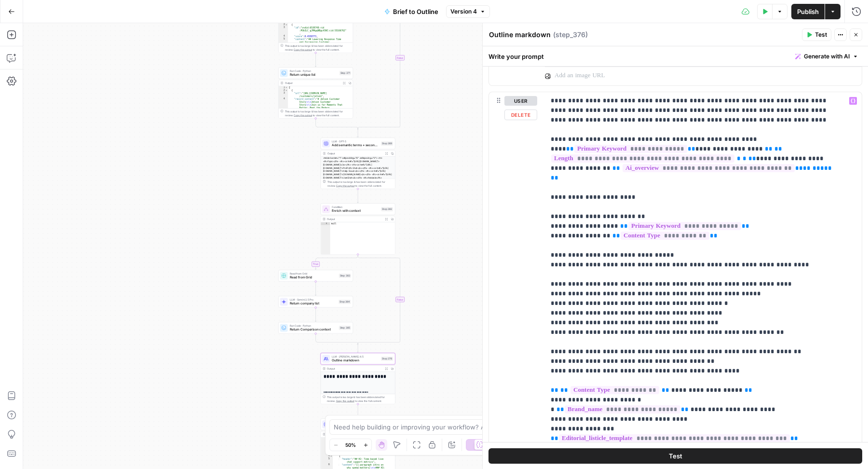
scroll to position [614, 0]
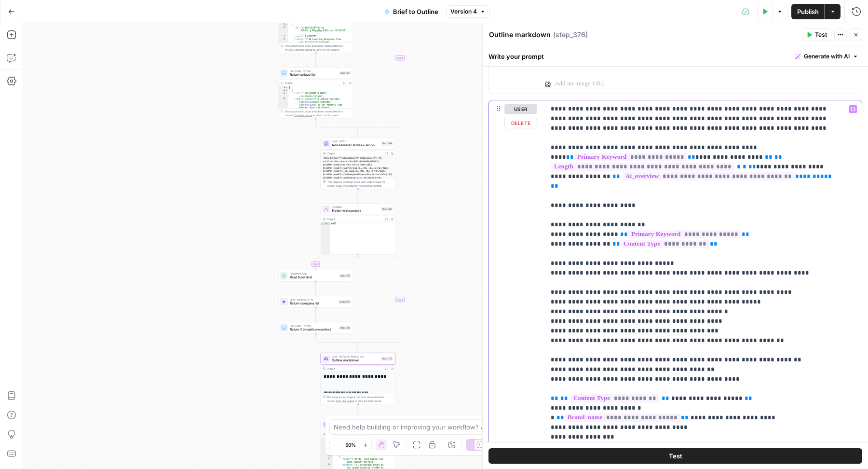
click at [717, 126] on p "**********" at bounding box center [695, 470] width 288 height 733
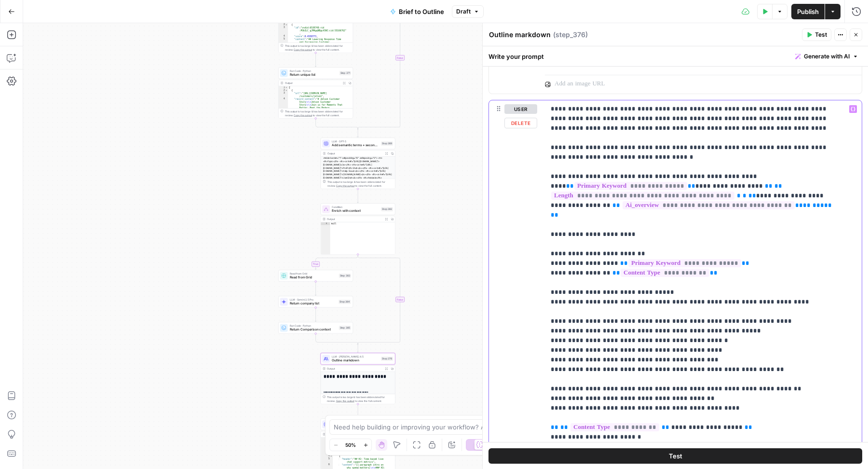
click at [547, 145] on div "**********" at bounding box center [703, 296] width 317 height 393
copy p "**********"
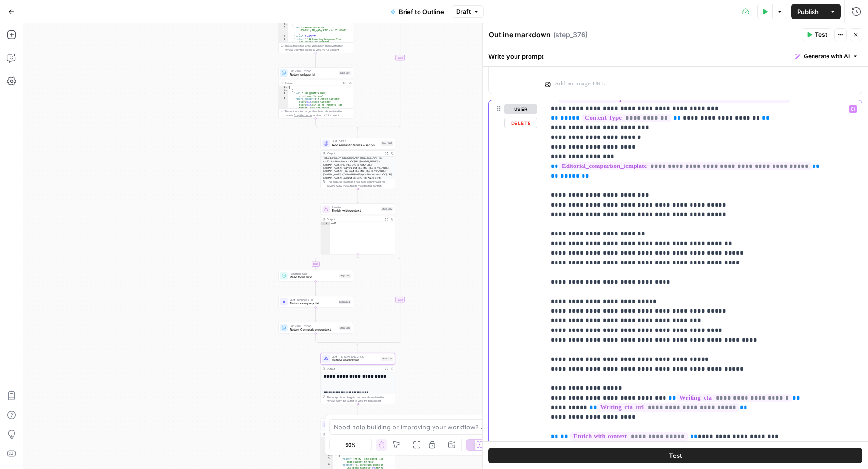
scroll to position [714, 0]
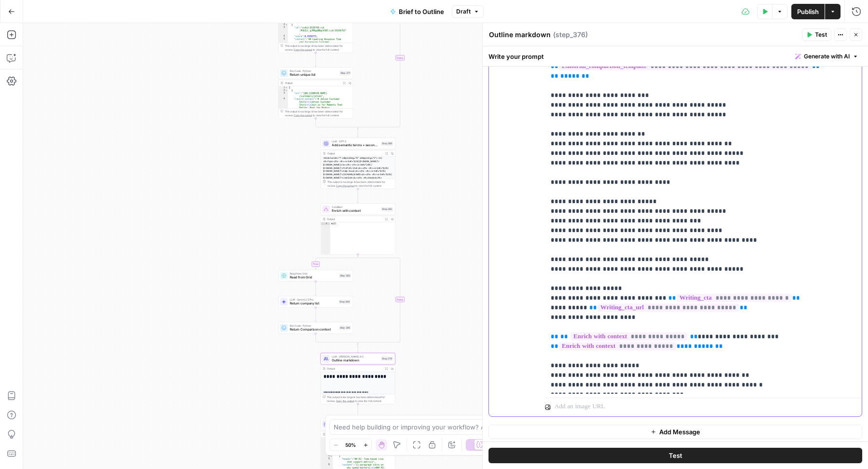
click at [740, 386] on p "**********" at bounding box center [695, 9] width 288 height 762
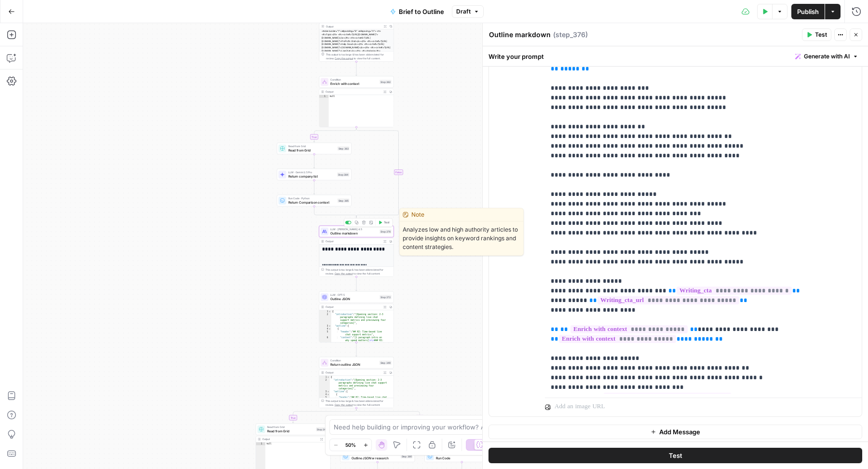
click at [383, 222] on button "Test" at bounding box center [384, 222] width 15 height 6
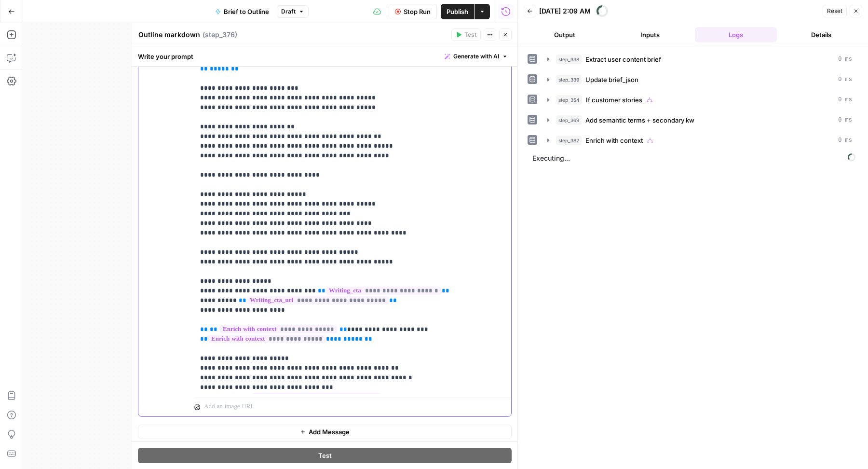
click at [394, 201] on p "**********" at bounding box center [344, 11] width 288 height 781
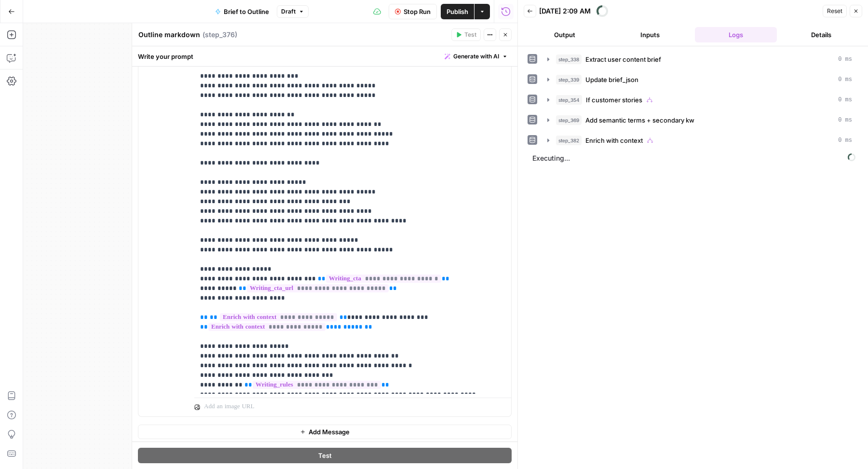
click at [511, 33] on button "Close" at bounding box center [505, 34] width 13 height 13
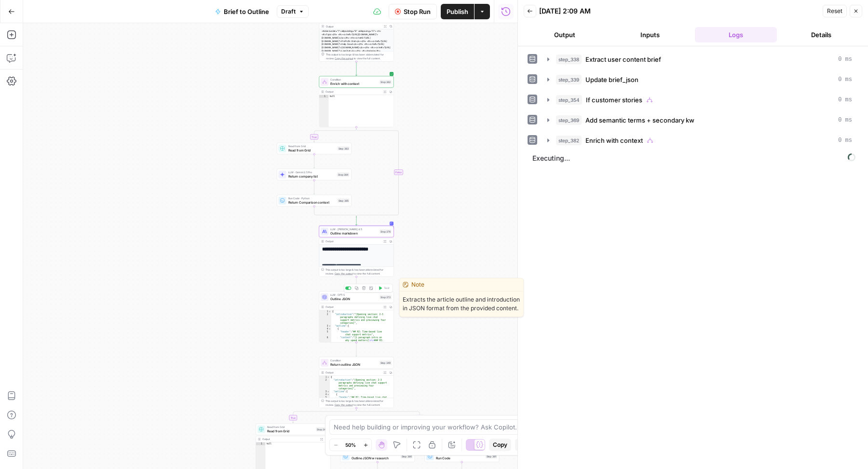
click at [337, 298] on span "Outline JSON" at bounding box center [353, 298] width 47 height 5
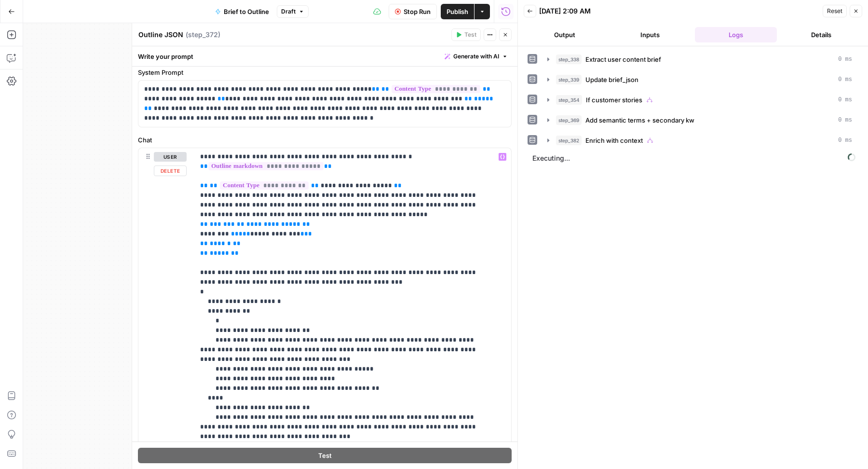
scroll to position [54, 0]
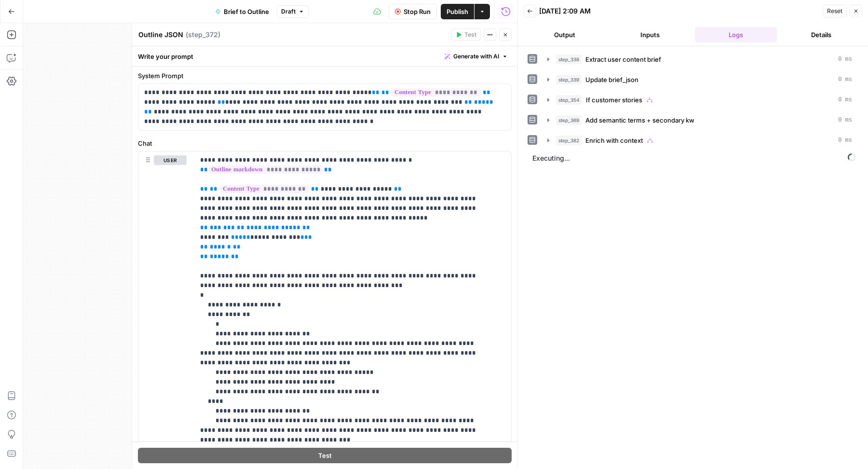
click at [508, 38] on icon "button" at bounding box center [505, 35] width 6 height 6
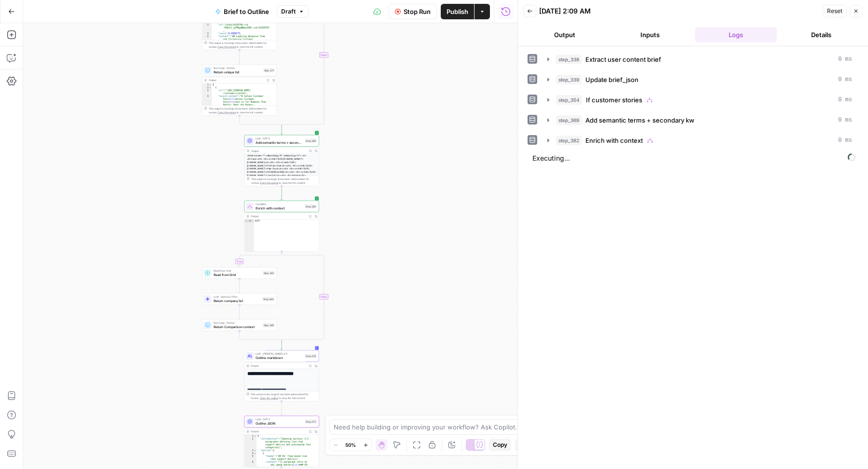
click at [450, 11] on span "Publish" at bounding box center [457, 12] width 22 height 10
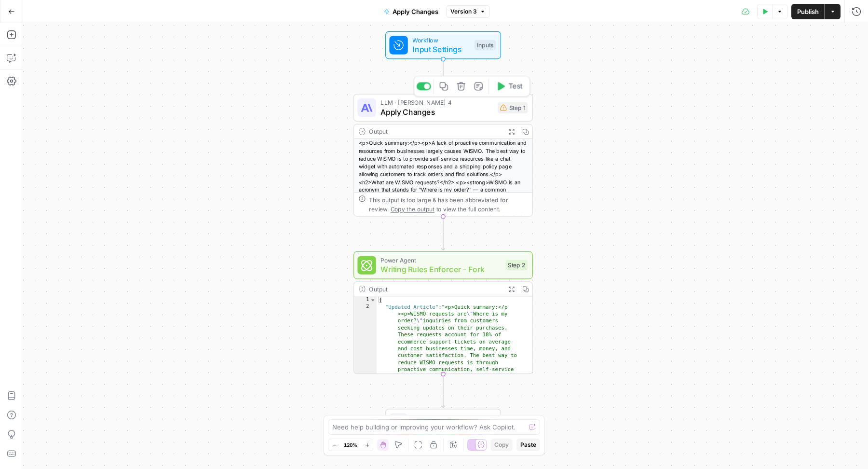
click at [451, 112] on span "Apply Changes" at bounding box center [436, 112] width 112 height 12
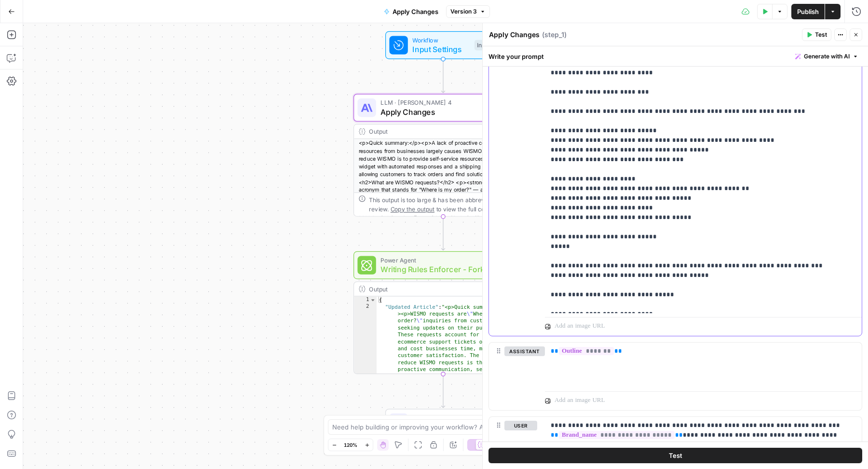
scroll to position [481, 0]
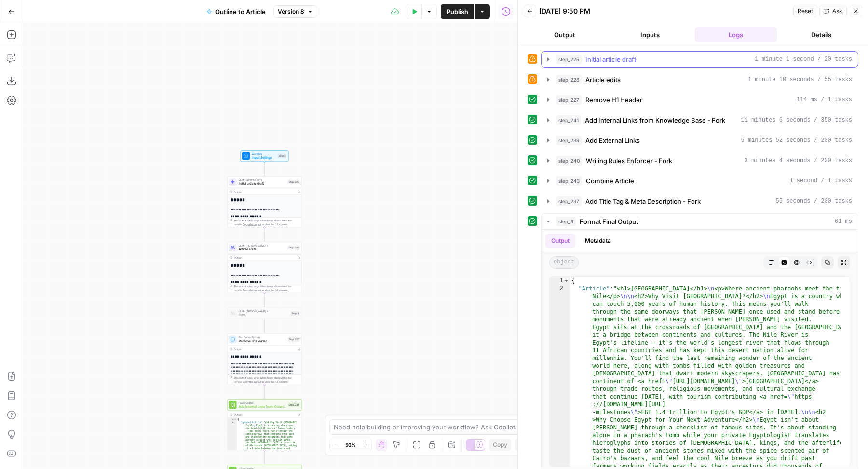
click at [551, 57] on icon "button" at bounding box center [548, 59] width 8 height 8
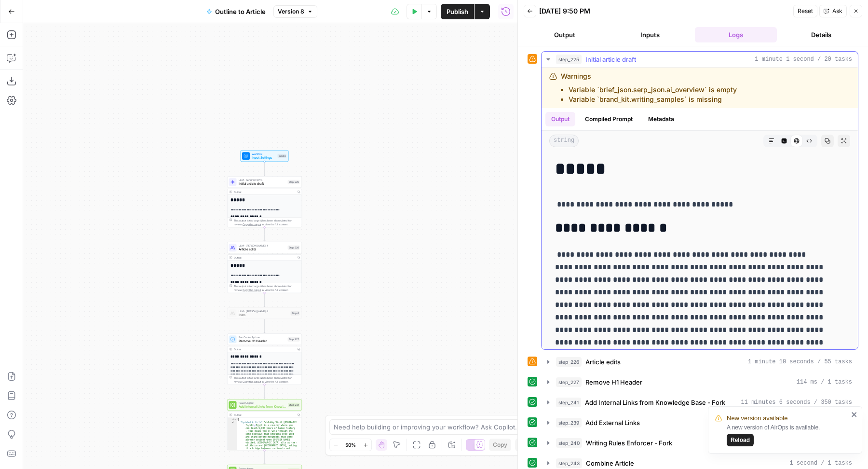
click at [551, 57] on icon "button" at bounding box center [548, 59] width 8 height 8
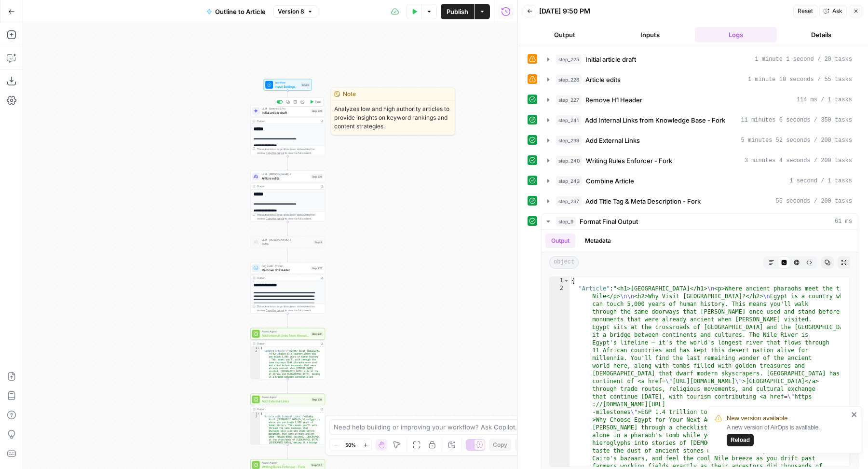
click at [290, 112] on span "Initial article draft" at bounding box center [285, 112] width 47 height 5
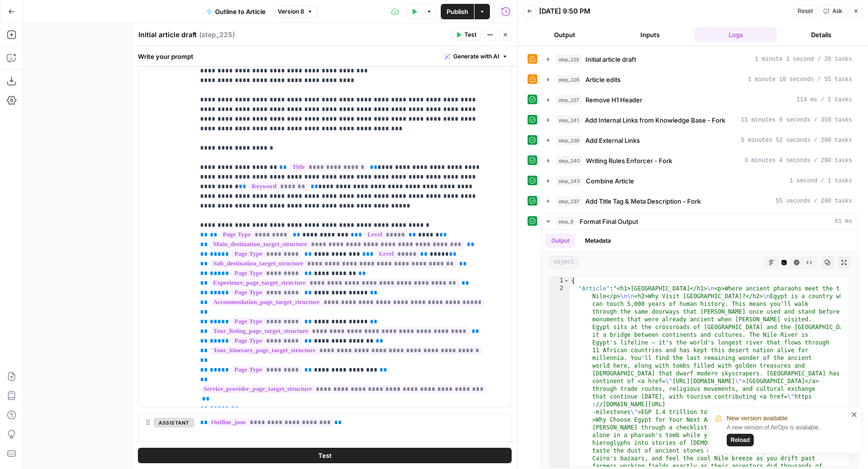
scroll to position [1494, 0]
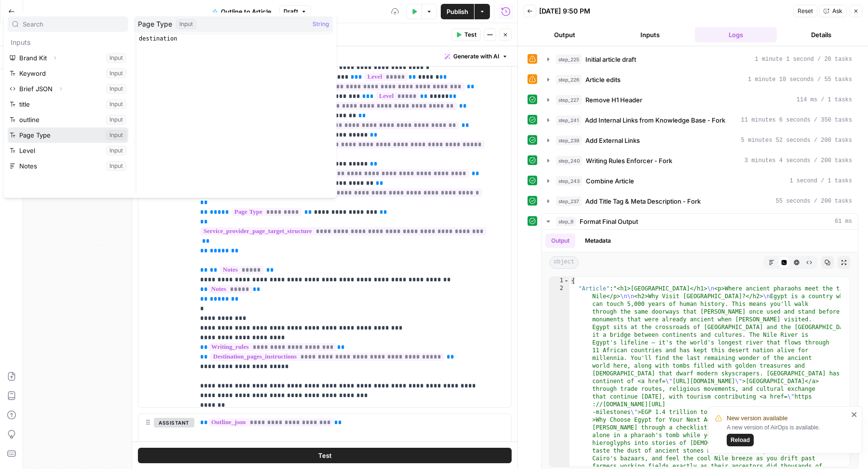
click at [75, 134] on button "Select variable Page Type" at bounding box center [68, 134] width 121 height 15
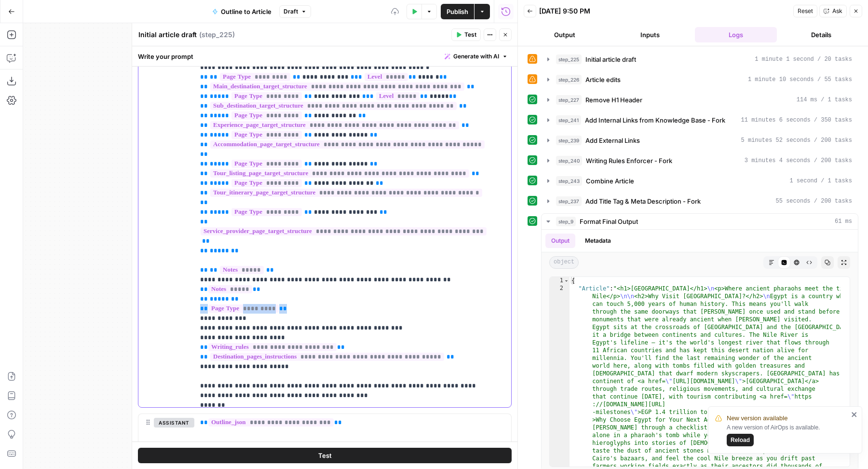
drag, startPoint x: 290, startPoint y: 153, endPoint x: 193, endPoint y: 153, distance: 96.9
click at [194, 153] on div "**********" at bounding box center [348, 210] width 308 height 392
copy p "** ********* **"
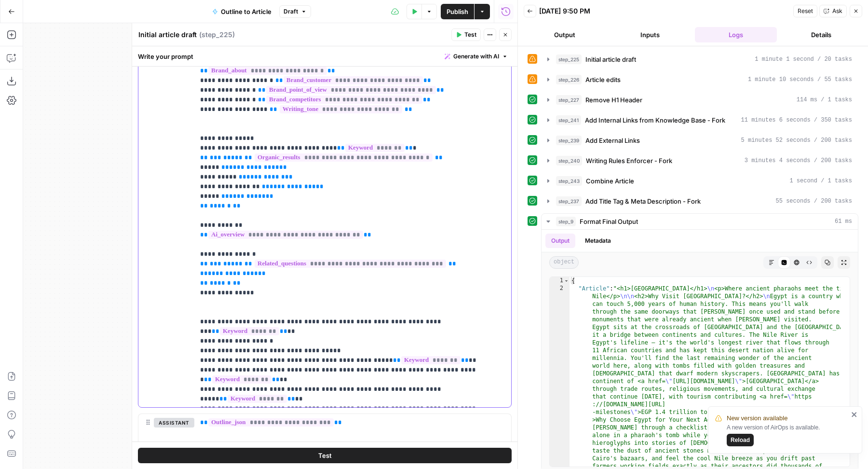
scroll to position [0, 0]
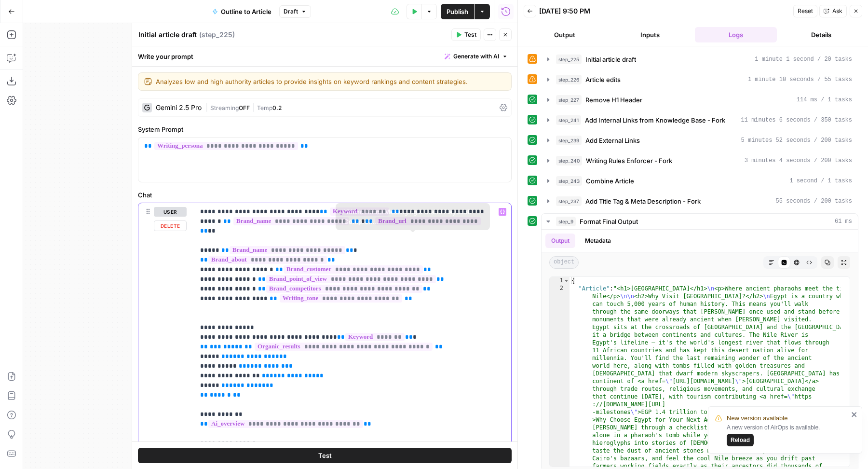
click at [506, 36] on icon "button" at bounding box center [505, 35] width 6 height 6
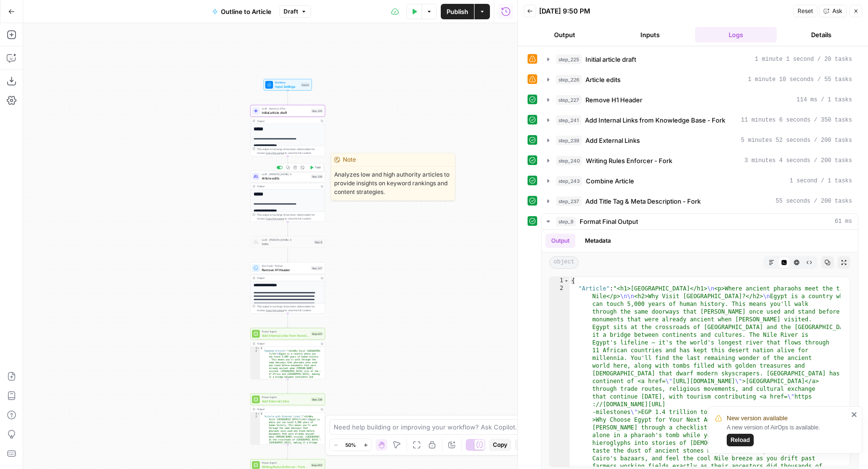
click at [278, 178] on span "Article edits" at bounding box center [285, 178] width 47 height 5
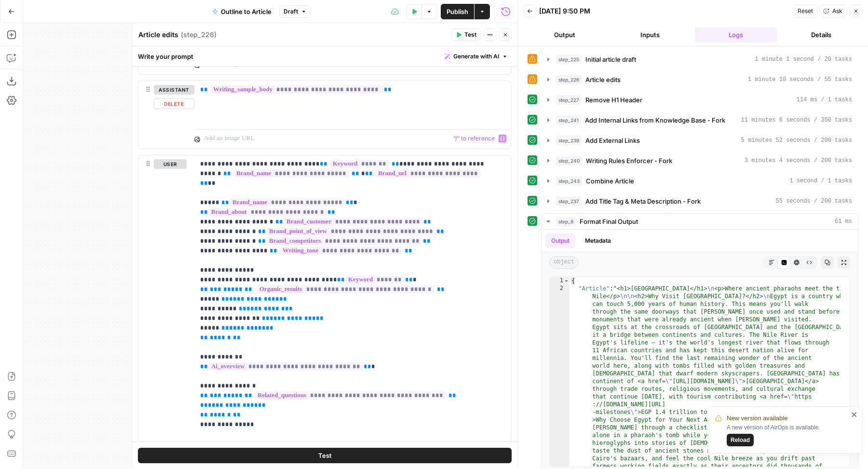
scroll to position [292, 0]
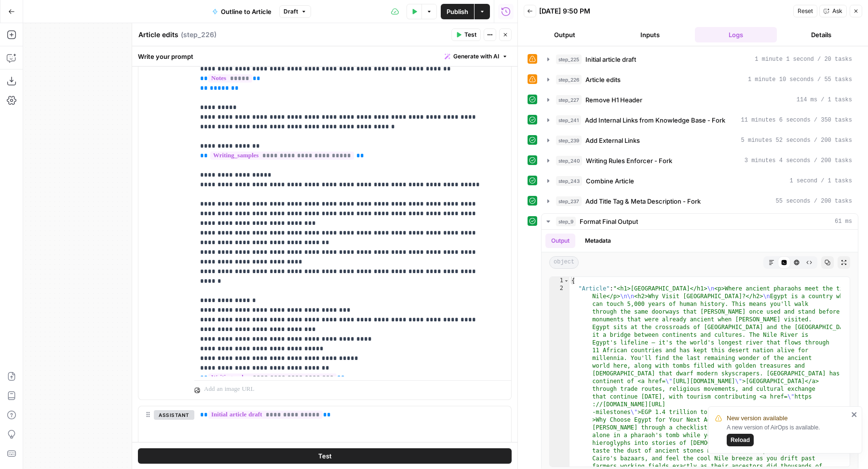
scroll to position [952, 0]
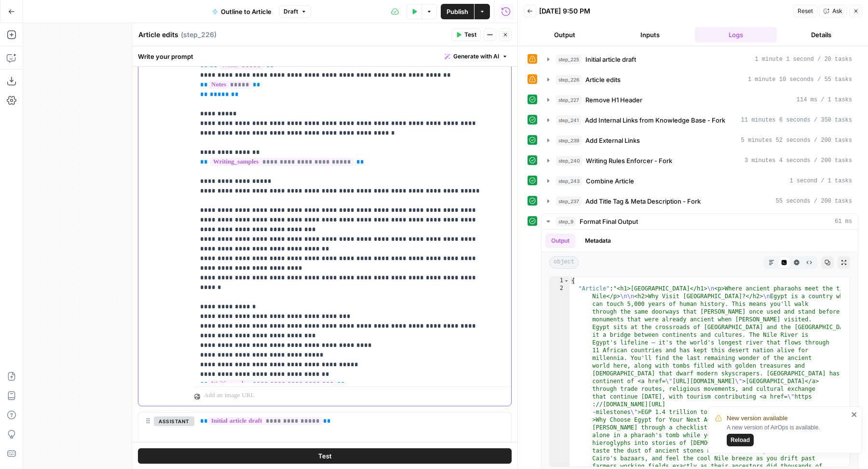
click at [455, 274] on p "**********" at bounding box center [344, 56] width 288 height 646
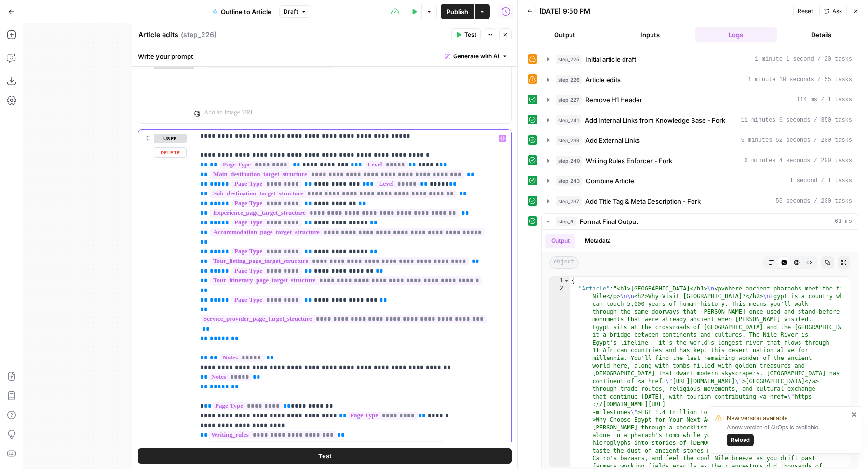
scroll to position [1641, 0]
drag, startPoint x: 337, startPoint y: 365, endPoint x: 198, endPoint y: 247, distance: 181.7
click at [198, 247] on div "**********" at bounding box center [348, 326] width 308 height 392
copy p "**********"
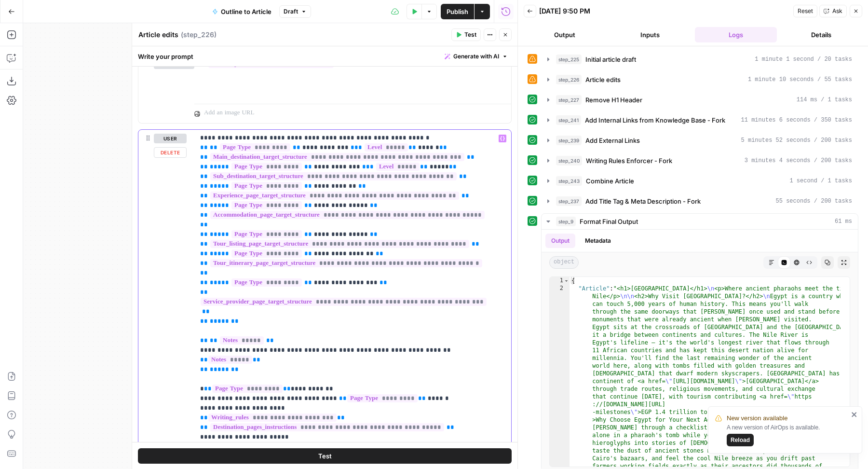
click at [176, 262] on div "user Delete" at bounding box center [170, 338] width 33 height 408
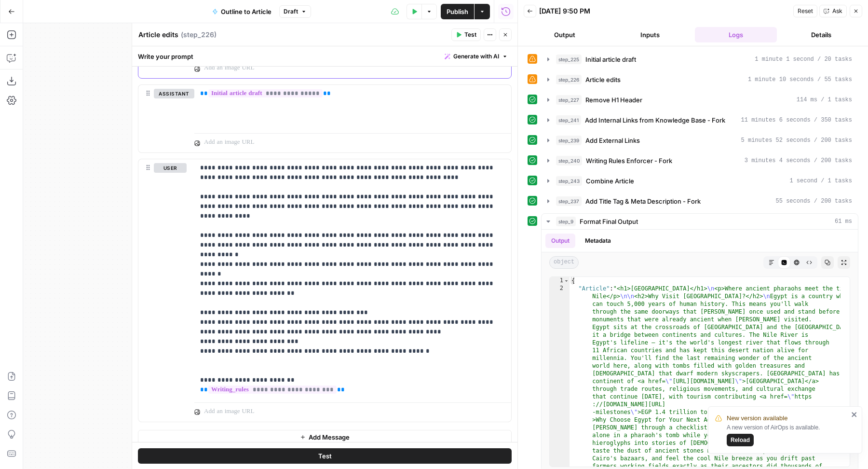
scroll to position [1283, 0]
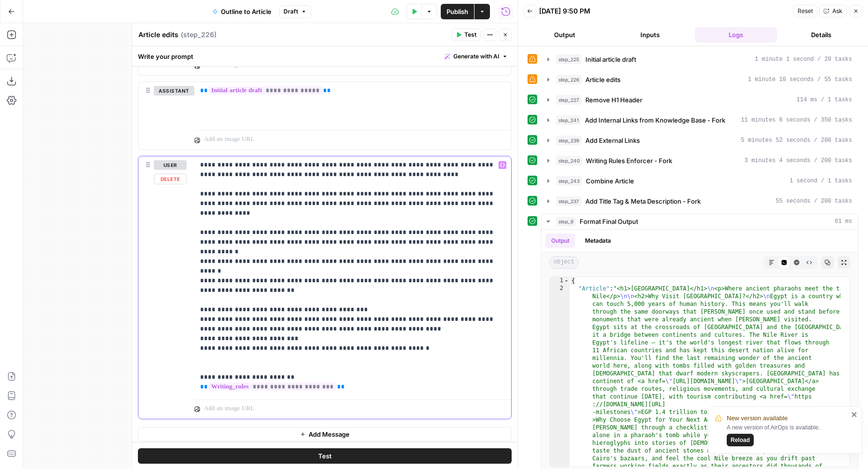
click at [331, 354] on p "**********" at bounding box center [348, 275] width 297 height 231
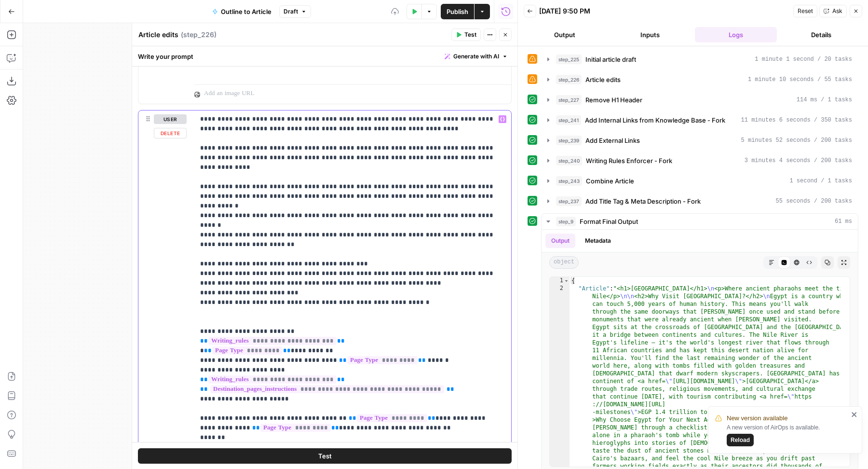
scroll to position [1331, 0]
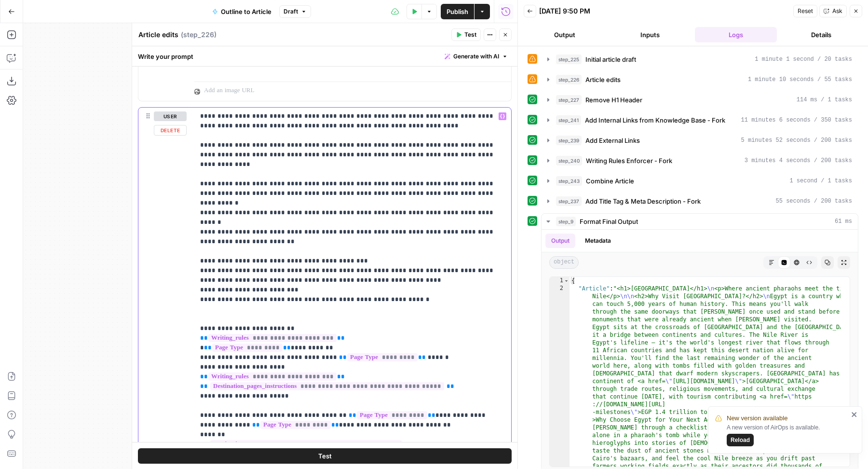
click at [198, 335] on div "**********" at bounding box center [352, 290] width 317 height 365
drag, startPoint x: 198, startPoint y: 339, endPoint x: 346, endPoint y: 340, distance: 148.0
click at [346, 340] on div "**********" at bounding box center [352, 290] width 317 height 365
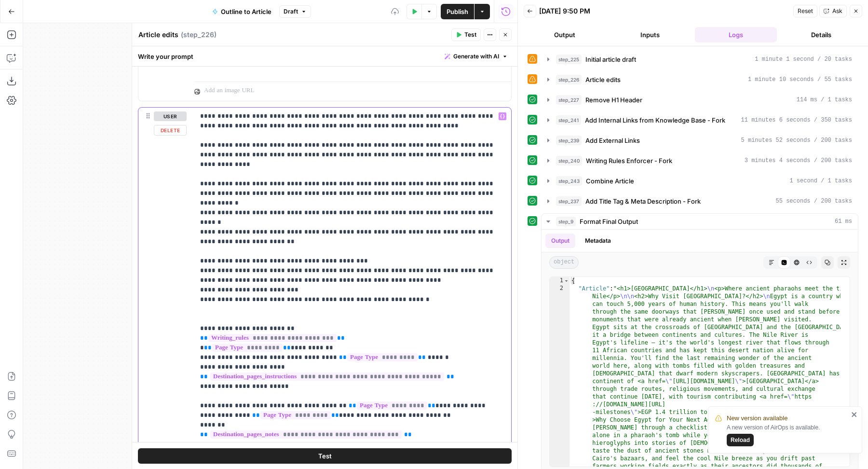
scroll to position [1398, 0]
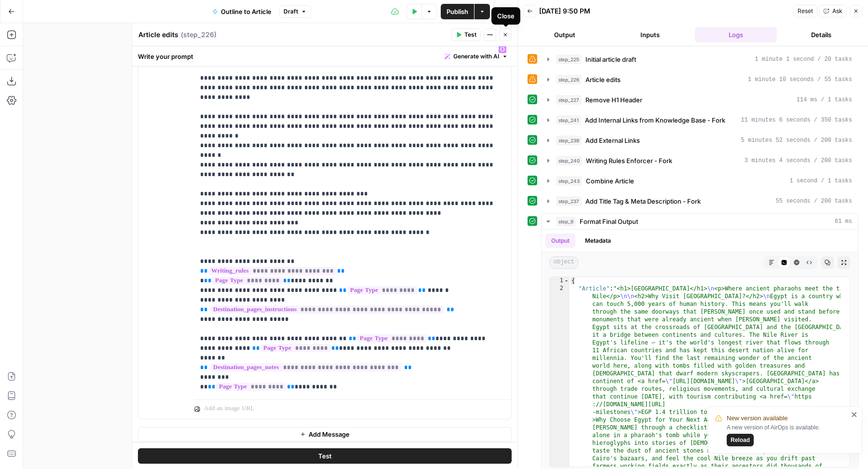
click at [507, 39] on button "Close" at bounding box center [505, 34] width 13 height 13
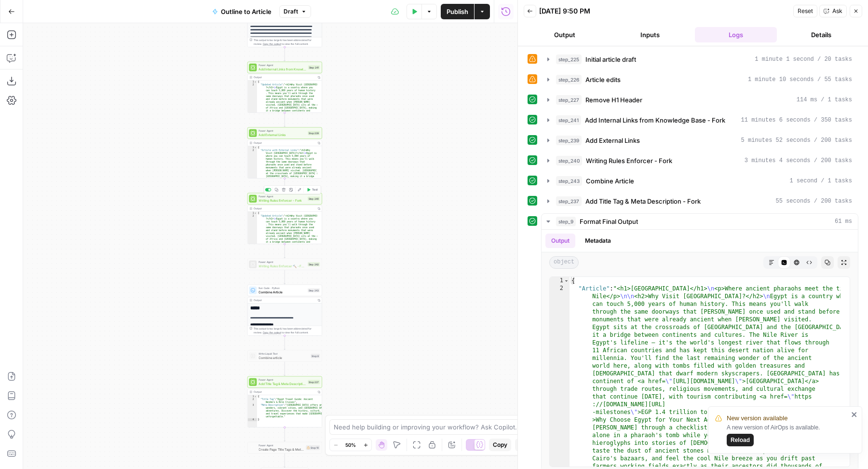
click at [285, 203] on div "Power Agent Writing Rules Enforcer - Fork Step 240 Copy step Delete step Add No…" at bounding box center [284, 199] width 75 height 12
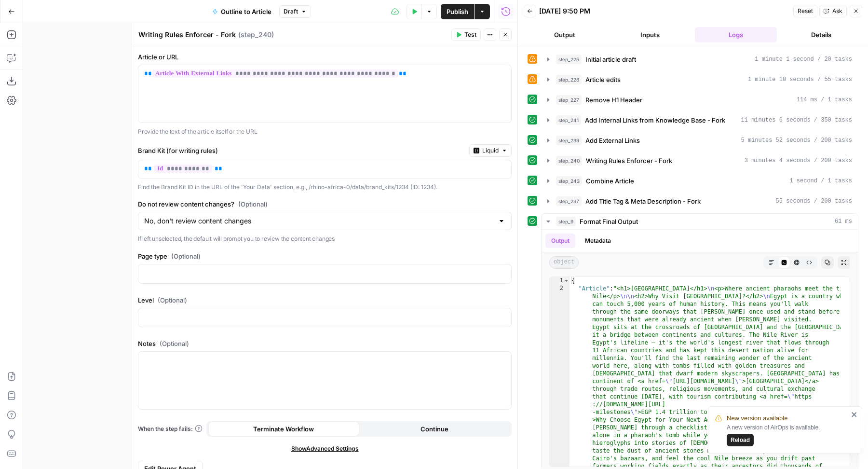
scroll to position [10, 0]
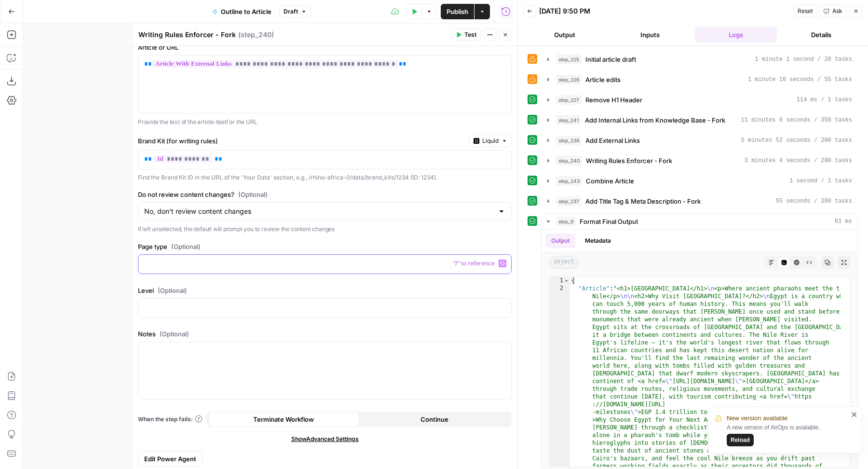
click at [215, 265] on p at bounding box center [324, 263] width 361 height 10
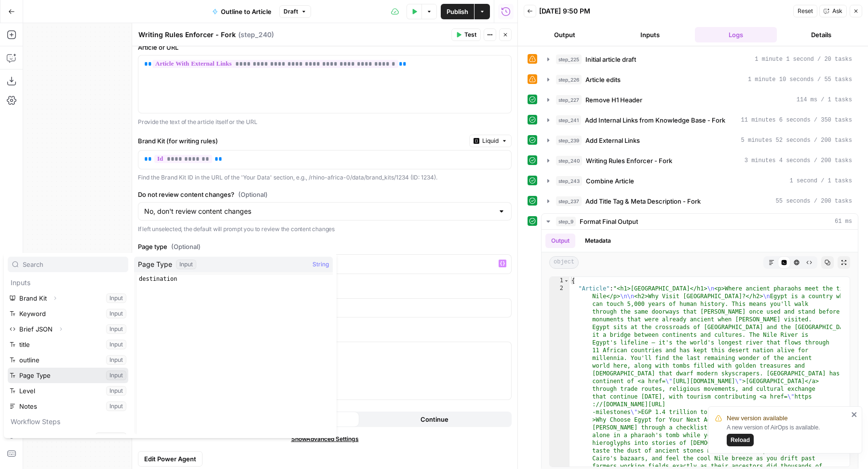
click at [61, 372] on button "Select variable Page Type" at bounding box center [68, 374] width 121 height 15
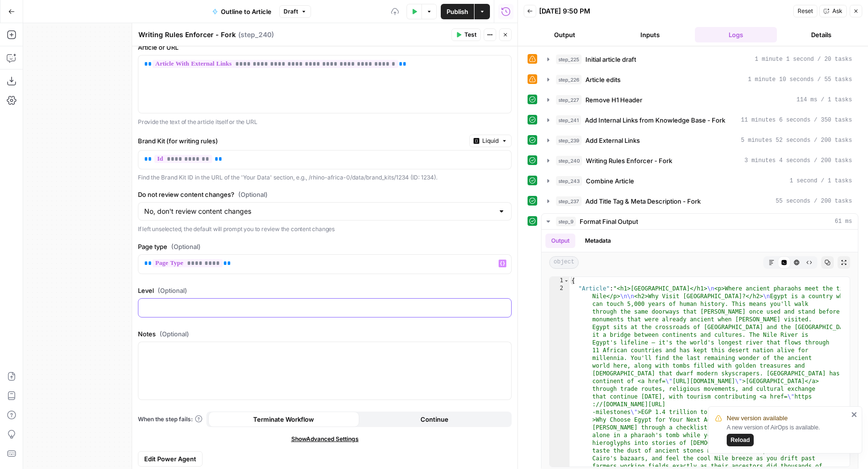
click at [176, 308] on p at bounding box center [324, 307] width 361 height 10
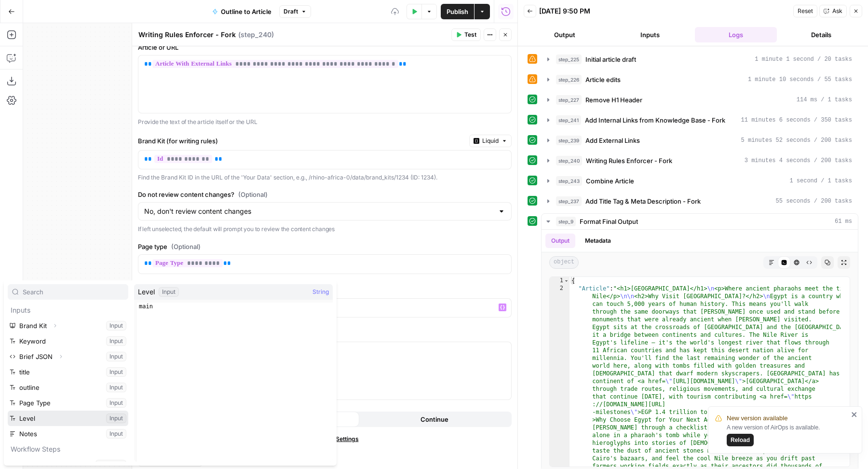
click at [79, 415] on button "Select variable Level" at bounding box center [68, 417] width 121 height 15
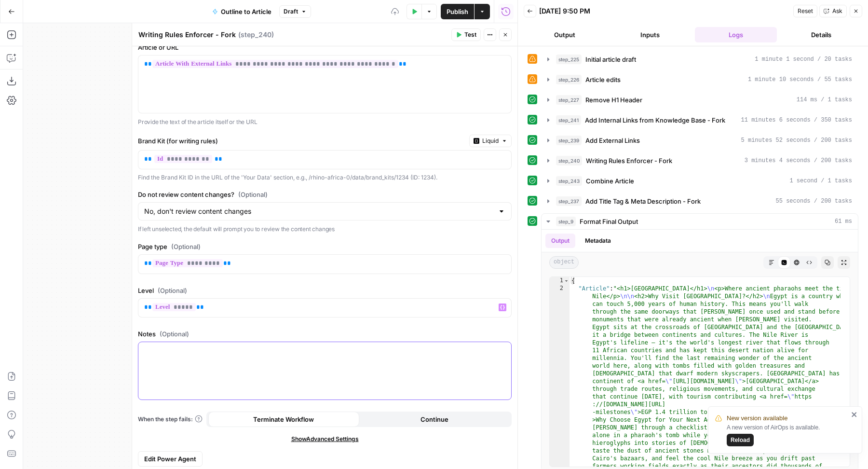
click at [198, 370] on div at bounding box center [324, 370] width 373 height 57
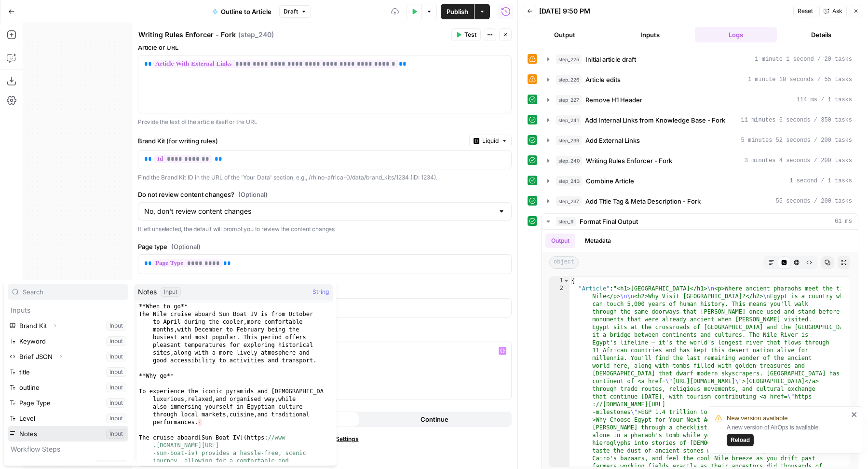
click at [82, 429] on button "Select variable Notes" at bounding box center [68, 433] width 121 height 15
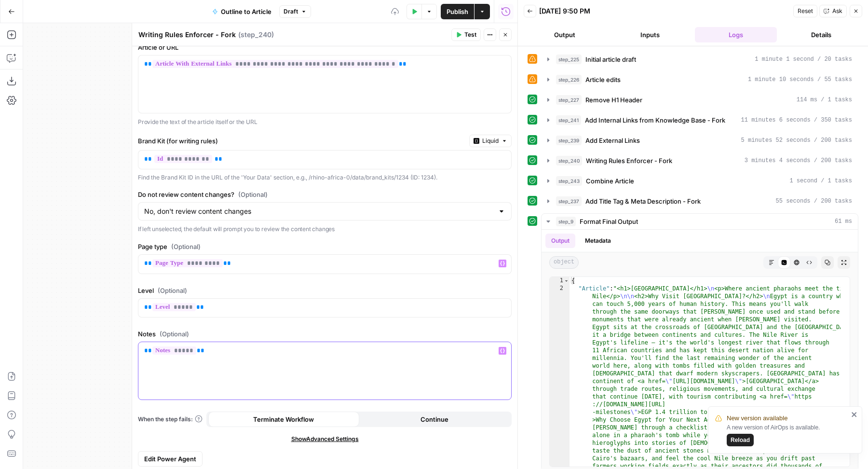
scroll to position [0, 0]
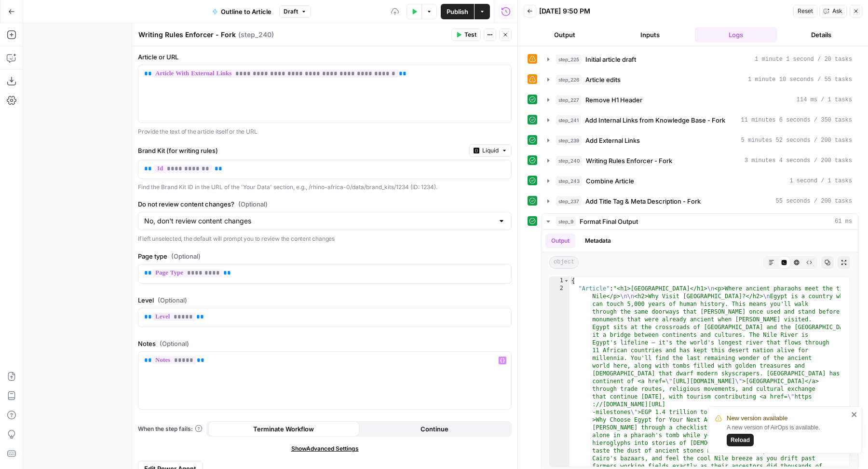
click at [459, 10] on span "Publish" at bounding box center [457, 12] width 22 height 10
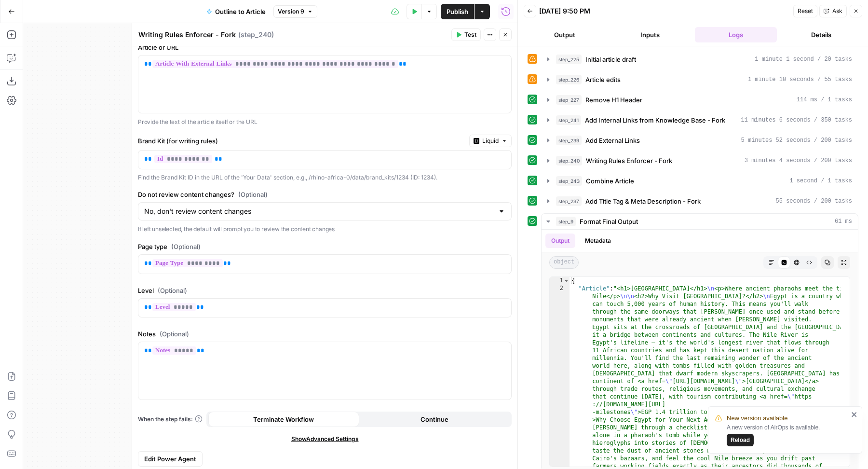
click at [190, 456] on span "Edit Power Agent" at bounding box center [170, 459] width 52 height 10
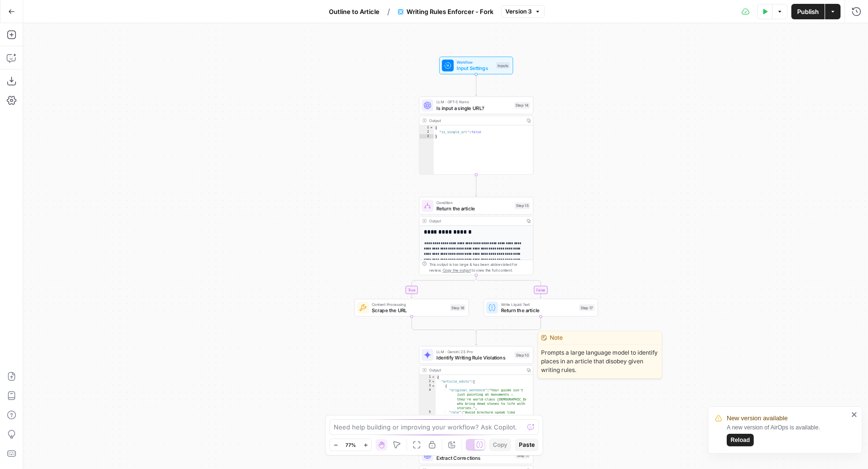
click at [446, 358] on span "Identify Writing Rule Violations" at bounding box center [473, 356] width 75 height 7
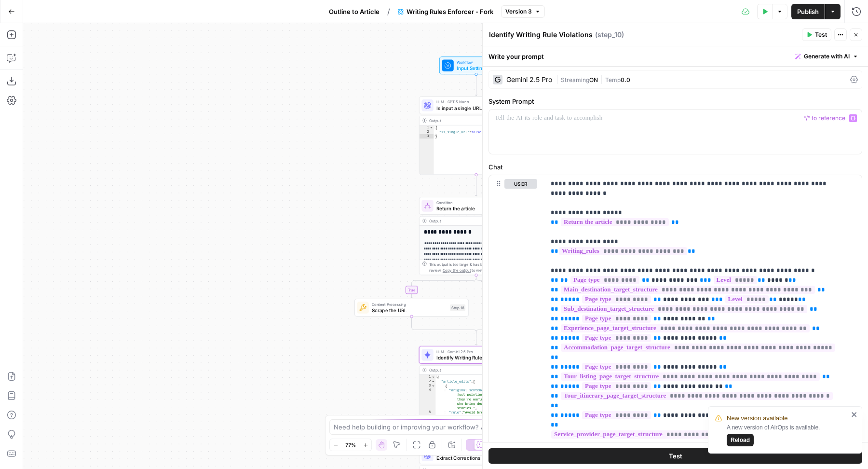
scroll to position [70, 0]
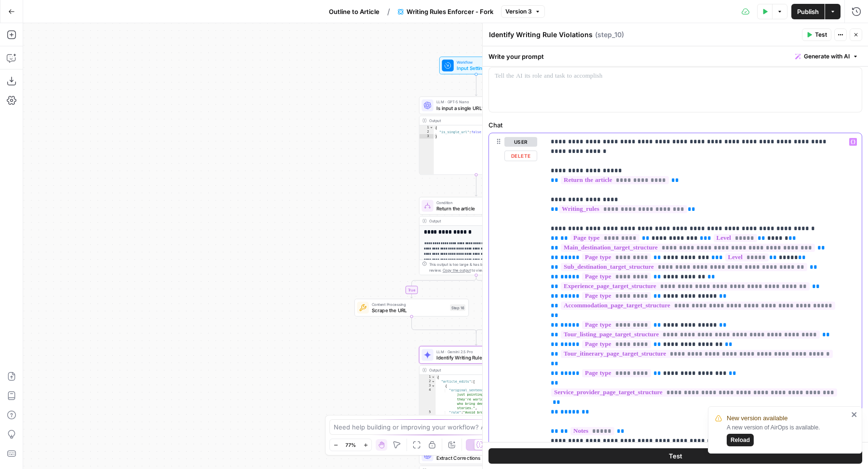
click at [705, 196] on p "**********" at bounding box center [695, 373] width 288 height 473
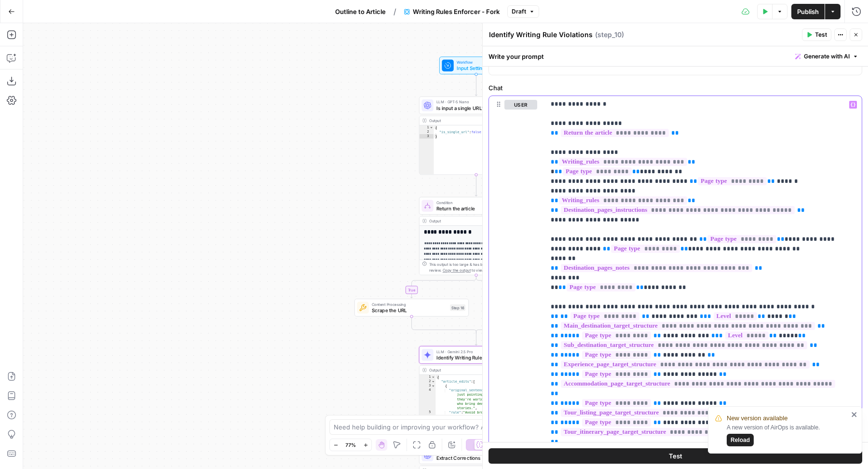
scroll to position [108, 0]
drag, startPoint x: 692, startPoint y: 278, endPoint x: 547, endPoint y: 163, distance: 185.0
click at [547, 163] on div "**********" at bounding box center [699, 291] width 308 height 392
copy p "**********"
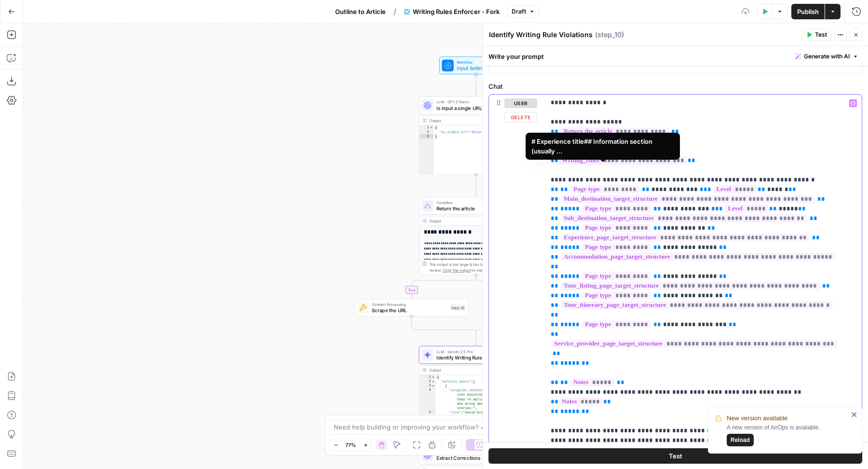
scroll to position [87, 0]
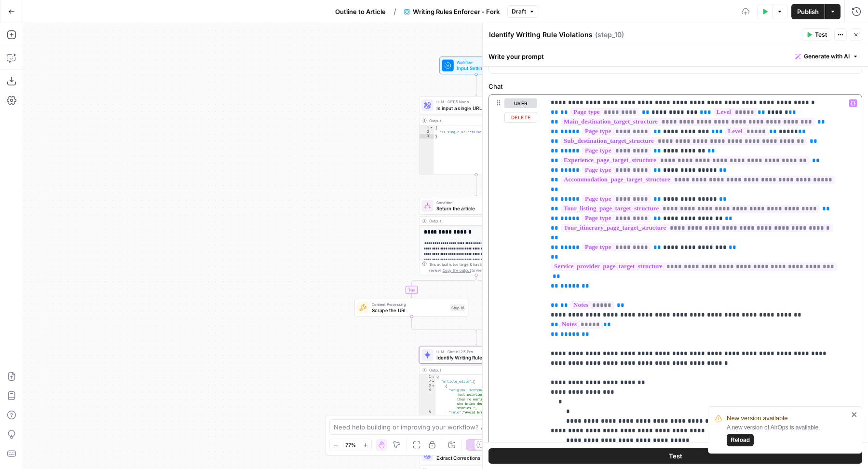
click at [620, 310] on p "**********" at bounding box center [695, 247] width 288 height 473
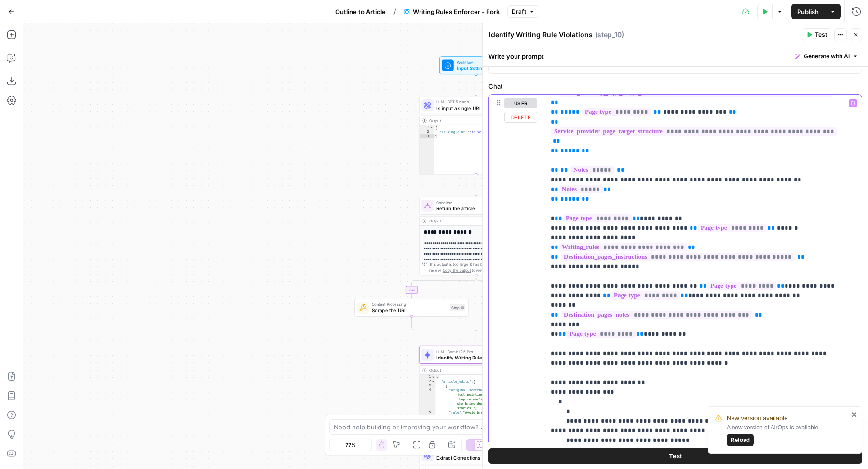
scroll to position [181, 0]
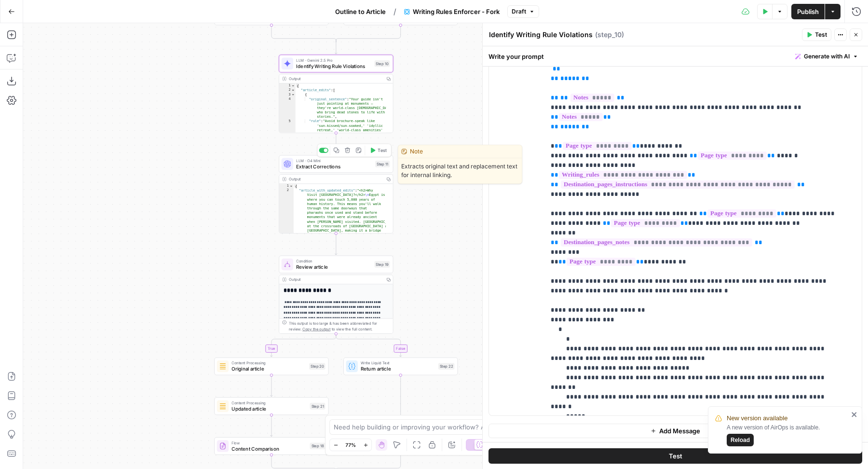
click at [300, 167] on span "Extract Corrections" at bounding box center [334, 166] width 76 height 7
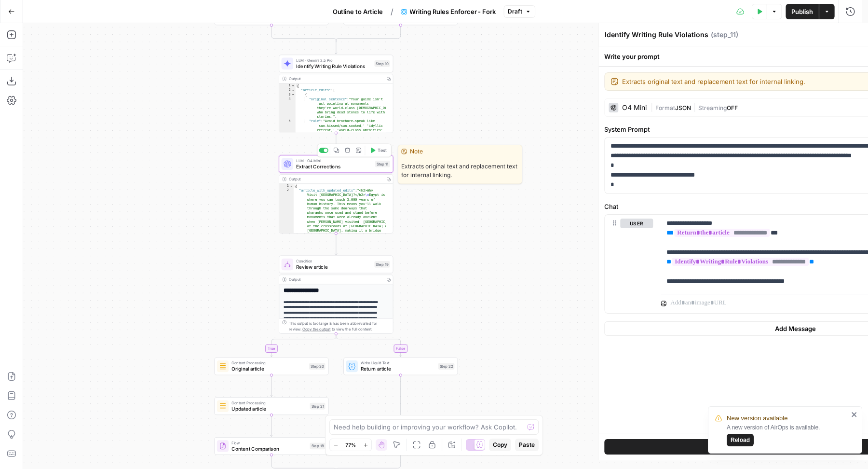
type textarea "Extract Corrections"
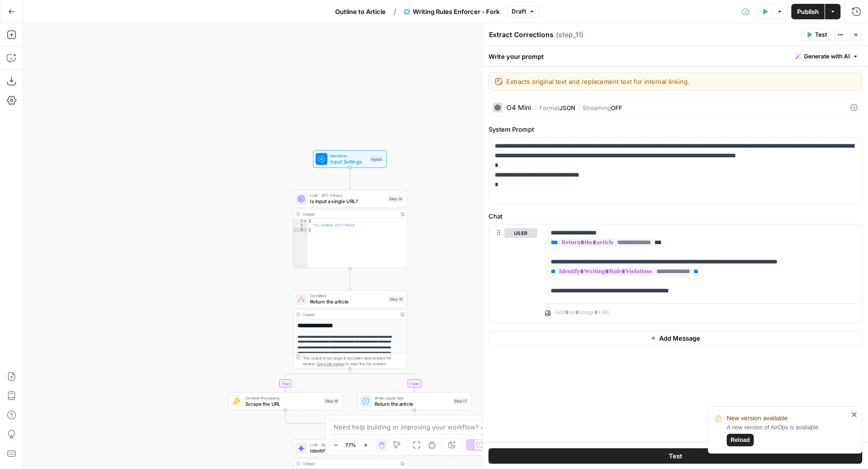
click at [801, 17] on button "Publish" at bounding box center [807, 11] width 33 height 15
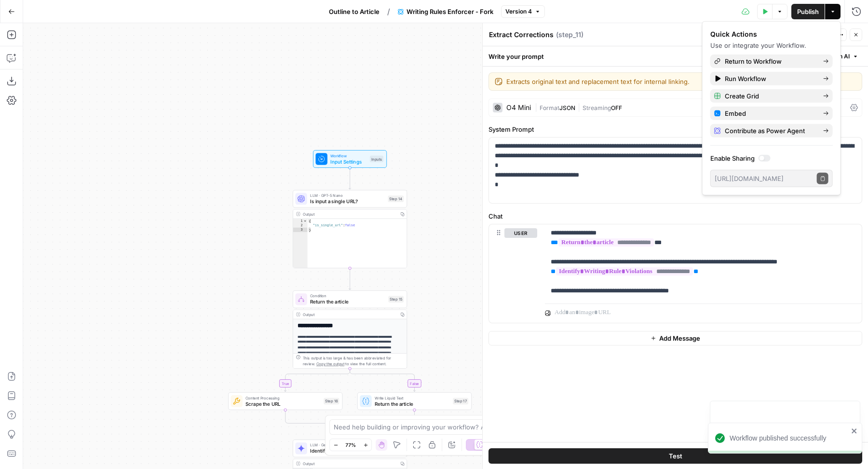
click at [361, 11] on span "Outline to Article" at bounding box center [354, 12] width 51 height 10
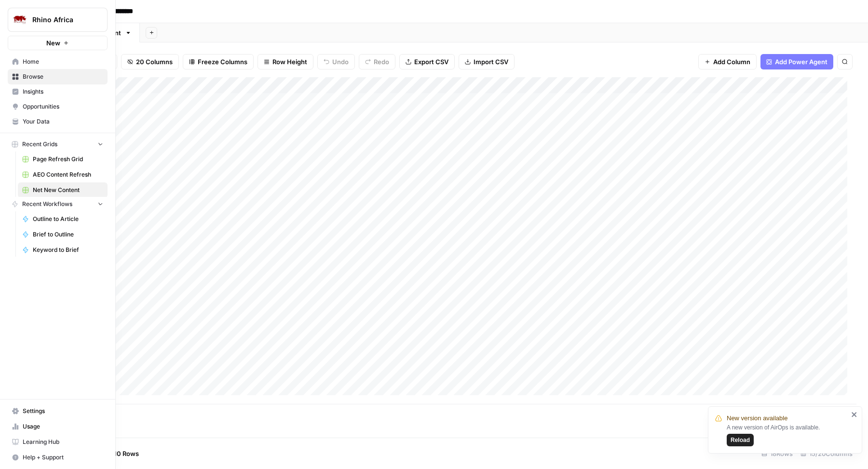
scroll to position [0, 454]
click at [50, 159] on span "Page Refresh Grid" at bounding box center [68, 159] width 70 height 9
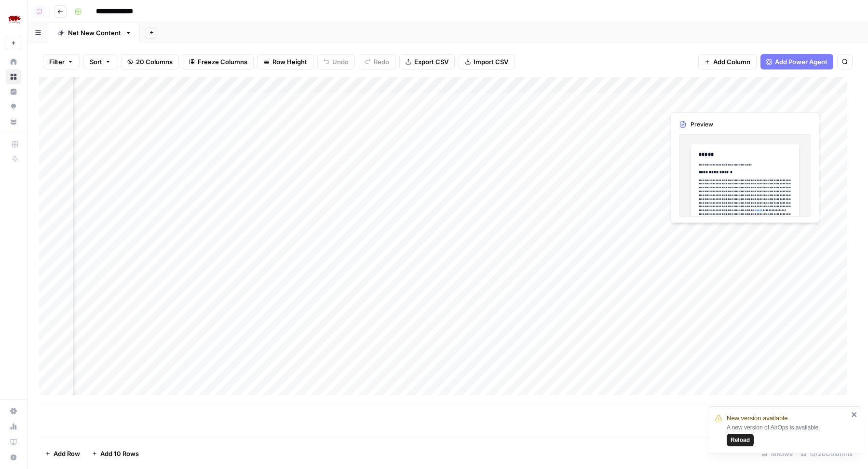
scroll to position [0, 618]
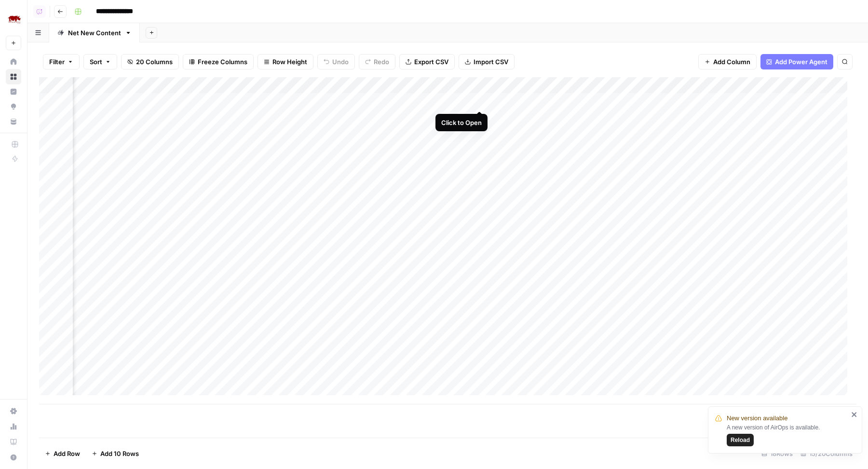
click at [480, 100] on div "Add Column" at bounding box center [447, 240] width 817 height 327
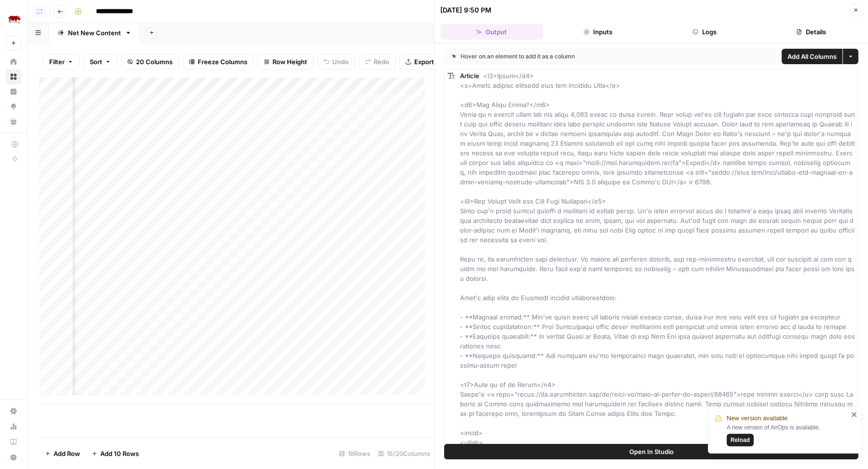
click at [700, 35] on button "Logs" at bounding box center [704, 31] width 103 height 15
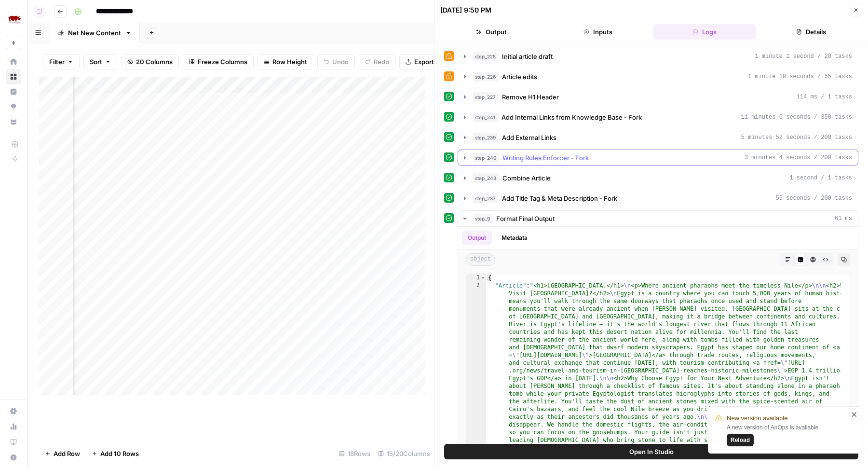
click at [563, 159] on span "Writing Rules Enforcer - Fork" at bounding box center [545, 158] width 86 height 10
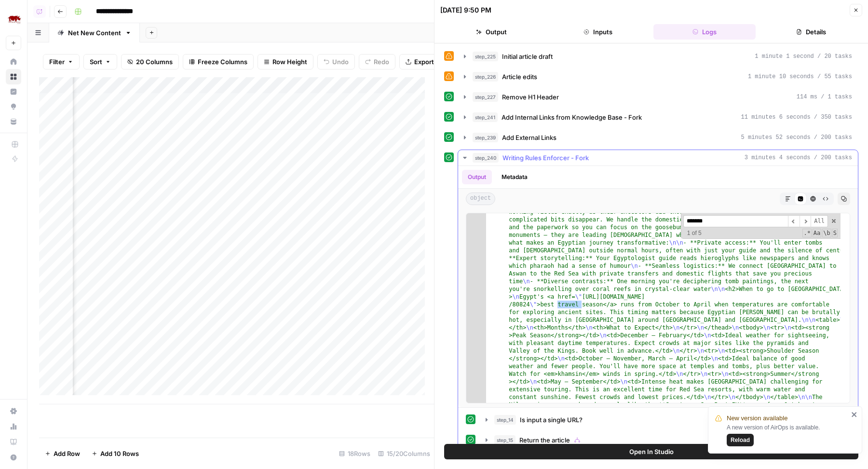
scroll to position [136, 0]
type input "*********"
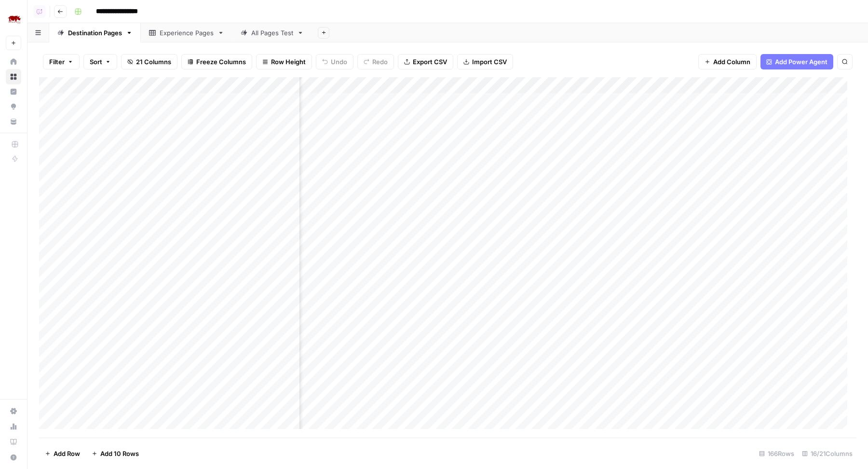
scroll to position [0, 581]
click at [400, 86] on div "Add Column" at bounding box center [447, 257] width 817 height 361
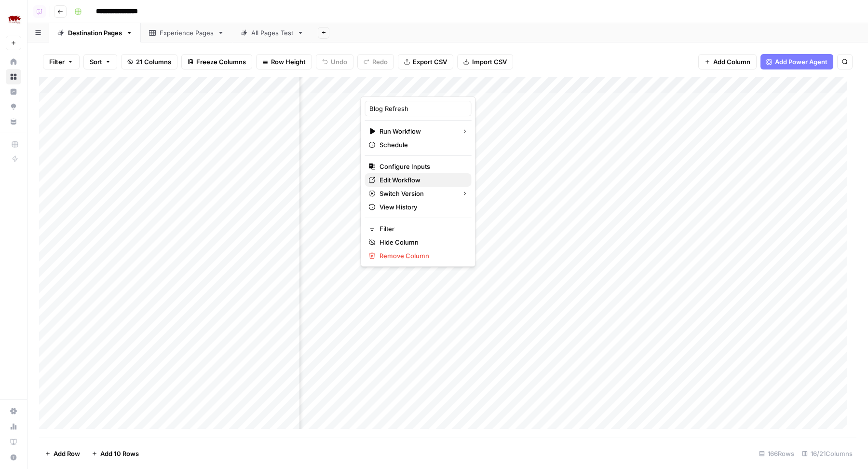
click at [407, 181] on span "Edit Workflow" at bounding box center [421, 180] width 84 height 10
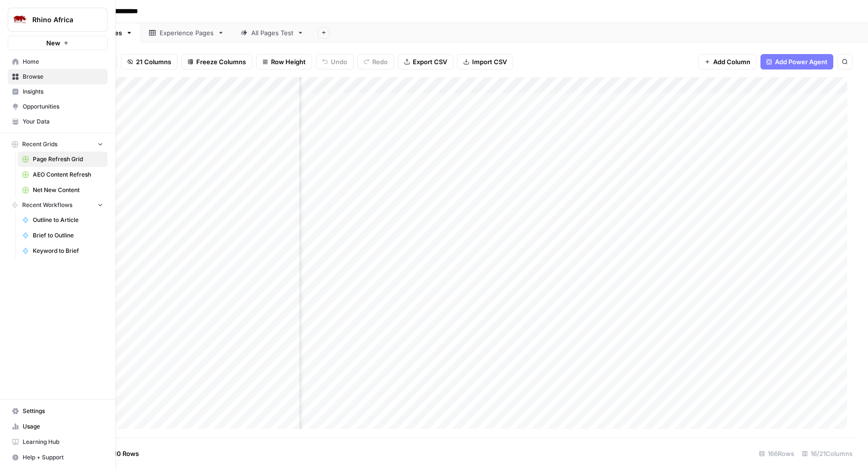
click at [39, 125] on span "Your Data" at bounding box center [63, 121] width 81 height 9
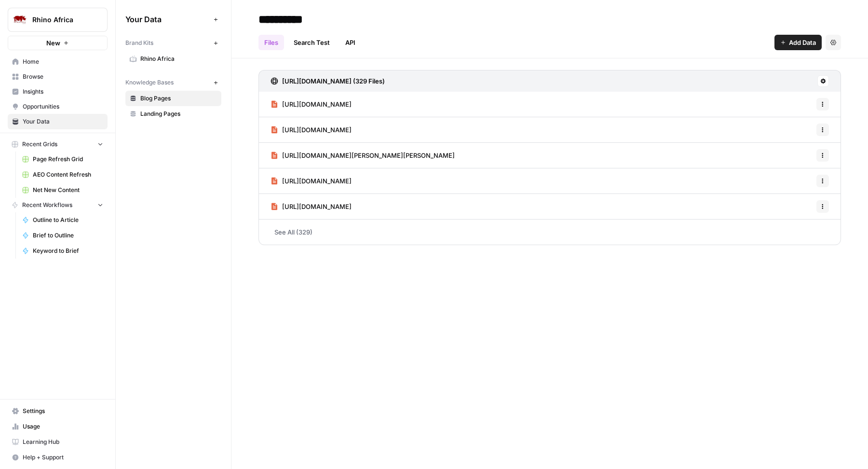
click at [143, 57] on span "Rhino Africa" at bounding box center [178, 58] width 77 height 9
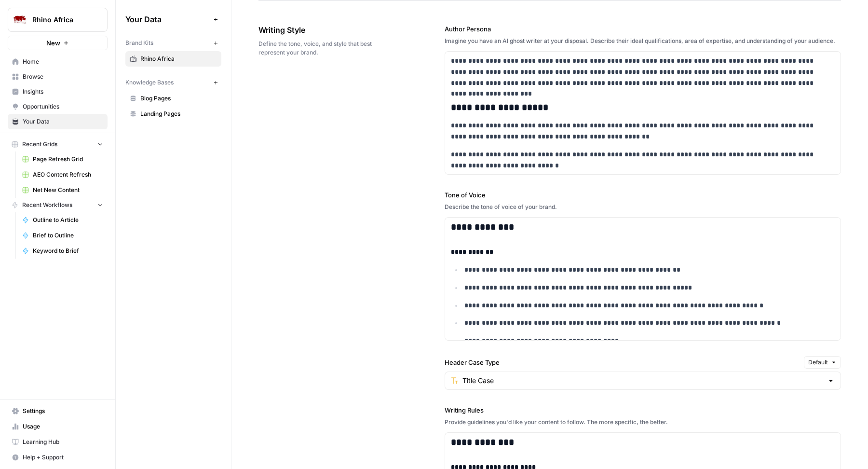
scroll to position [671, 0]
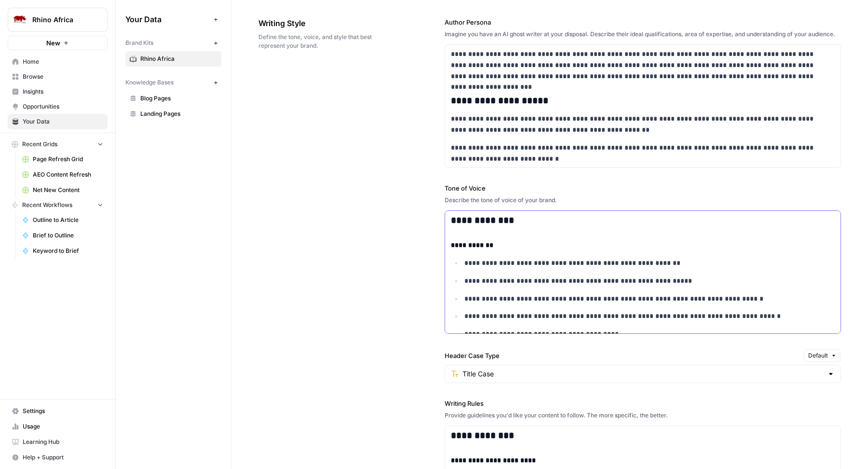
click at [539, 284] on p "**********" at bounding box center [641, 280] width 355 height 11
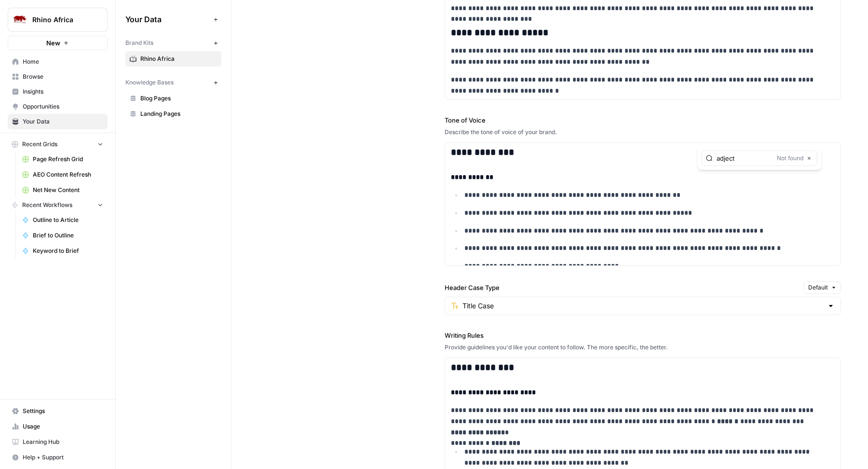
scroll to position [767, 0]
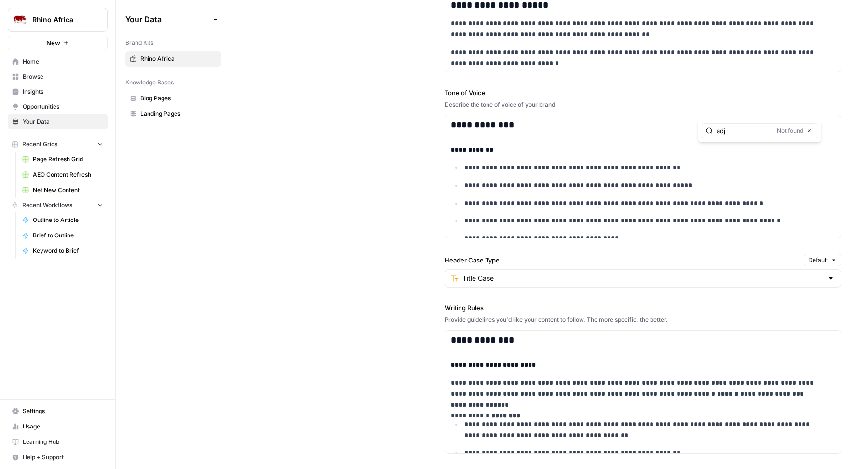
type input "adj"
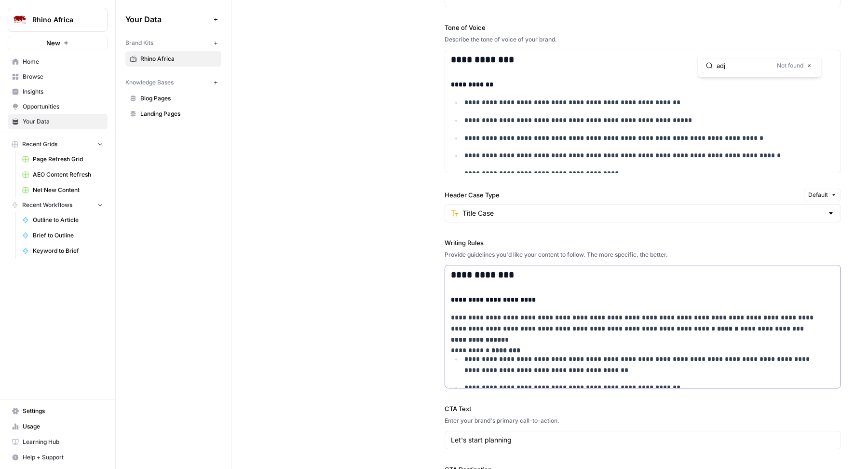
click at [540, 391] on p "**********" at bounding box center [641, 387] width 355 height 11
type input "adjec"
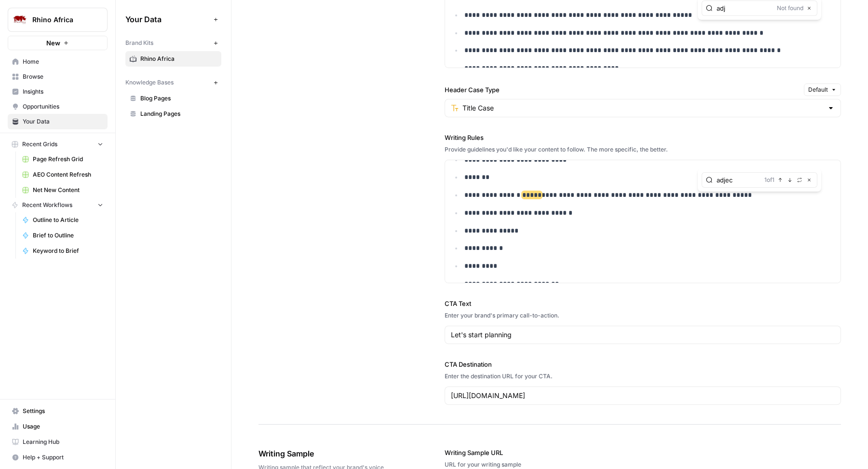
scroll to position [825, 0]
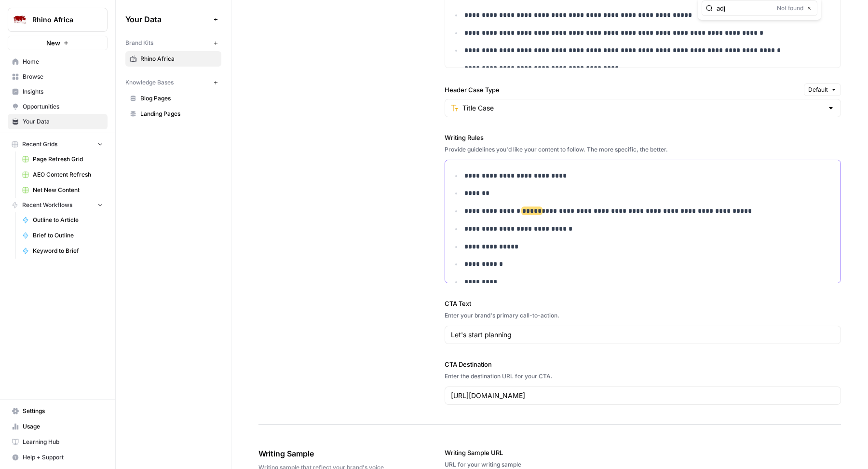
click at [718, 216] on p "**********" at bounding box center [641, 210] width 355 height 11
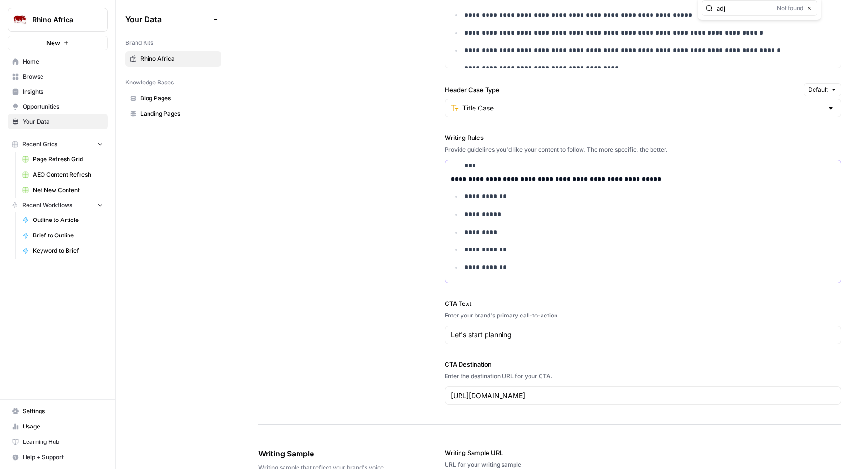
scroll to position [382, 0]
type input "senten"
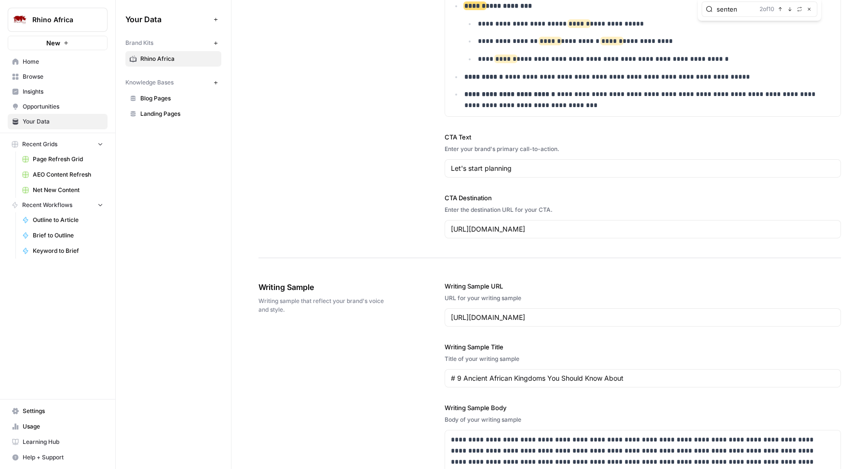
scroll to position [1067, 0]
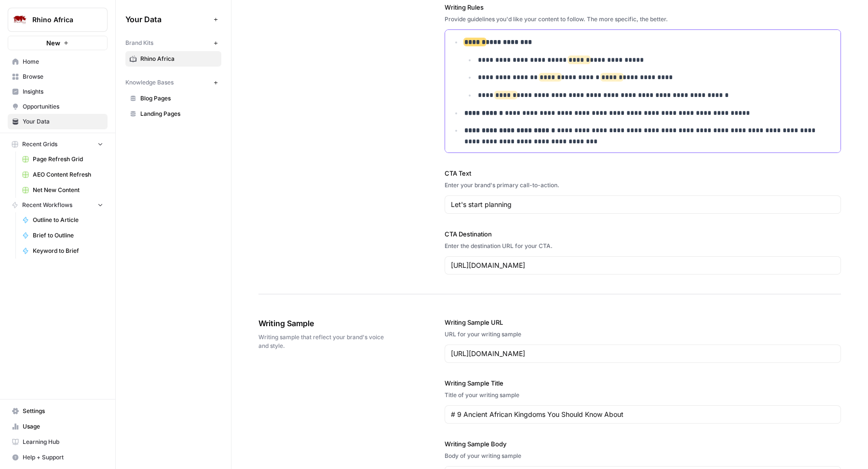
click at [717, 101] on p "**********" at bounding box center [648, 95] width 341 height 11
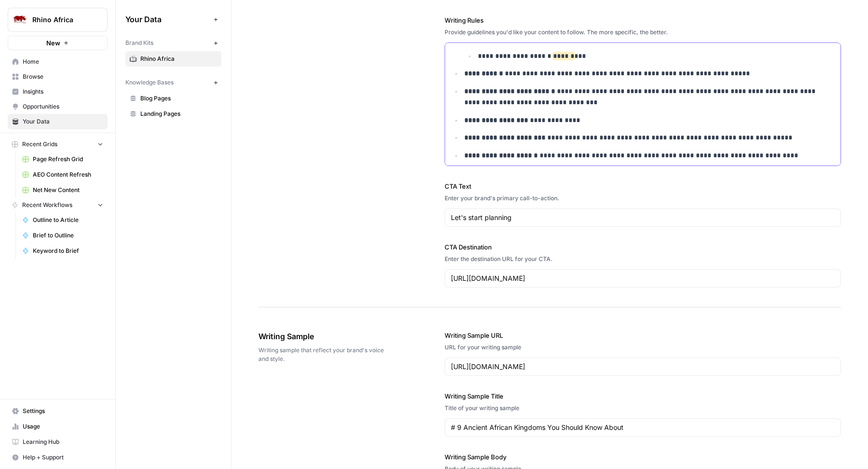
scroll to position [1507, 0]
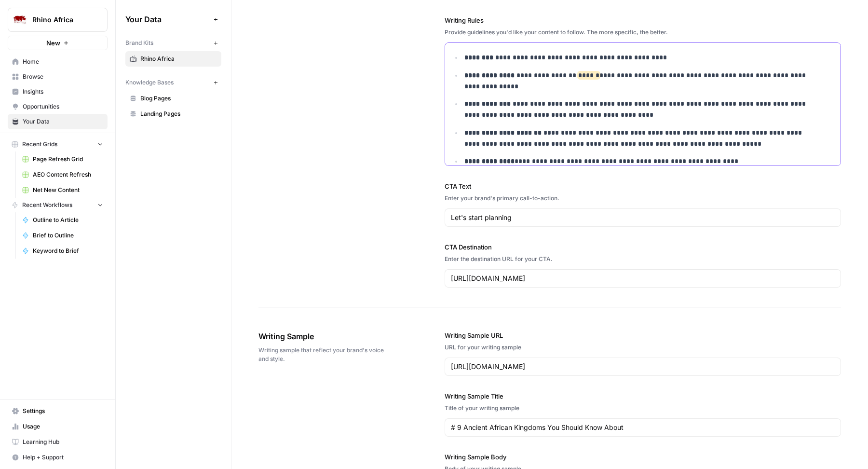
click at [542, 92] on p "**********" at bounding box center [641, 81] width 355 height 22
click at [578, 79] on span "******" at bounding box center [588, 75] width 21 height 7
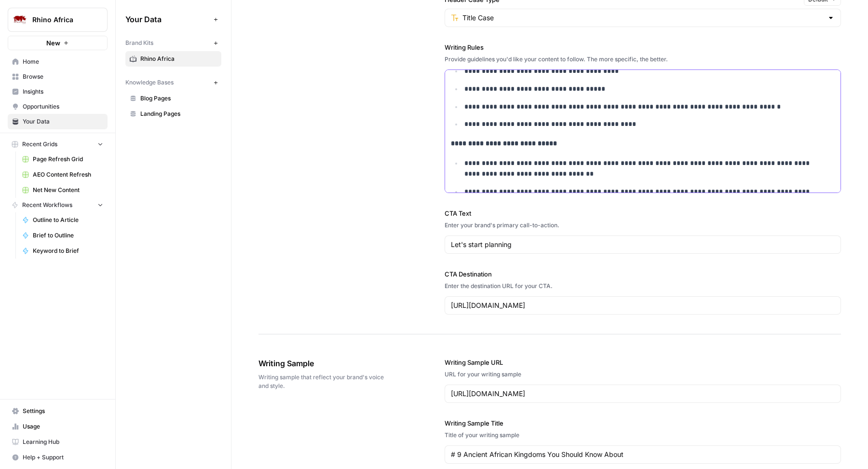
scroll to position [3651, 0]
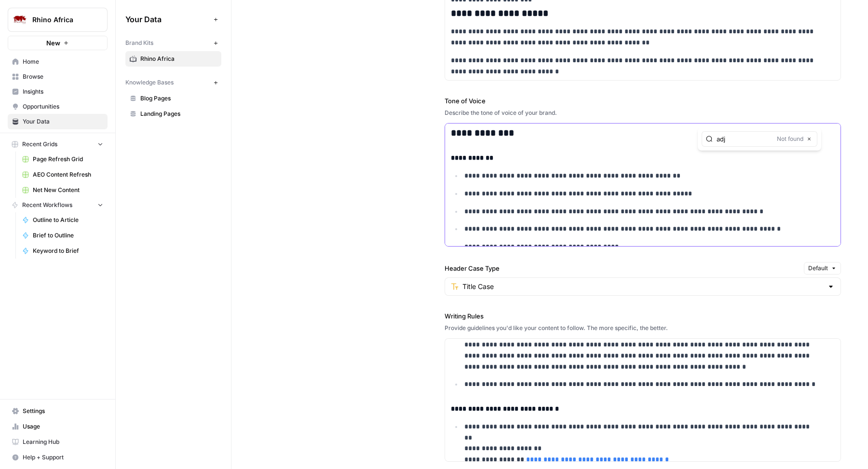
click at [525, 199] on p "**********" at bounding box center [641, 193] width 355 height 11
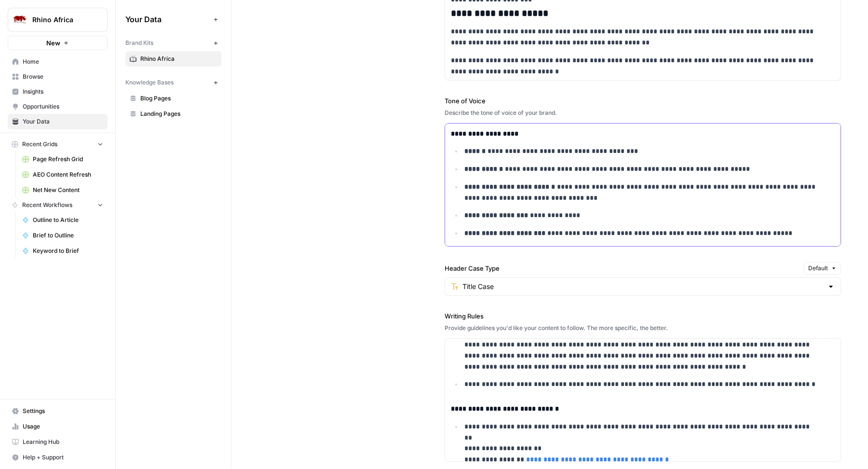
scroll to position [827, 0]
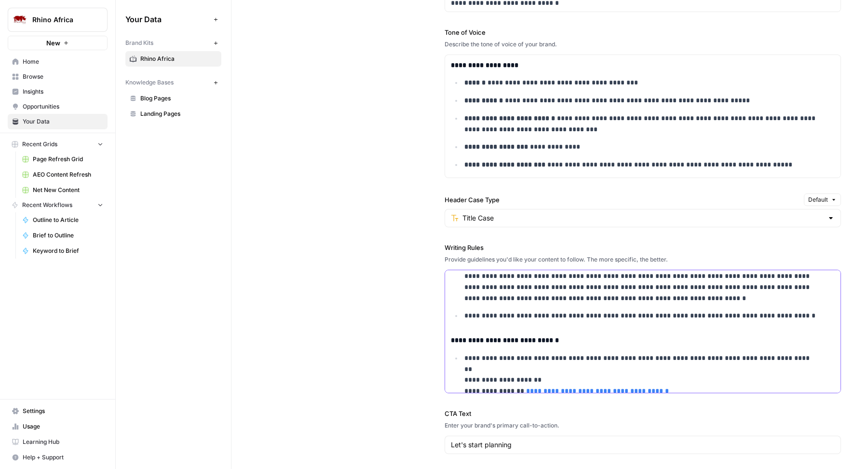
click at [692, 303] on p "**********" at bounding box center [641, 281] width 355 height 44
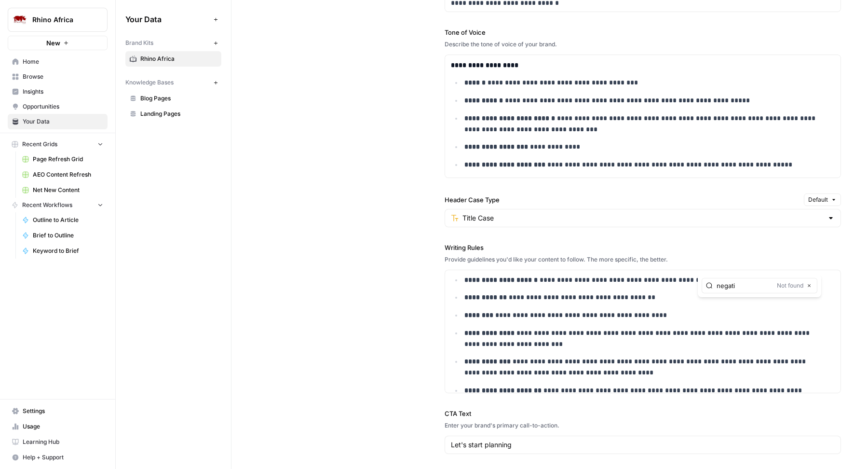
type input "negati"
click at [622, 126] on p "**********" at bounding box center [641, 124] width 355 height 22
type input "positi"
click at [732, 289] on input "negati" at bounding box center [744, 286] width 56 height 10
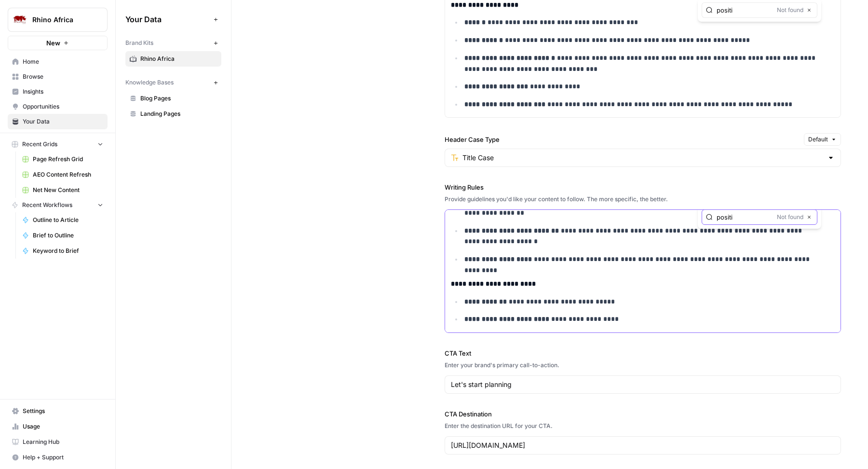
scroll to position [1741, 0]
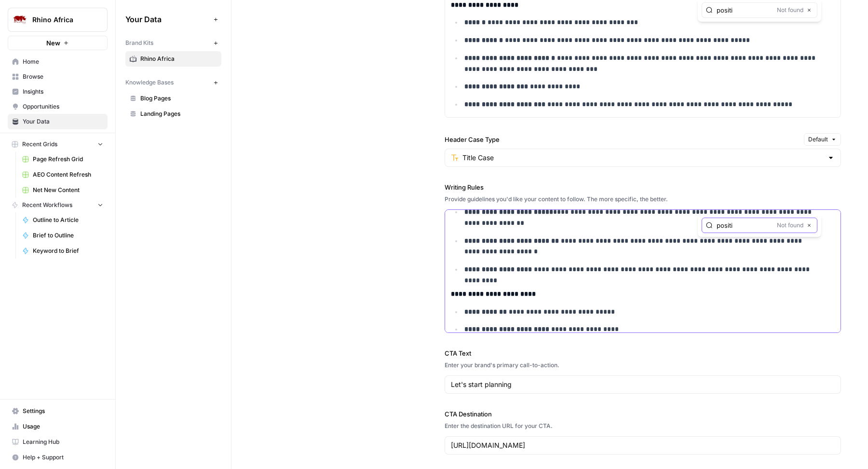
type input "positi"
click at [810, 275] on p "**********" at bounding box center [641, 269] width 355 height 11
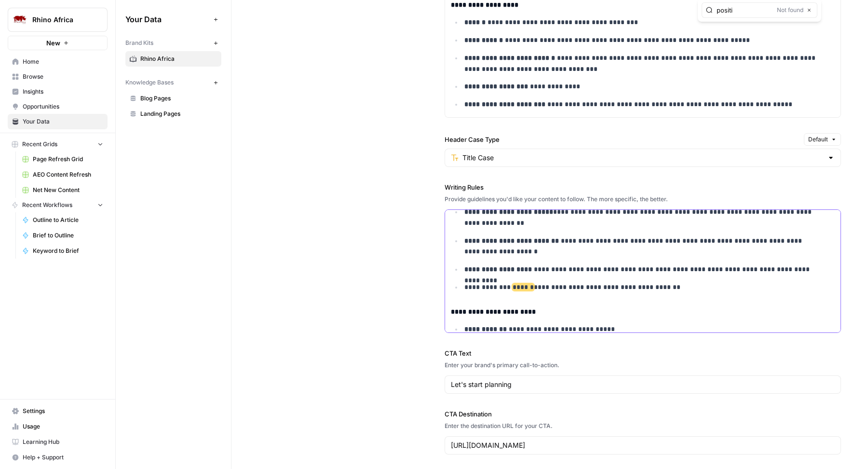
click at [630, 293] on p "**********" at bounding box center [641, 287] width 355 height 11
click at [576, 293] on p "**********" at bounding box center [641, 287] width 355 height 11
click at [581, 293] on p "**********" at bounding box center [641, 287] width 355 height 11
click at [635, 293] on p "**********" at bounding box center [641, 287] width 355 height 11
click at [693, 293] on p "**********" at bounding box center [641, 287] width 355 height 11
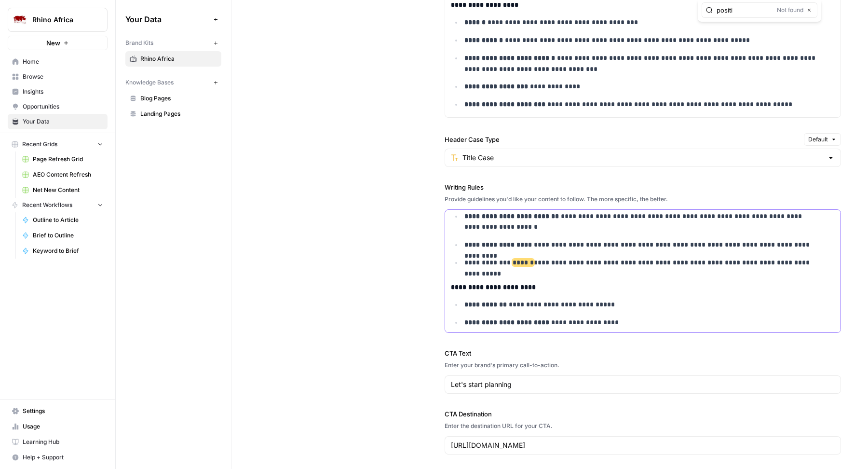
scroll to position [1766, 0]
click at [506, 267] on p "**********" at bounding box center [641, 261] width 355 height 11
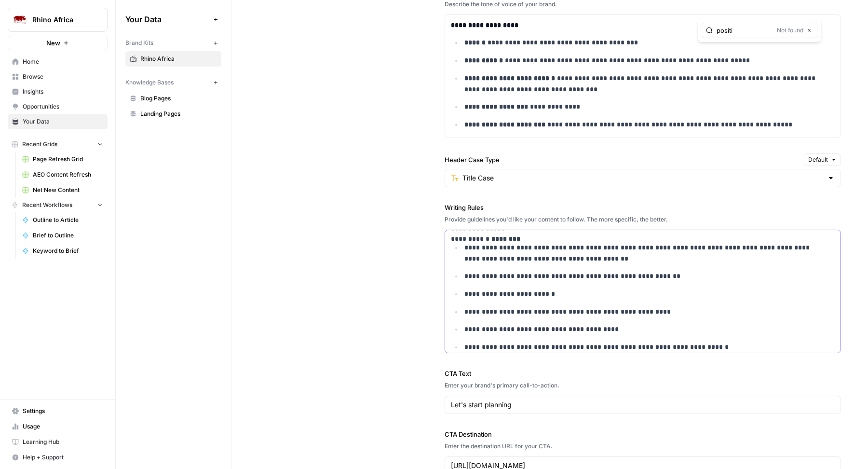
scroll to position [0, 0]
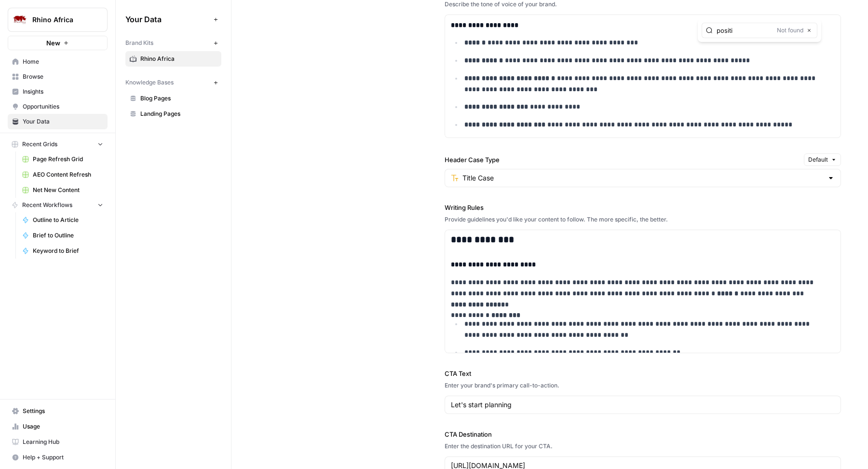
click at [377, 258] on div "**********" at bounding box center [549, 148] width 582 height 692
click at [561, 310] on p "**********" at bounding box center [635, 293] width 368 height 33
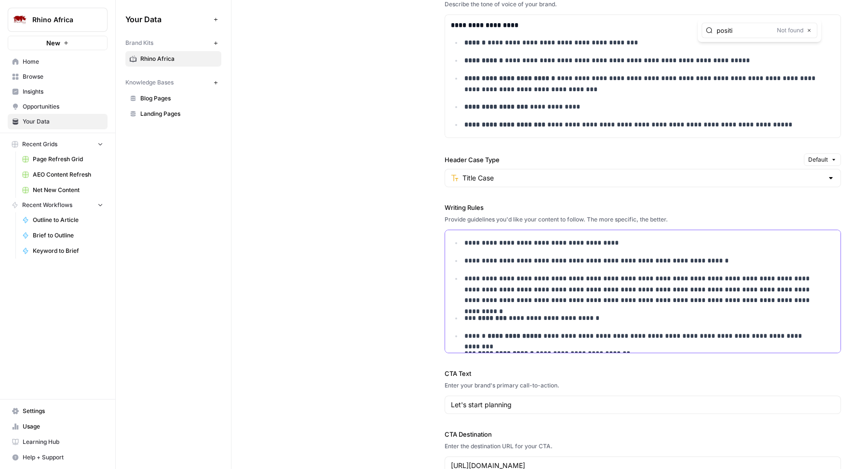
scroll to position [162, 0]
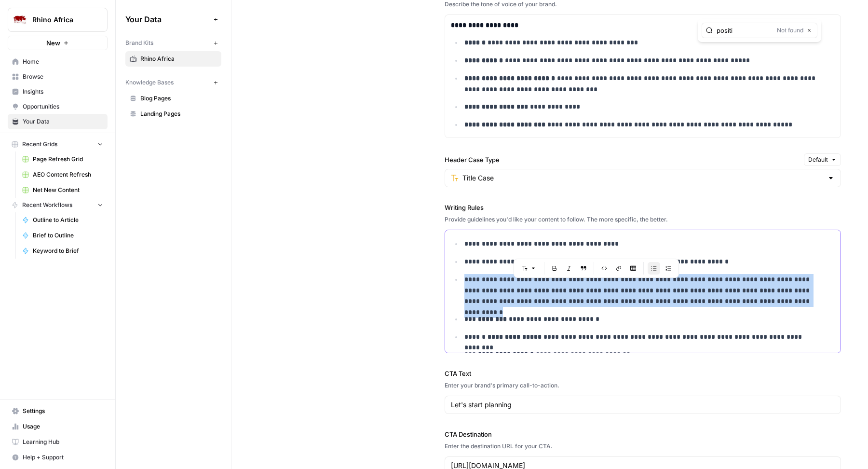
drag, startPoint x: 460, startPoint y: 287, endPoint x: 736, endPoint y: 311, distance: 276.4
click at [736, 307] on li "**********" at bounding box center [648, 290] width 373 height 33
copy p "**********"
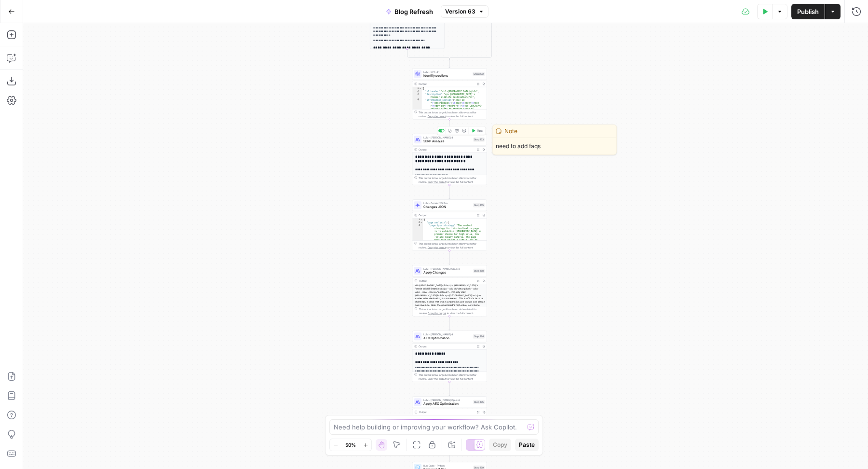
click at [429, 140] on span "SERP Analysis" at bounding box center [447, 141] width 48 height 5
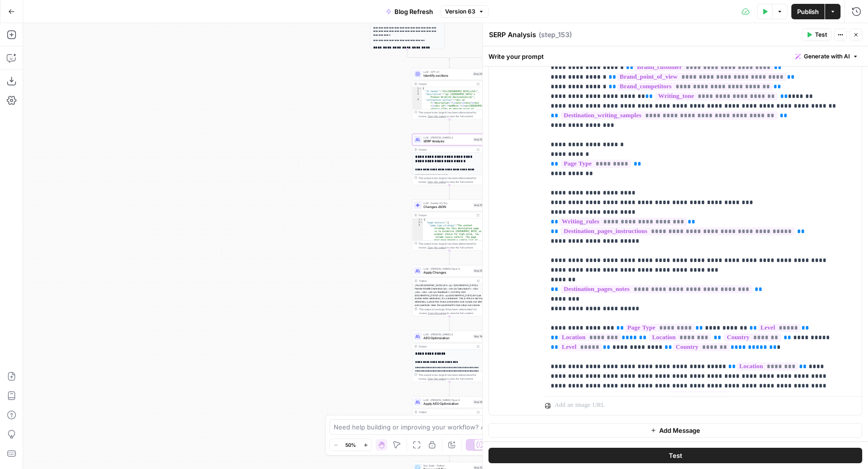
scroll to position [18, 0]
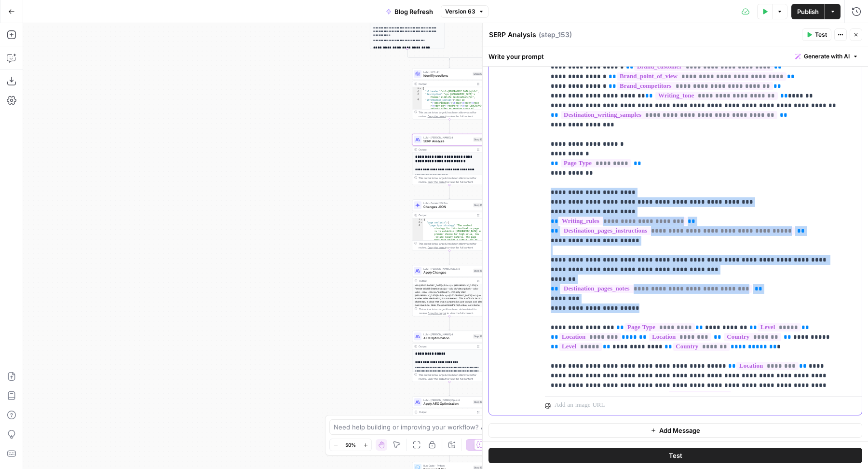
drag, startPoint x: 549, startPoint y: 173, endPoint x: 639, endPoint y: 284, distance: 143.7
click at [639, 284] on div "**********" at bounding box center [699, 195] width 308 height 392
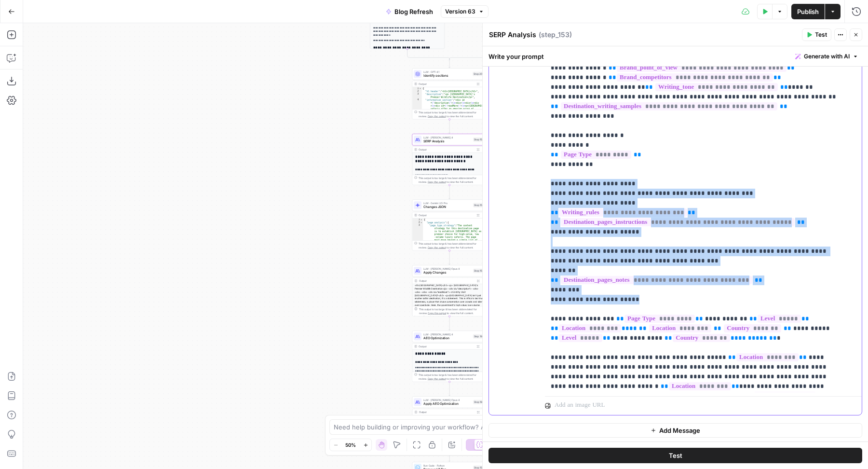
scroll to position [27, 0]
copy p "**********"
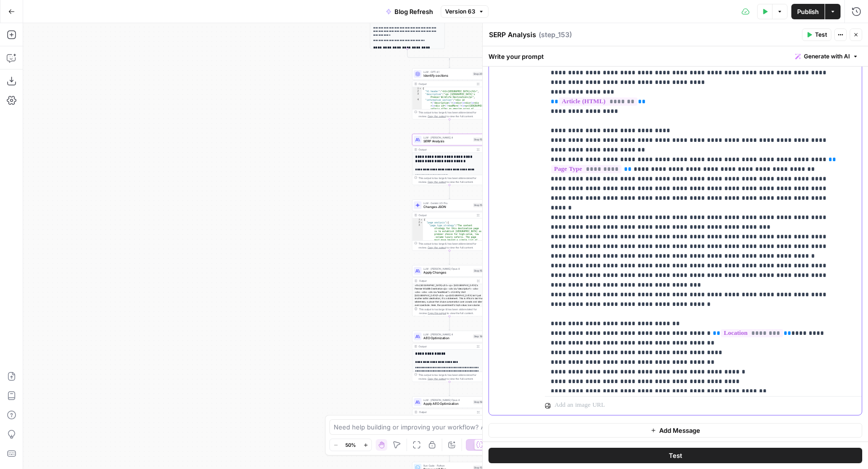
scroll to position [1976, 0]
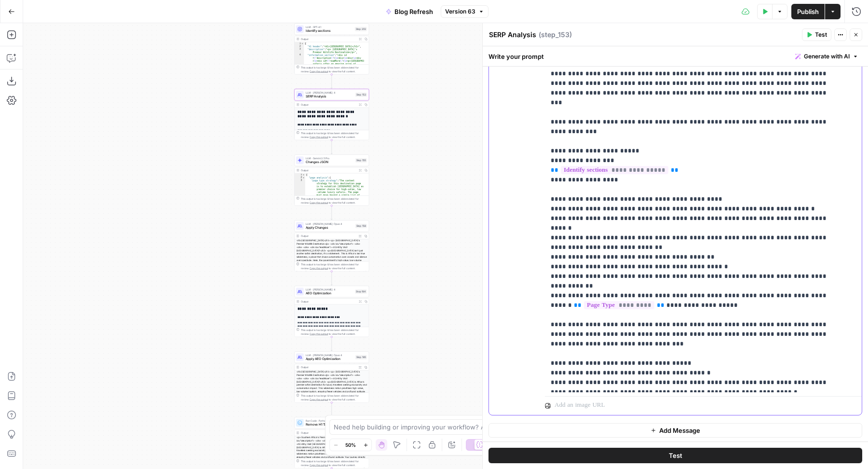
scroll to position [443, 0]
